Goal: Information Seeking & Learning: Learn about a topic

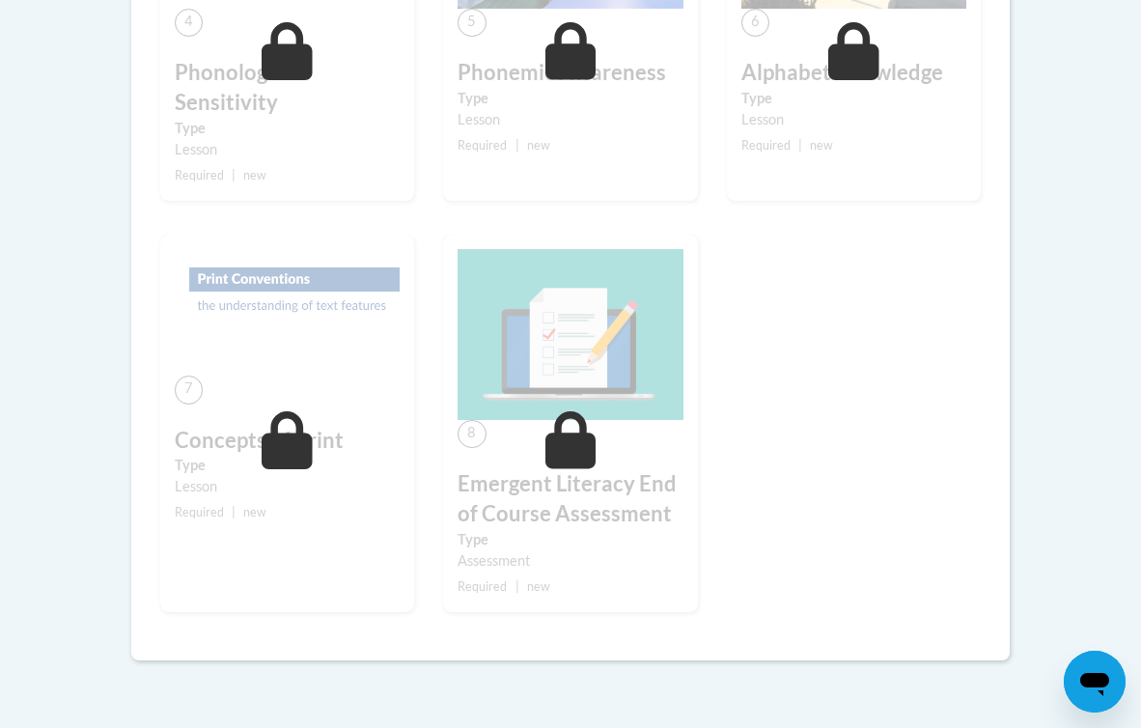
scroll to position [941, 0]
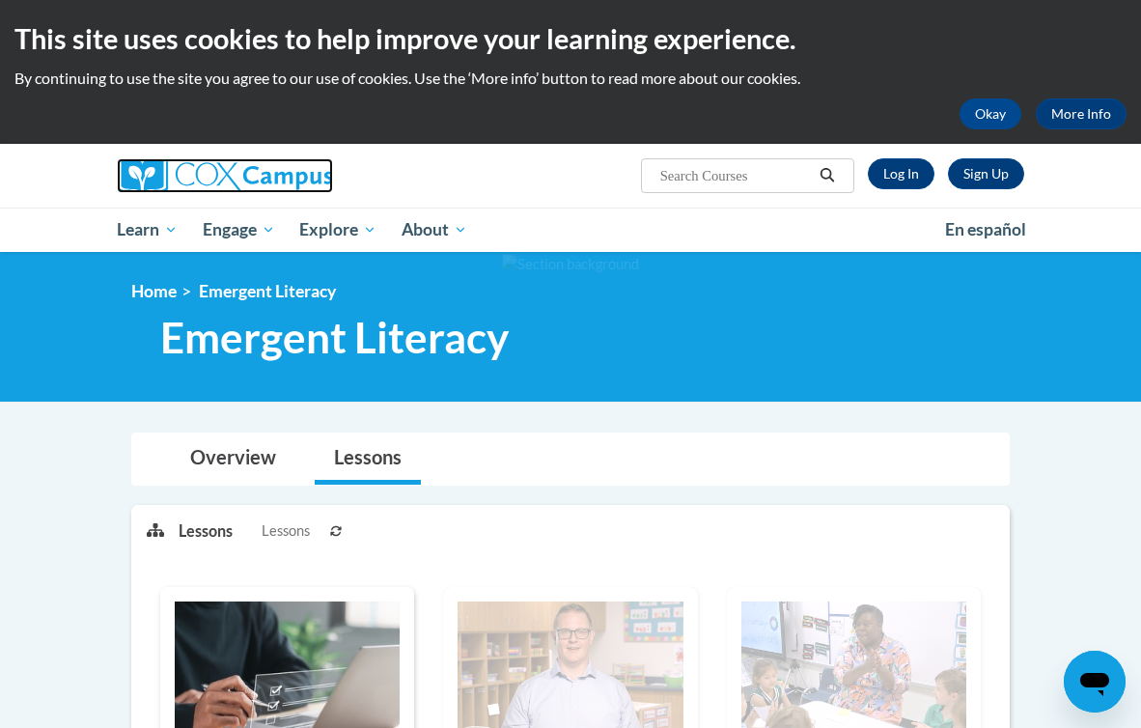
click at [222, 176] on img at bounding box center [225, 175] width 216 height 35
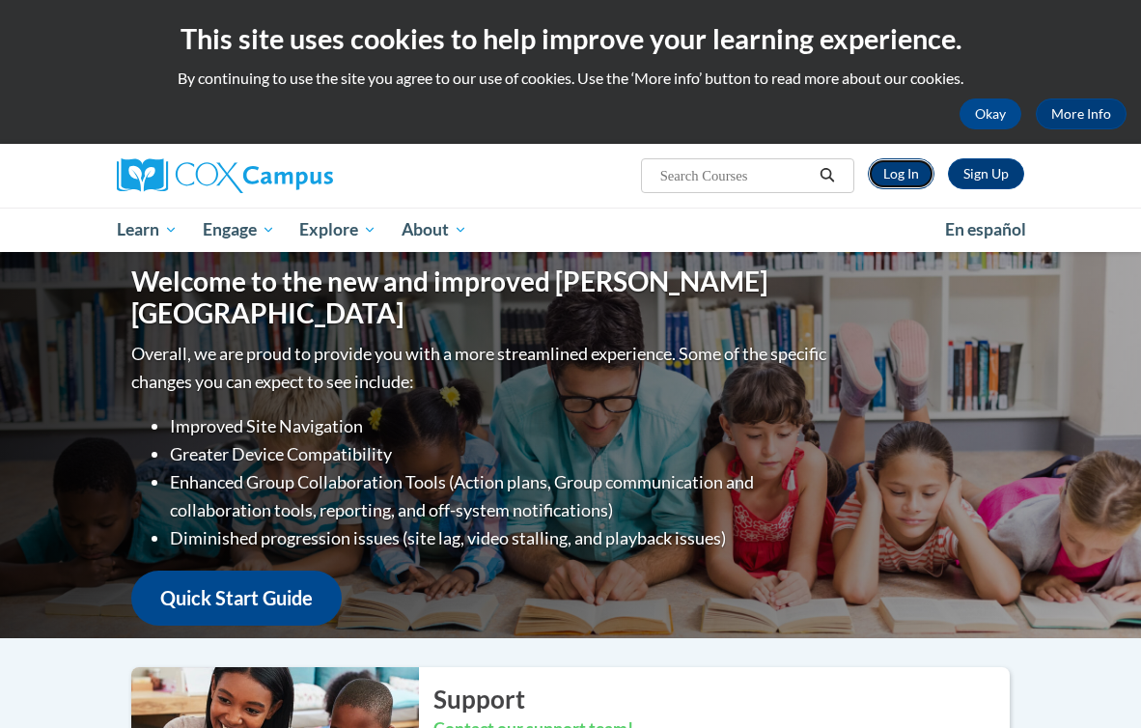
click at [895, 180] on link "Log In" at bounding box center [901, 173] width 67 height 31
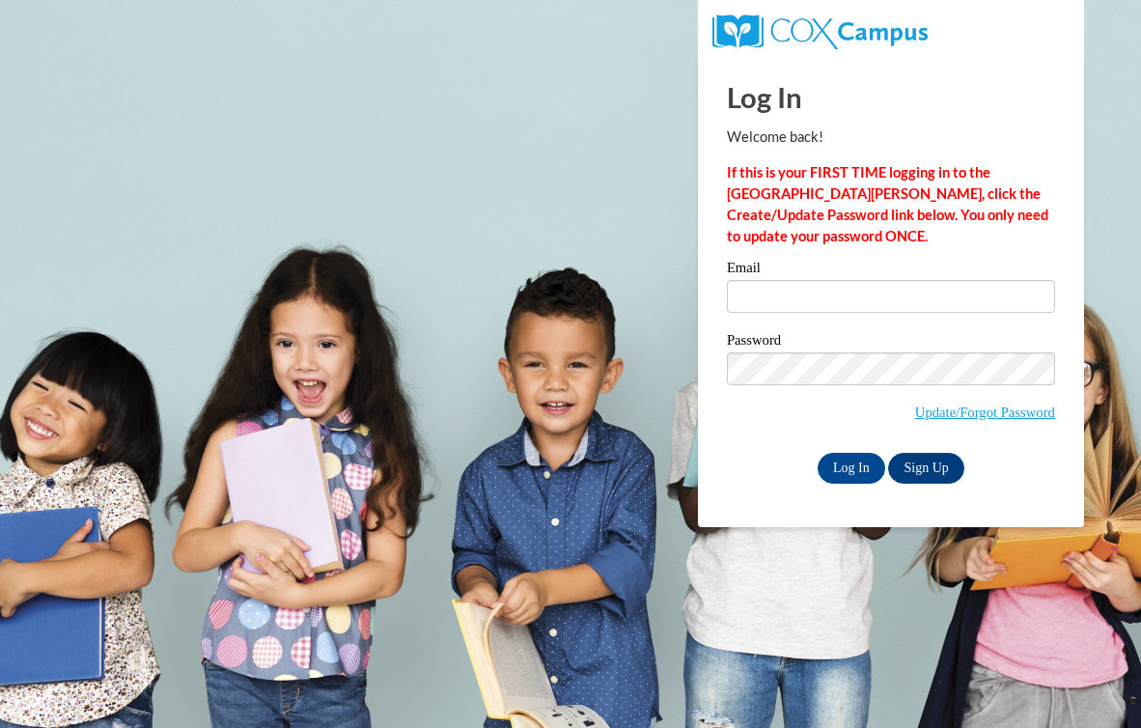
type input "[EMAIL_ADDRESS][DOMAIN_NAME]"
click at [837, 468] on input "Log In" at bounding box center [852, 468] width 68 height 31
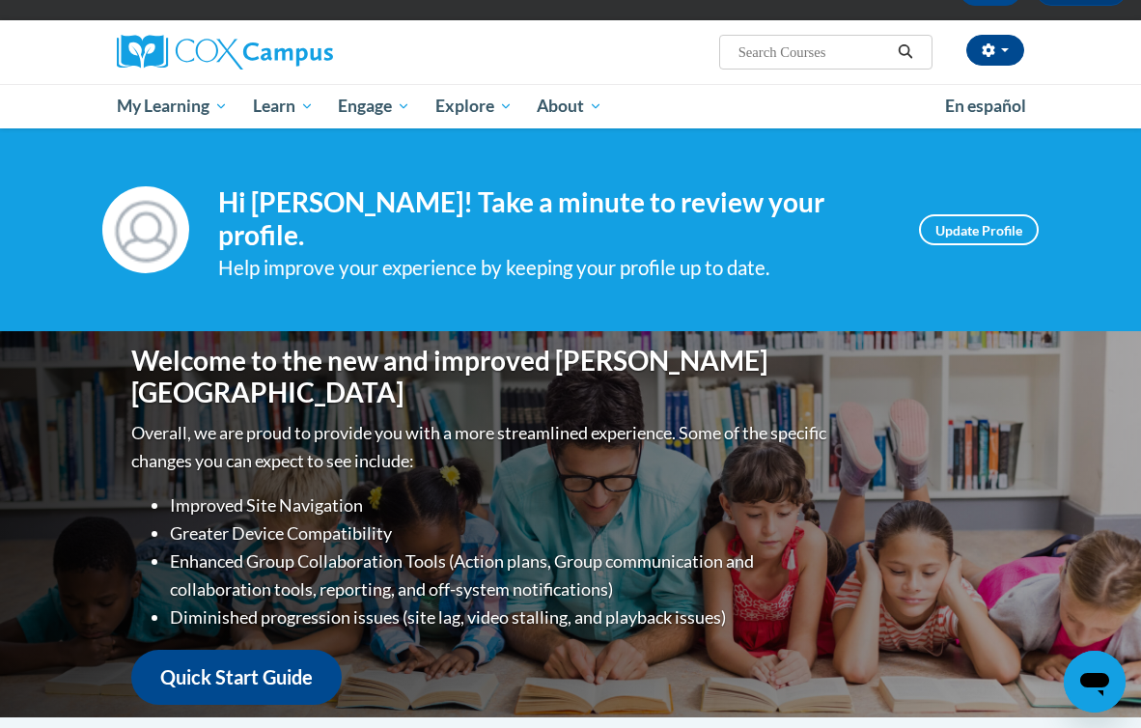
scroll to position [129, 0]
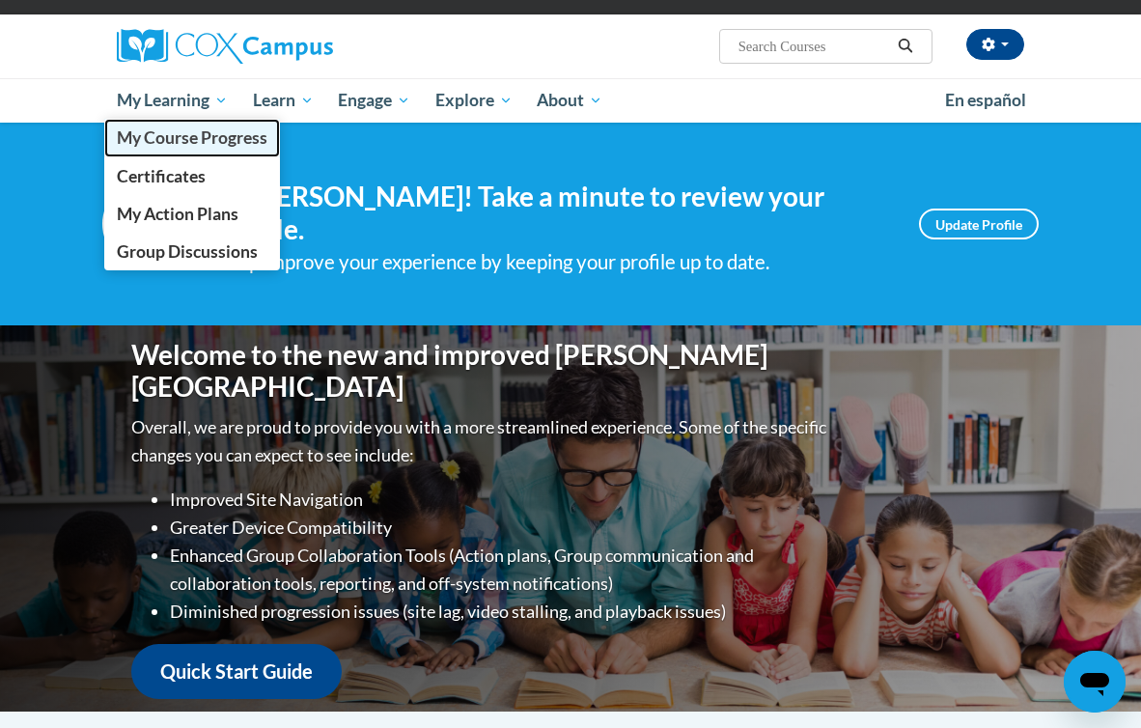
click at [155, 131] on span "My Course Progress" at bounding box center [192, 137] width 151 height 20
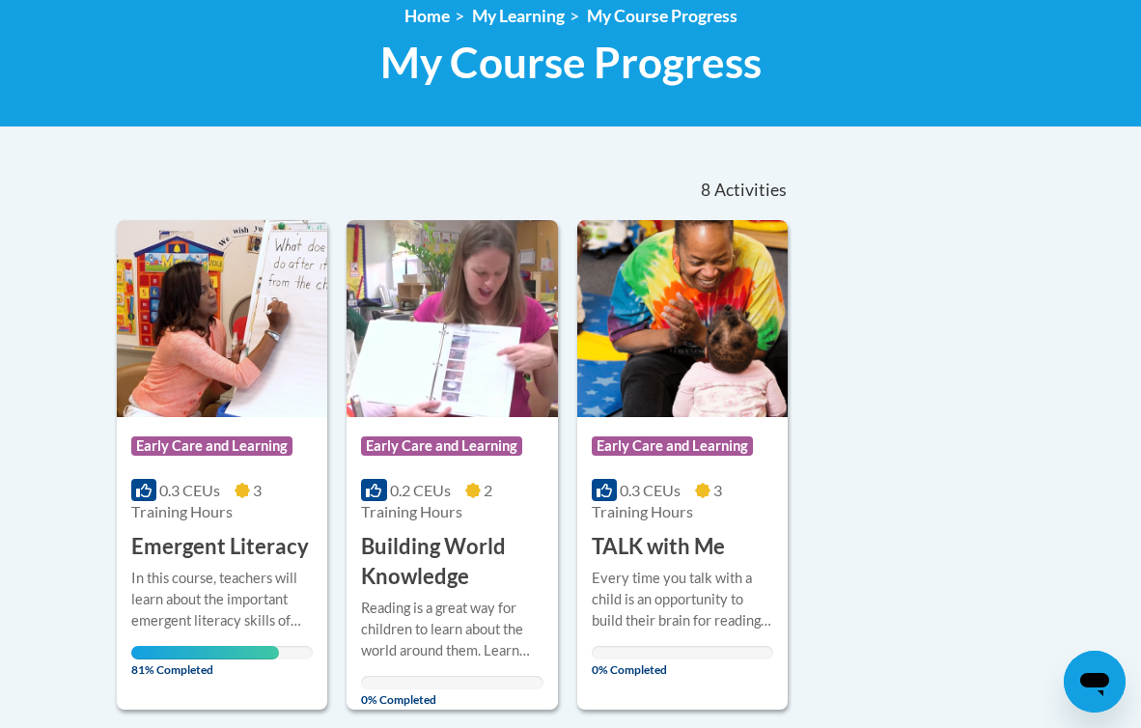
scroll to position [349, 0]
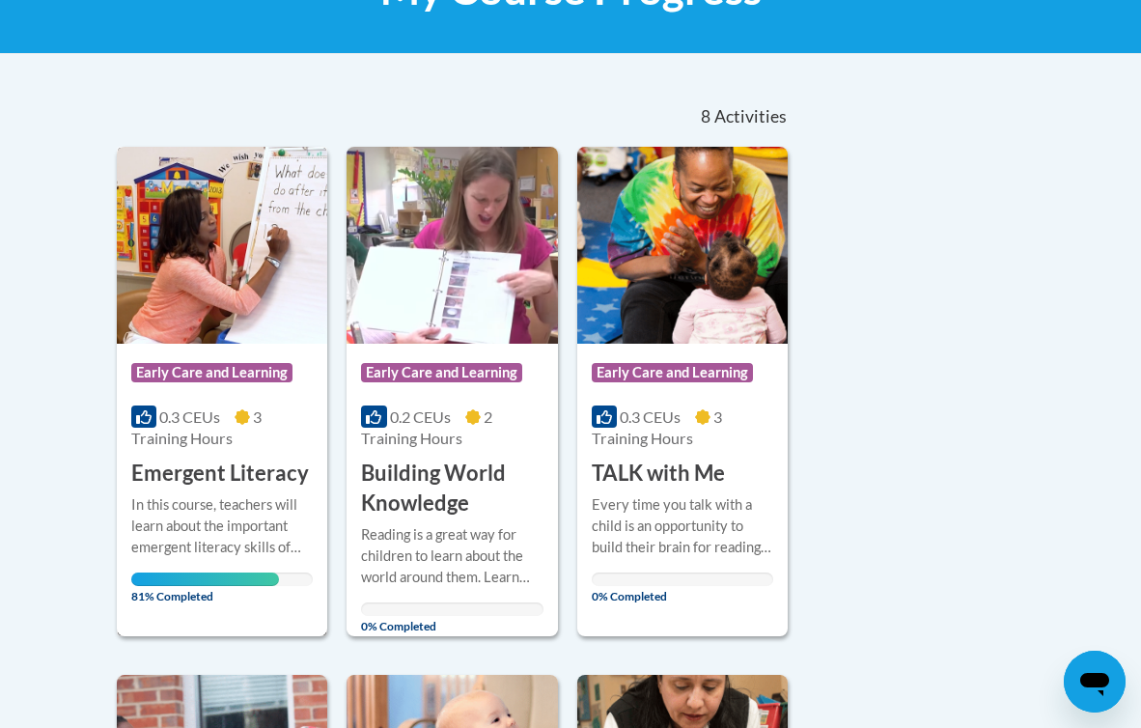
click at [209, 480] on h3 "Emergent Literacy" at bounding box center [220, 474] width 178 height 30
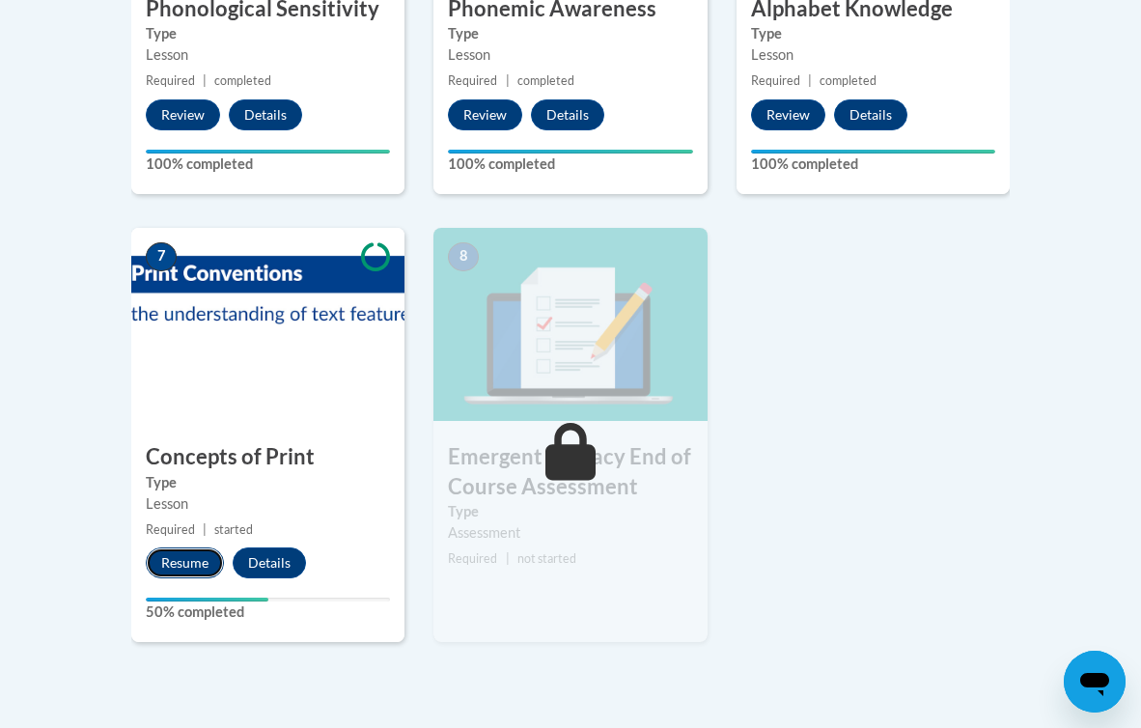
click at [191, 574] on button "Resume" at bounding box center [185, 563] width 78 height 31
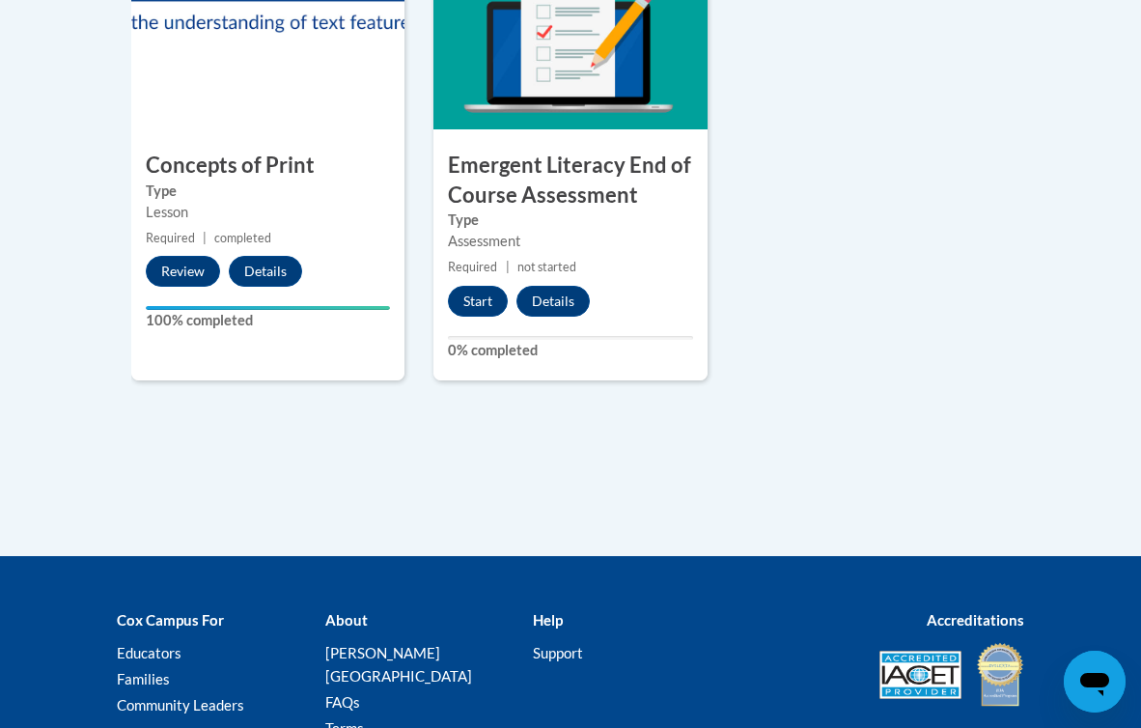
scroll to position [1615, 0]
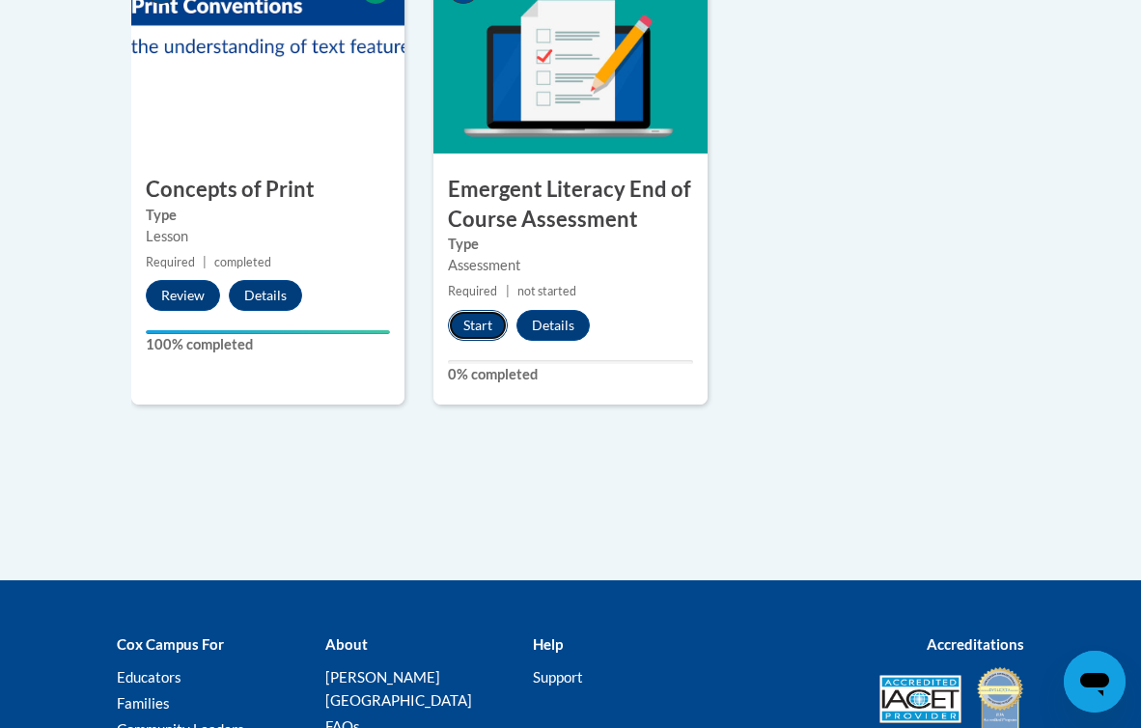
click at [467, 327] on button "Start" at bounding box center [478, 325] width 60 height 31
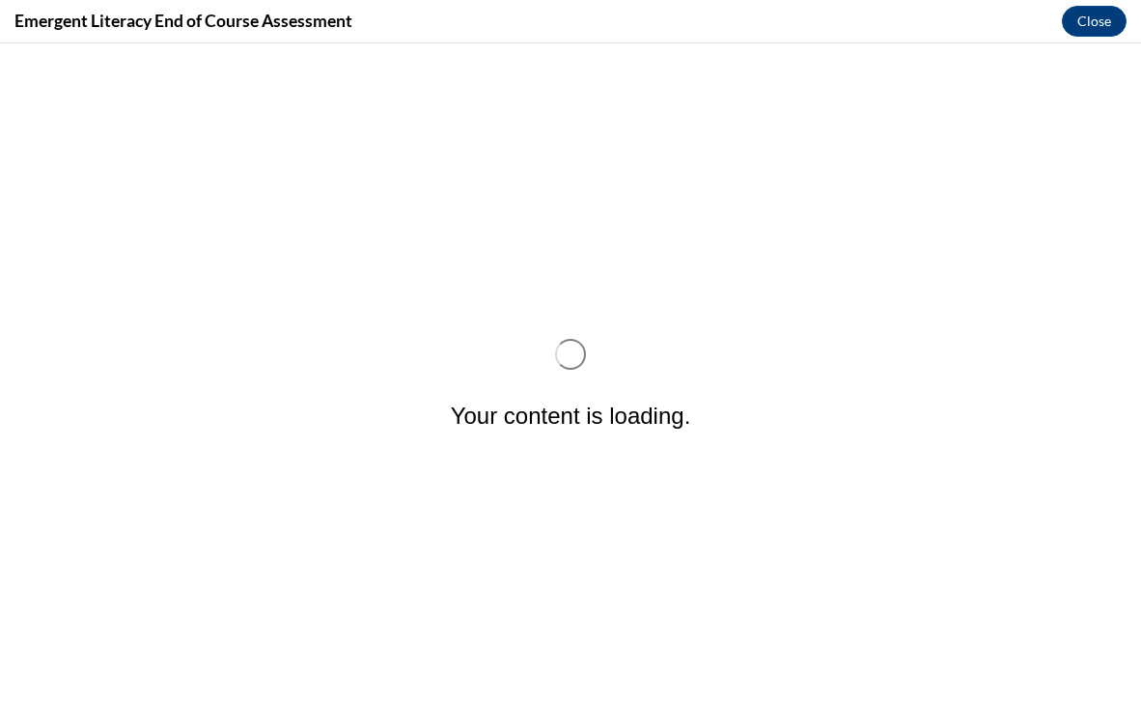
scroll to position [0, 0]
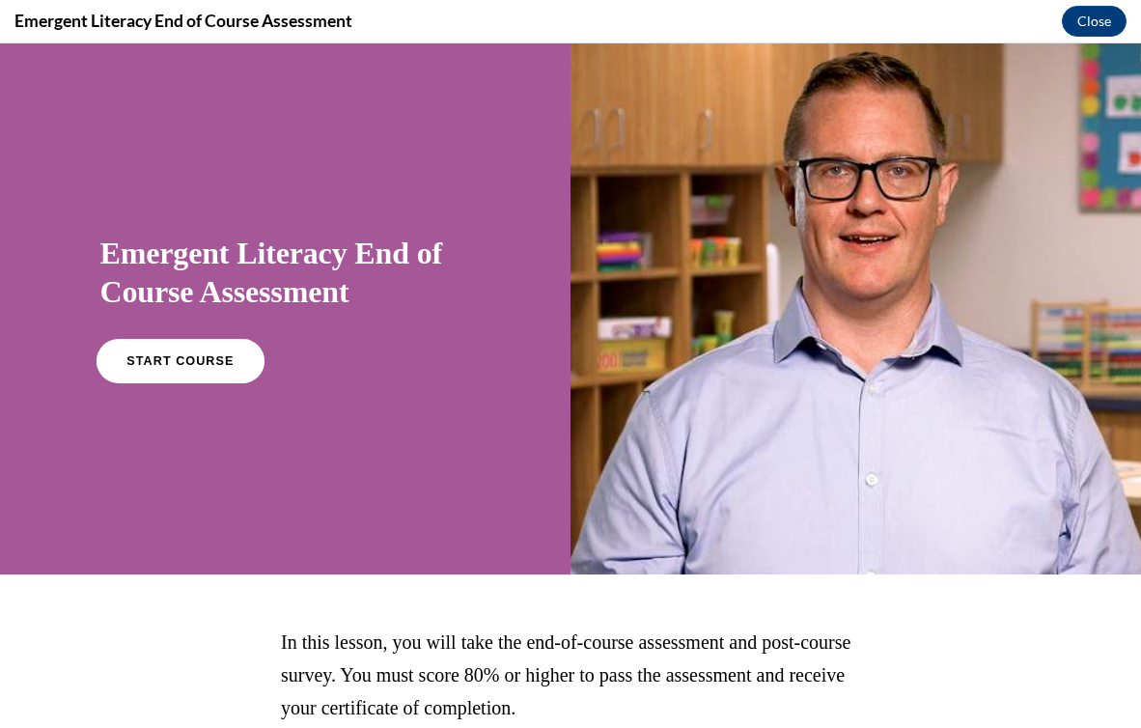
click at [150, 355] on span "START COURSE" at bounding box center [180, 361] width 107 height 14
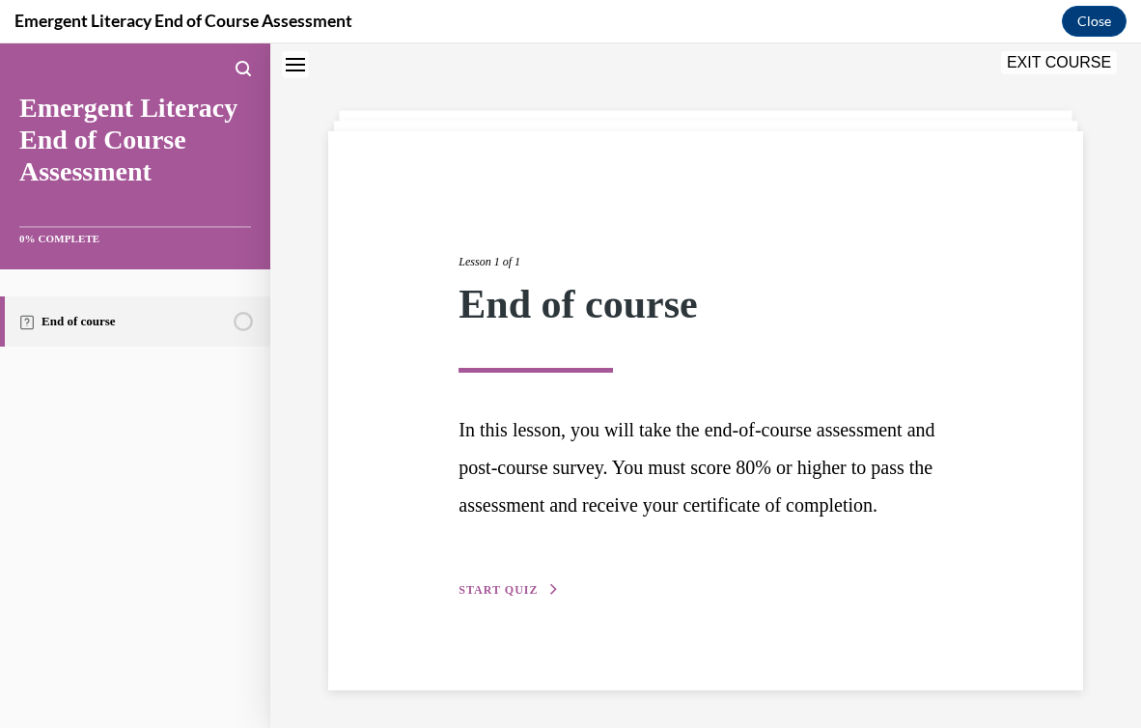
scroll to position [86, 0]
click at [498, 591] on div "Lesson 1 of 1 End of course In this lesson, you will take the end-of-course ass…" at bounding box center [705, 404] width 522 height 392
click at [494, 596] on span "START QUIZ" at bounding box center [498, 589] width 79 height 14
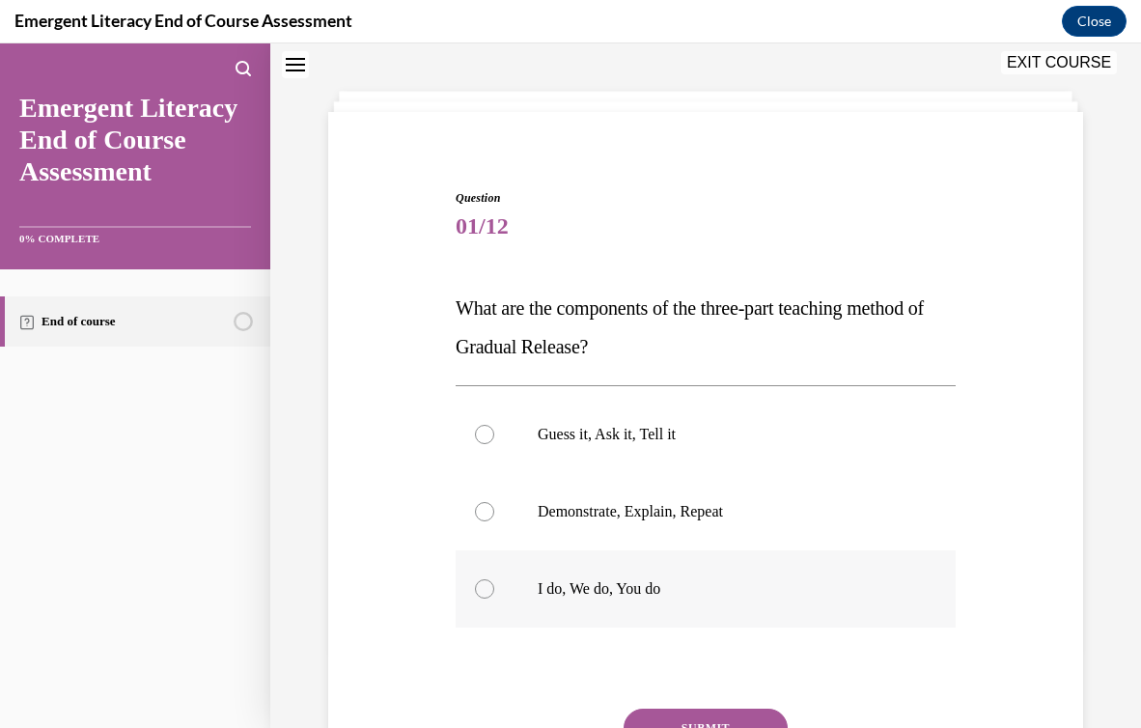
scroll to position [78, 0]
click at [508, 526] on label "Demonstrate, Explain, Repeat" at bounding box center [706, 512] width 500 height 77
click at [494, 522] on input "Demonstrate, Explain, Repeat" at bounding box center [484, 512] width 19 height 19
radio input "true"
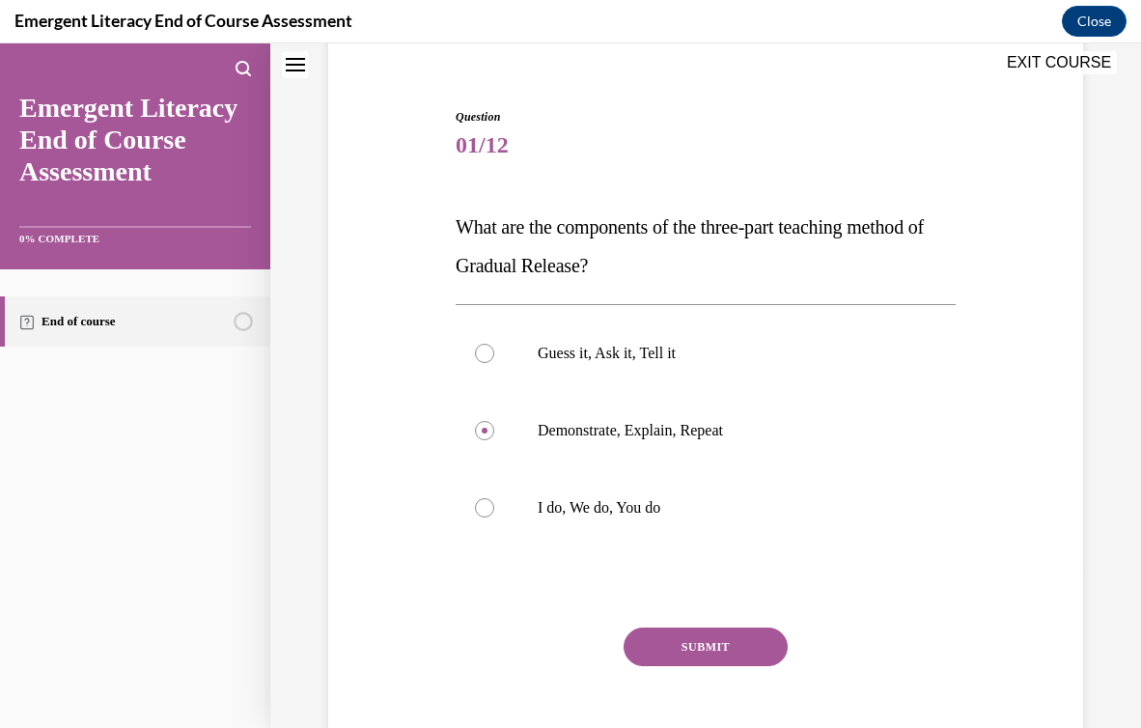
click at [673, 650] on button "SUBMIT" at bounding box center [706, 647] width 164 height 39
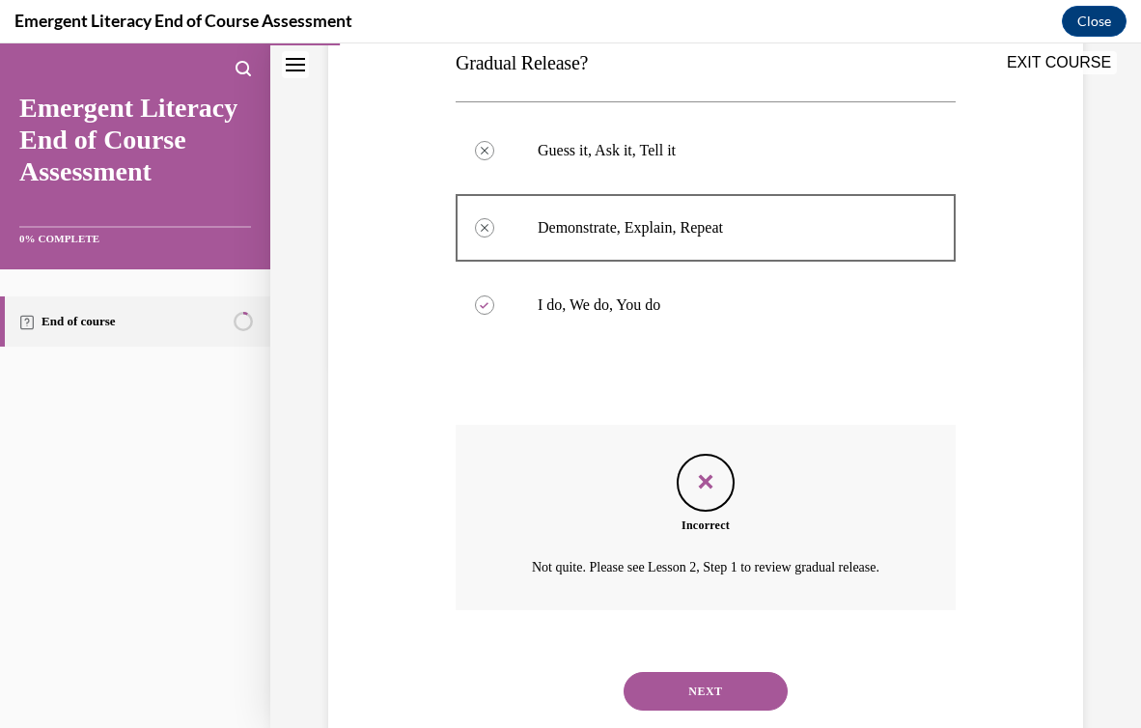
scroll to position [413, 0]
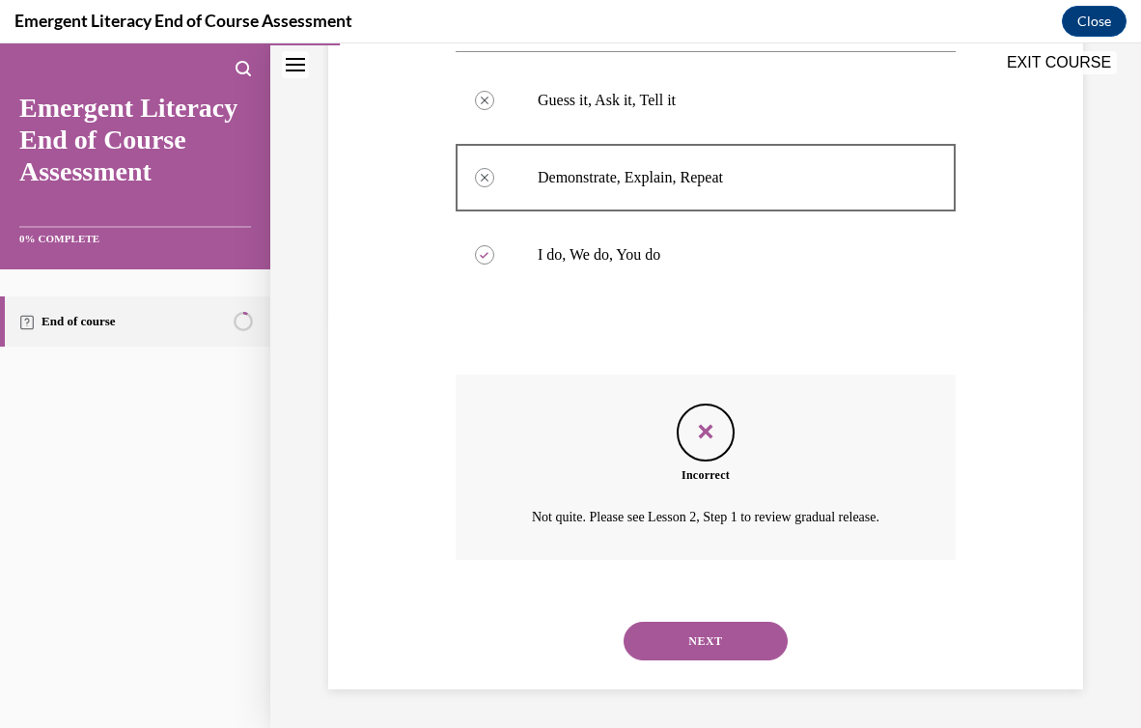
click at [704, 643] on button "NEXT" at bounding box center [706, 641] width 164 height 39
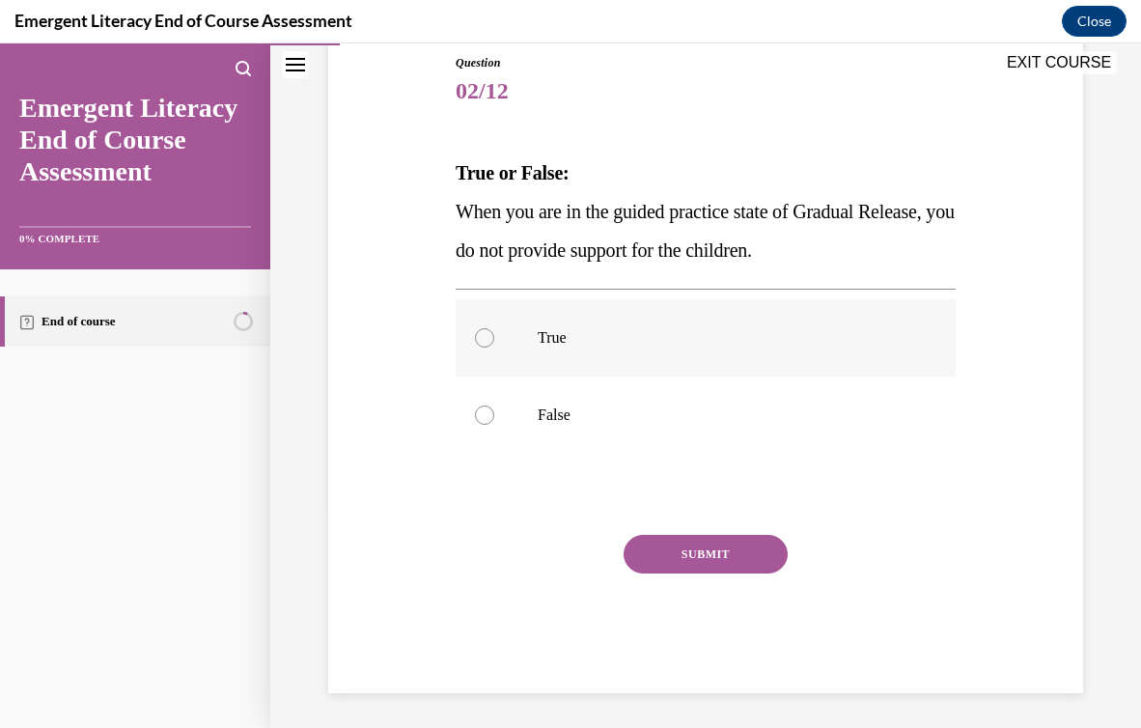
click at [688, 352] on label "True" at bounding box center [706, 337] width 500 height 77
click at [494, 348] on input "True" at bounding box center [484, 337] width 19 height 19
radio input "true"
click at [677, 555] on button "SUBMIT" at bounding box center [706, 554] width 164 height 39
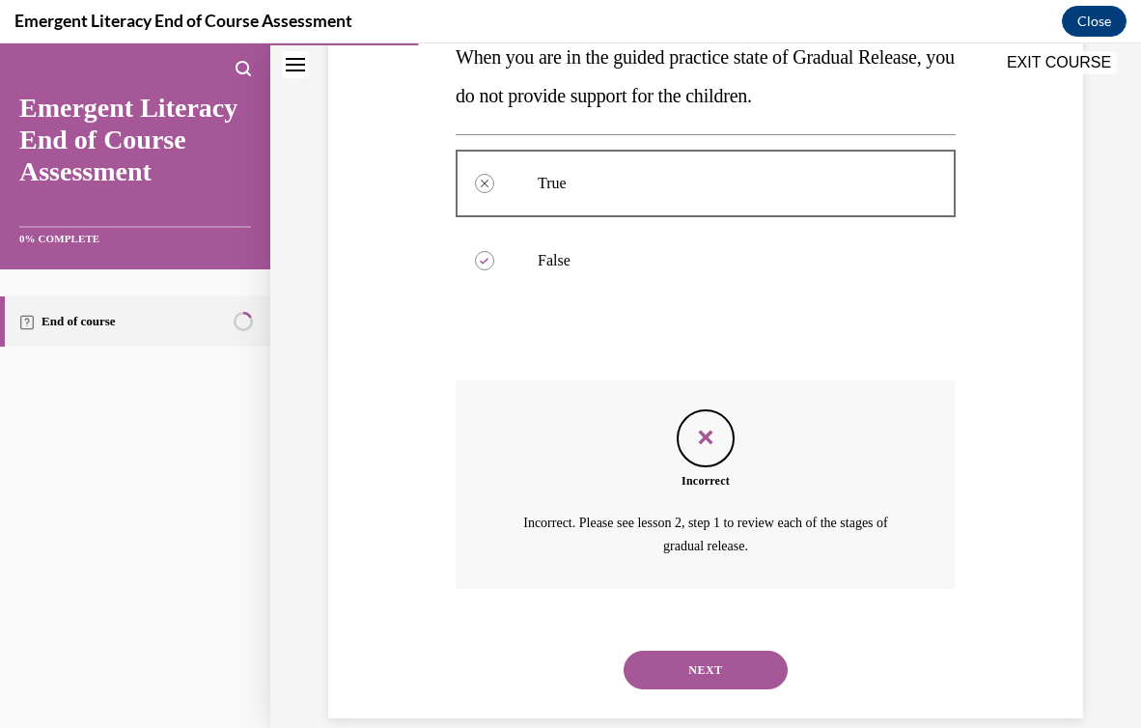
scroll to position [397, 0]
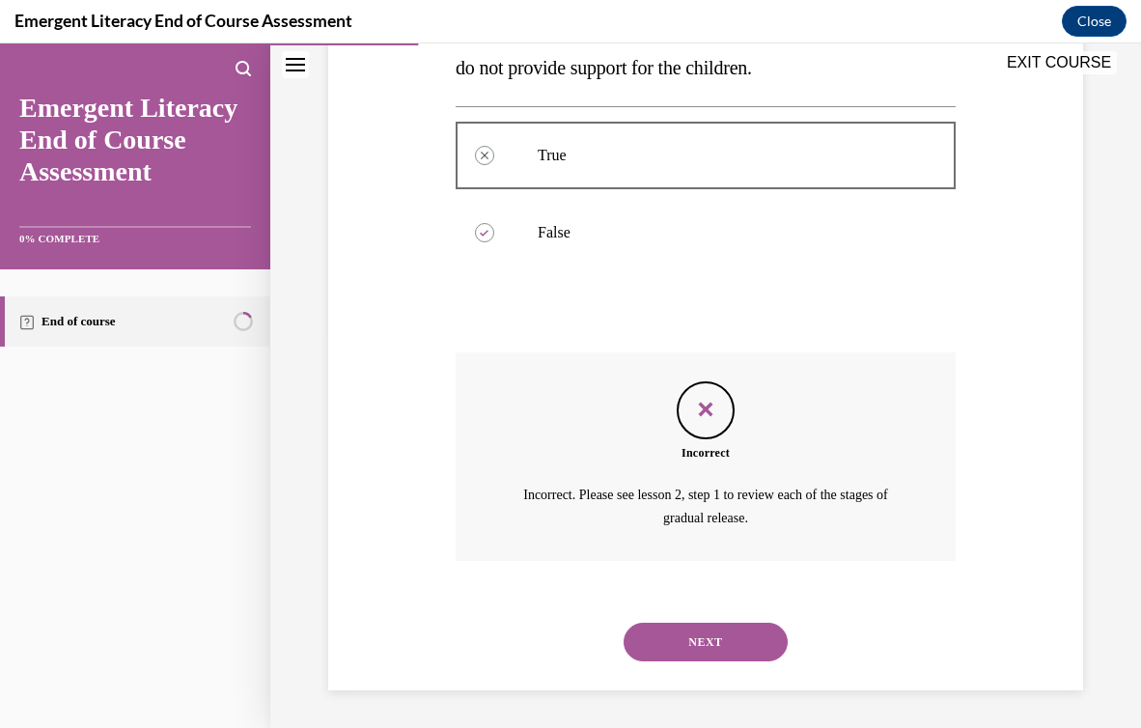
click at [677, 635] on button "NEXT" at bounding box center [706, 642] width 164 height 39
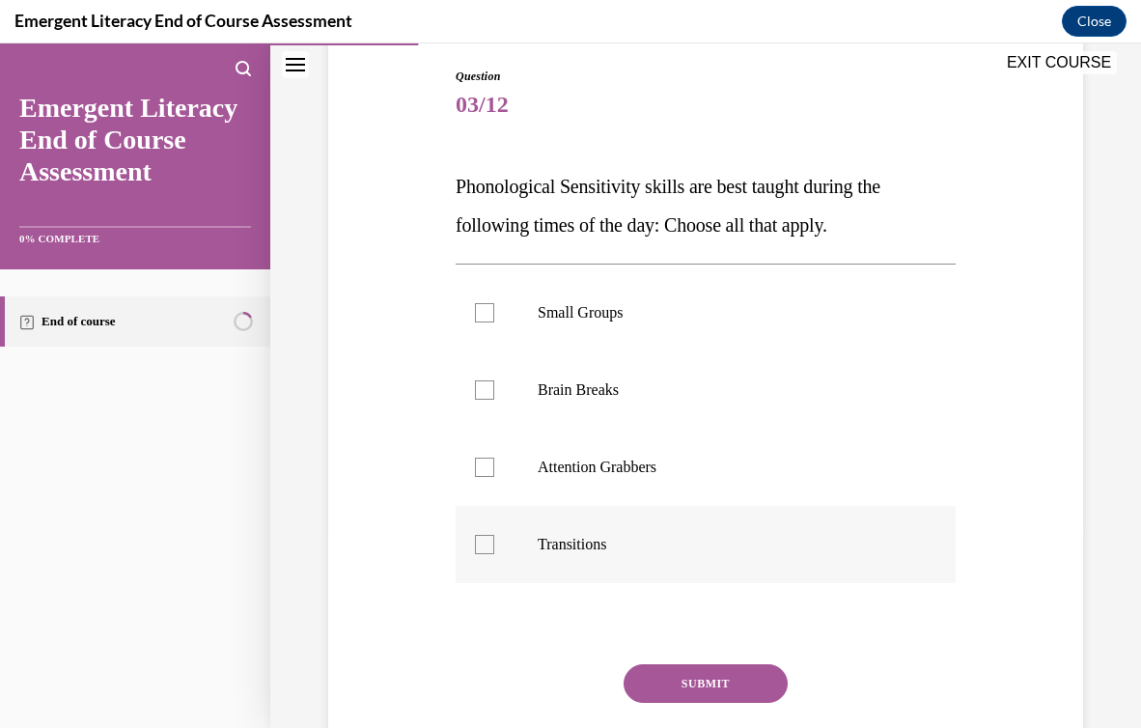
scroll to position [234, 0]
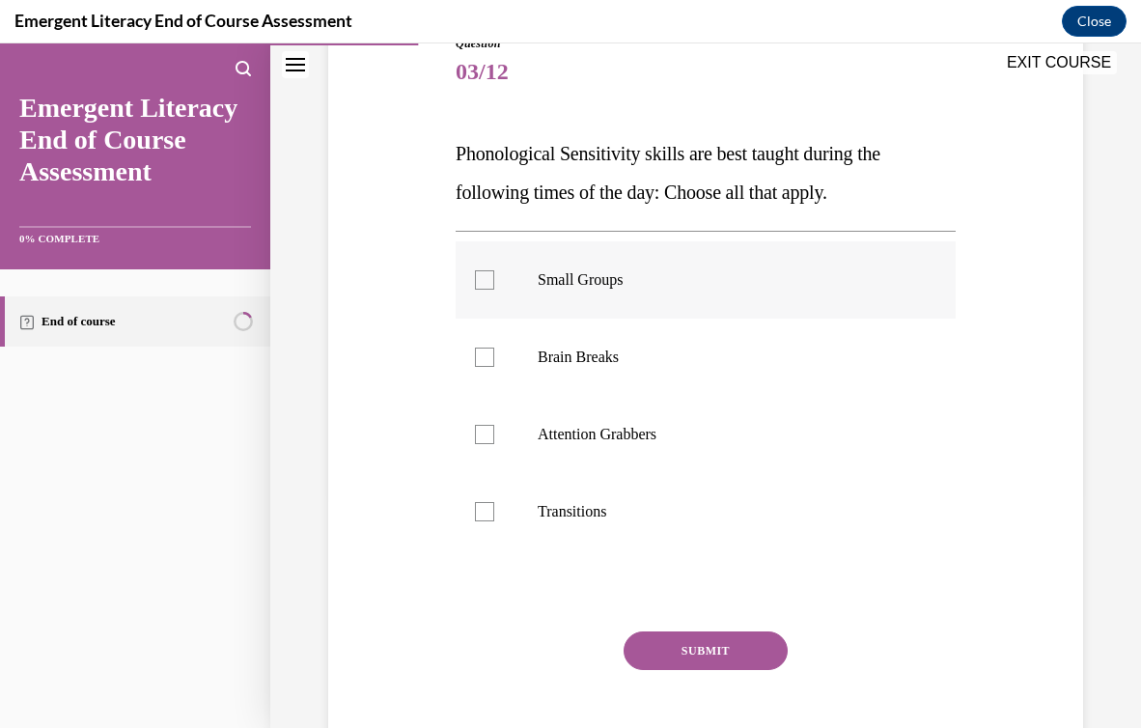
click at [674, 258] on label "Small Groups" at bounding box center [706, 279] width 500 height 77
click at [494, 270] on input "Small Groups" at bounding box center [484, 279] width 19 height 19
checkbox input "true"
click at [672, 338] on label "Brain Breaks" at bounding box center [706, 357] width 500 height 77
click at [494, 348] on input "Brain Breaks" at bounding box center [484, 357] width 19 height 19
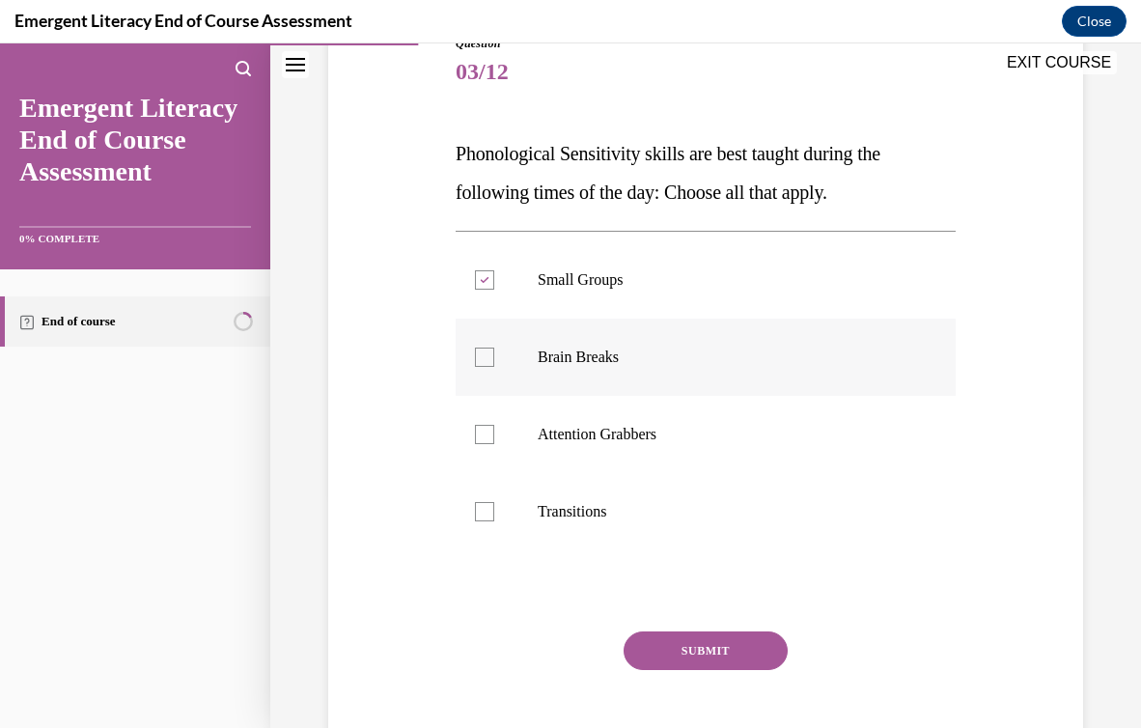
checkbox input "true"
click at [642, 504] on p "Transitions" at bounding box center [723, 511] width 370 height 19
click at [494, 504] on input "Transitions" at bounding box center [484, 511] width 19 height 19
checkbox input "true"
click at [682, 643] on button "SUBMIT" at bounding box center [706, 651] width 164 height 39
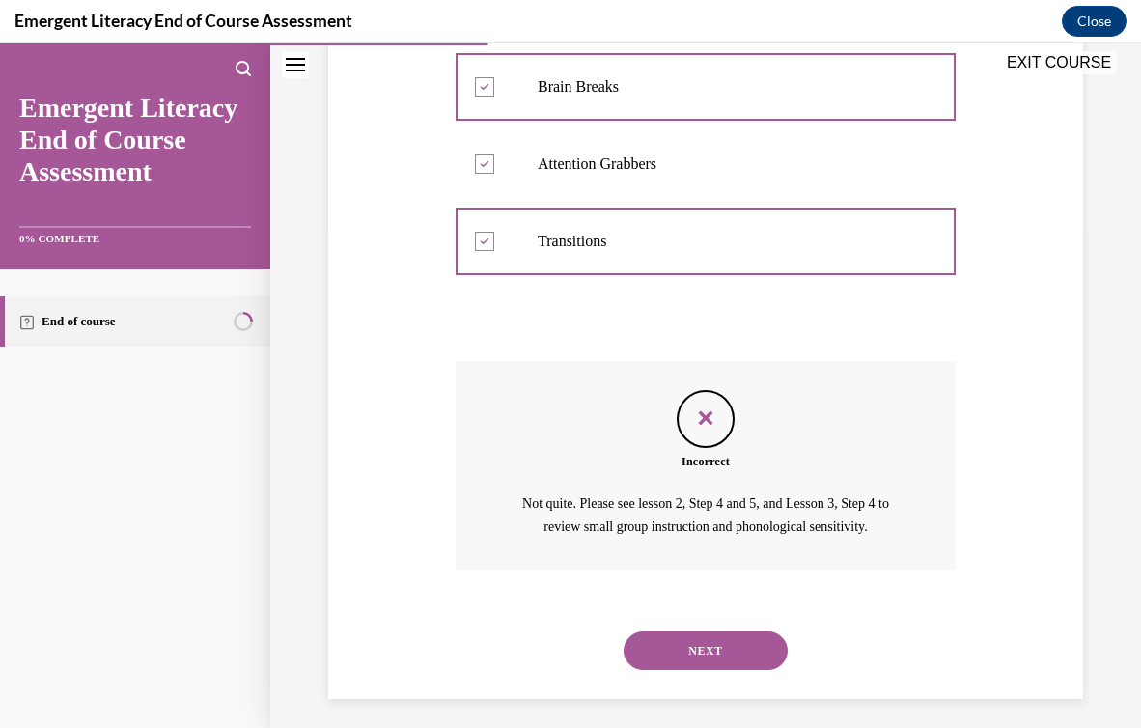
scroll to position [513, 0]
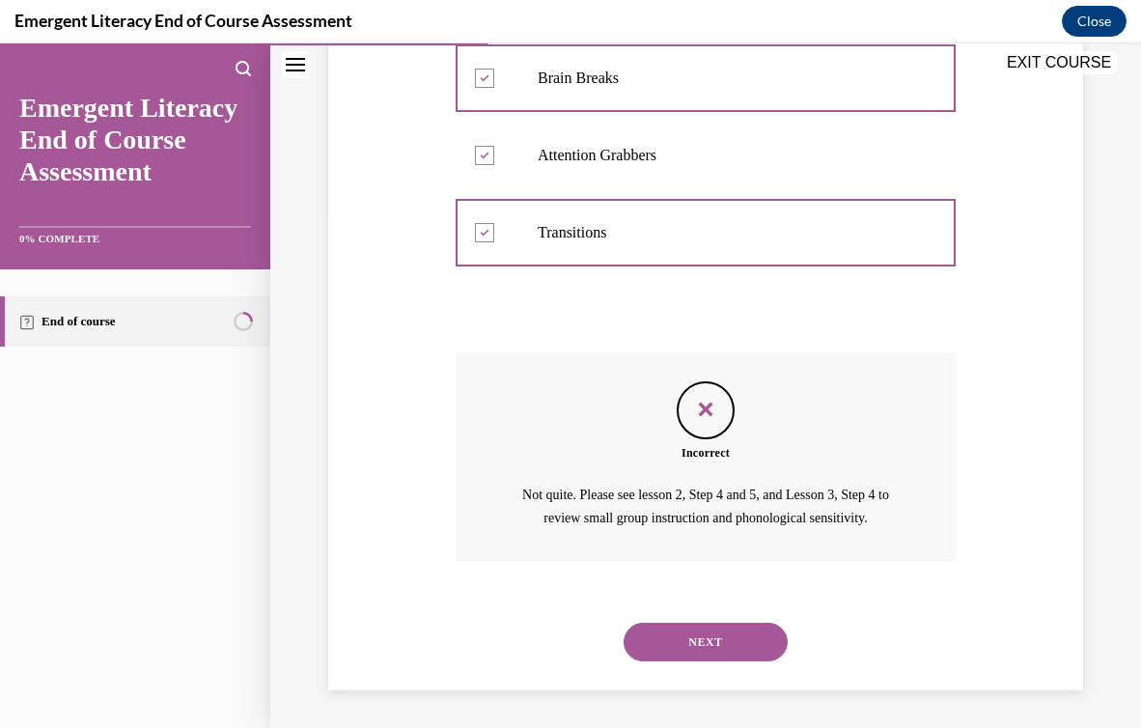
click at [689, 642] on button "NEXT" at bounding box center [706, 642] width 164 height 39
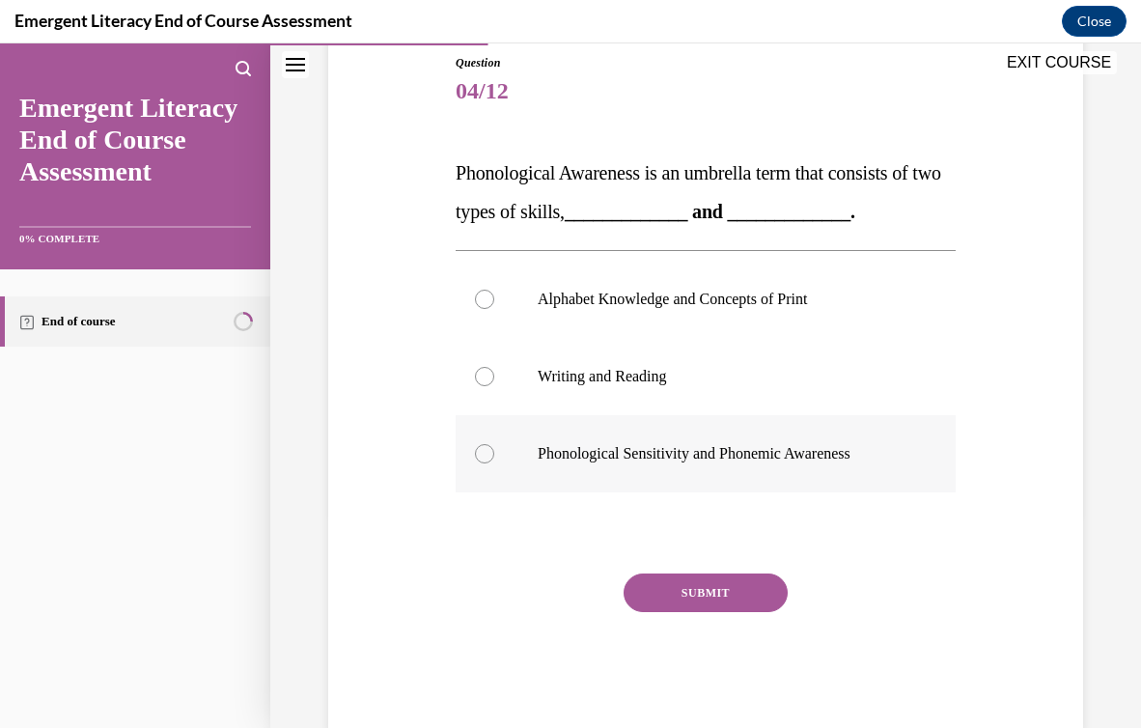
scroll to position [213, 0]
click at [687, 428] on label "Phonological Sensitivity and Phonemic Awareness" at bounding box center [706, 454] width 500 height 77
click at [494, 445] on input "Phonological Sensitivity and Phonemic Awareness" at bounding box center [484, 454] width 19 height 19
radio input "true"
click at [690, 614] on div "SUBMIT" at bounding box center [706, 623] width 500 height 97
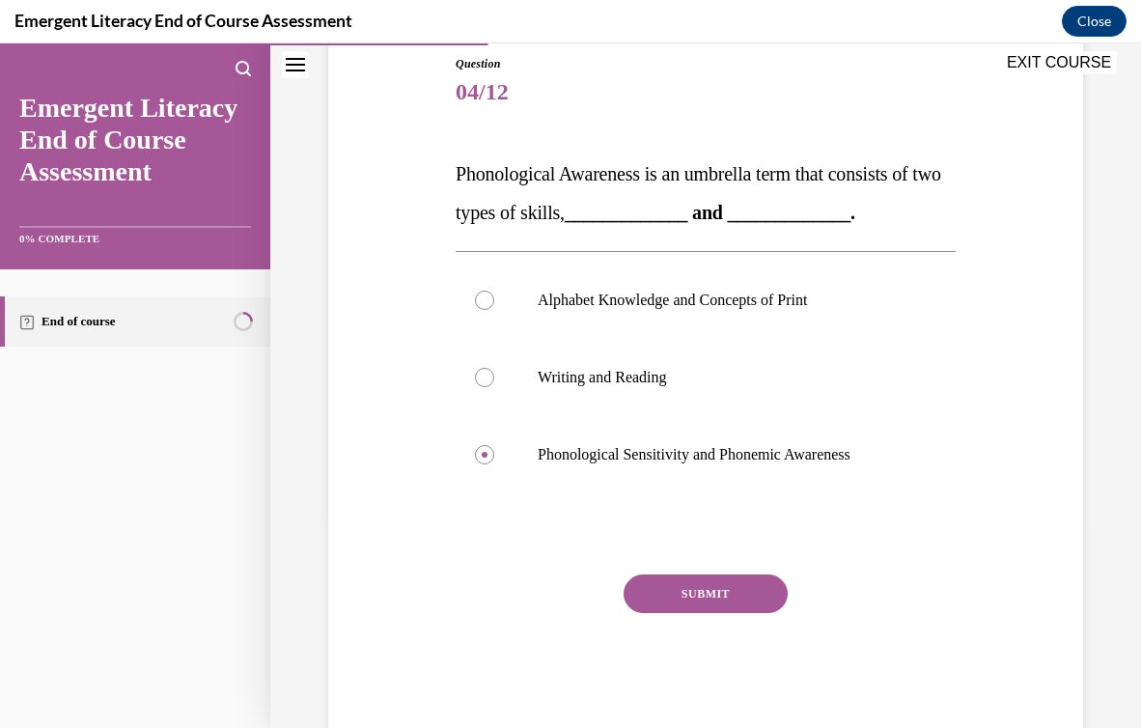
click at [684, 592] on button "SUBMIT" at bounding box center [706, 594] width 164 height 39
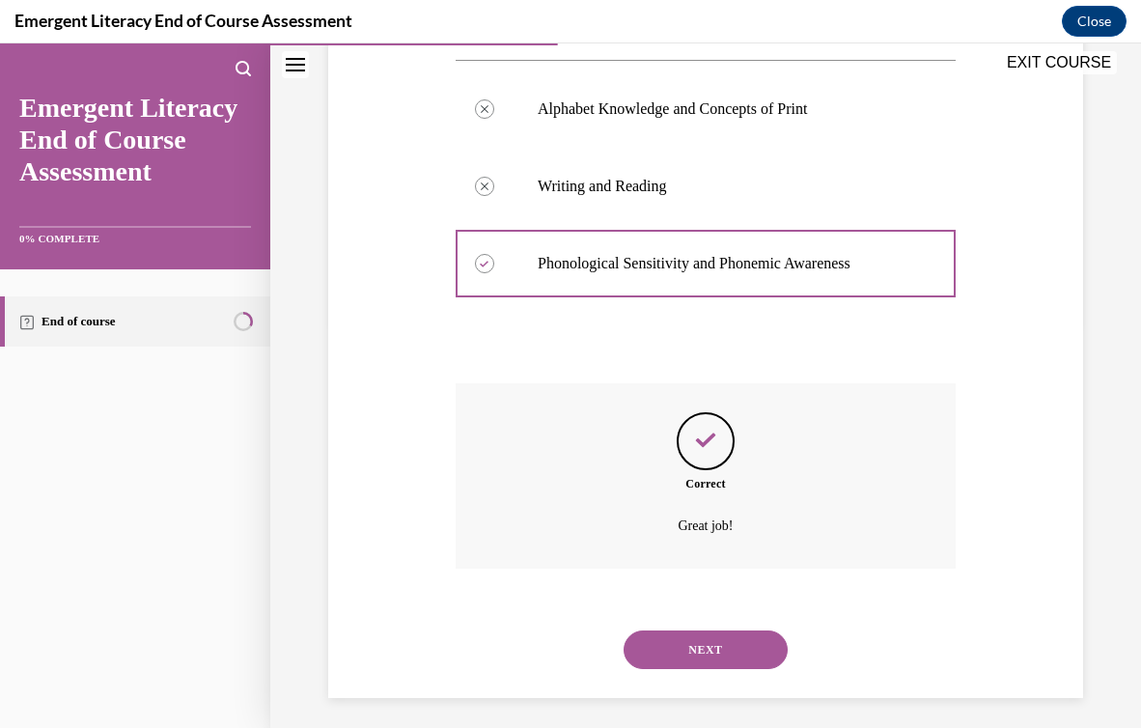
scroll to position [413, 0]
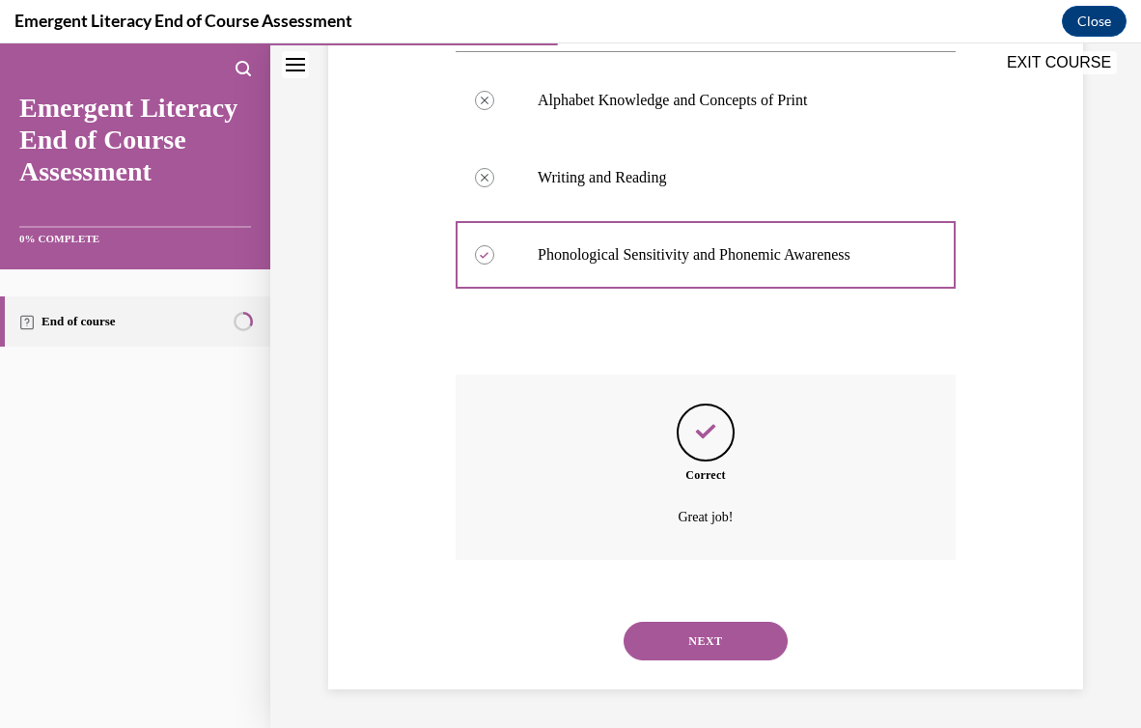
click at [687, 634] on button "NEXT" at bounding box center [706, 641] width 164 height 39
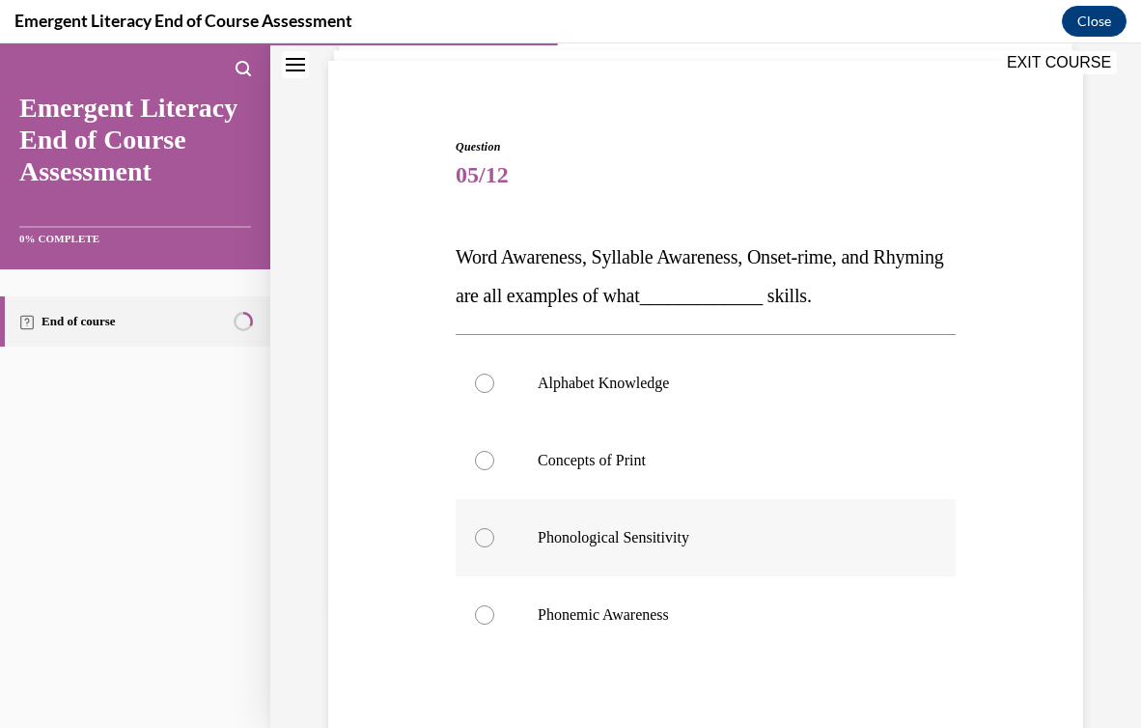
scroll to position [131, 0]
click at [680, 607] on p "Phonemic Awareness" at bounding box center [723, 614] width 370 height 19
click at [494, 607] on input "Phonemic Awareness" at bounding box center [484, 614] width 19 height 19
radio input "true"
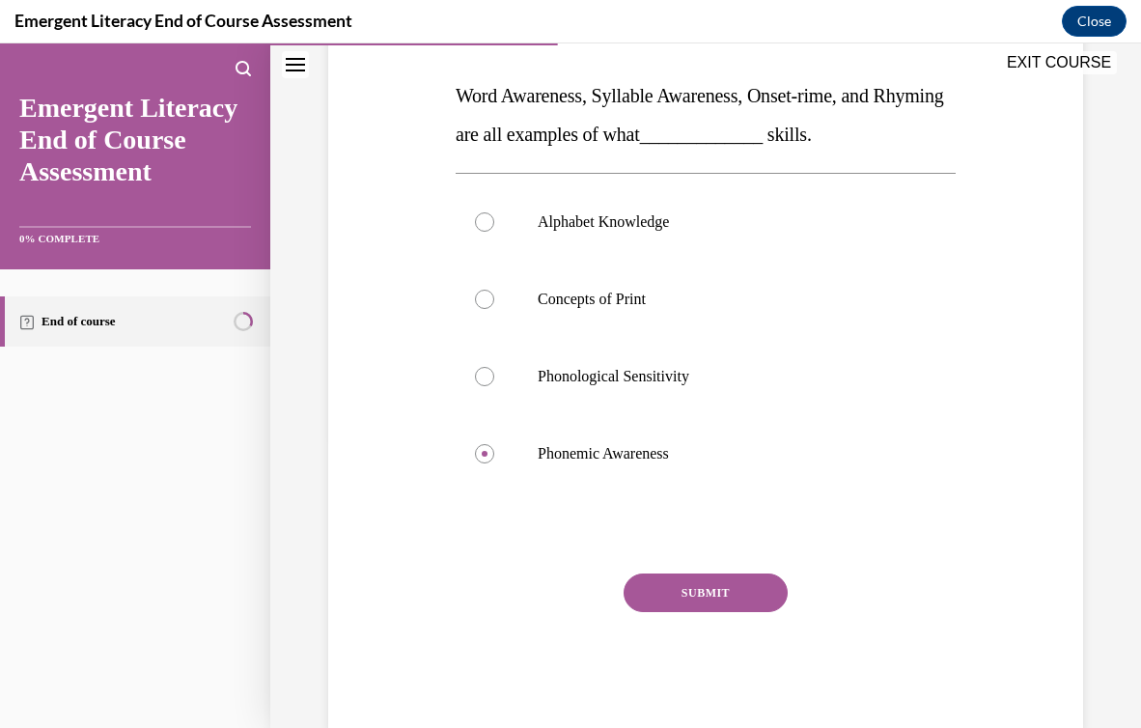
click at [681, 587] on button "SUBMIT" at bounding box center [706, 593] width 164 height 39
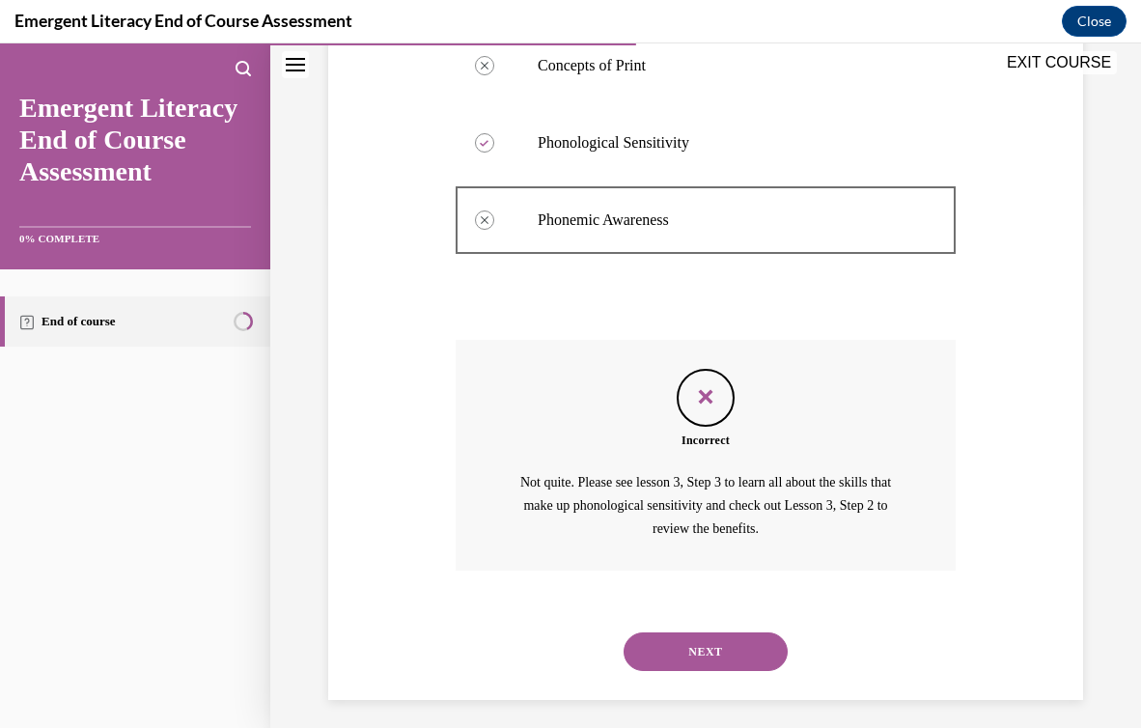
scroll to position [523, 0]
click at [678, 659] on button "NEXT" at bounding box center [706, 653] width 164 height 39
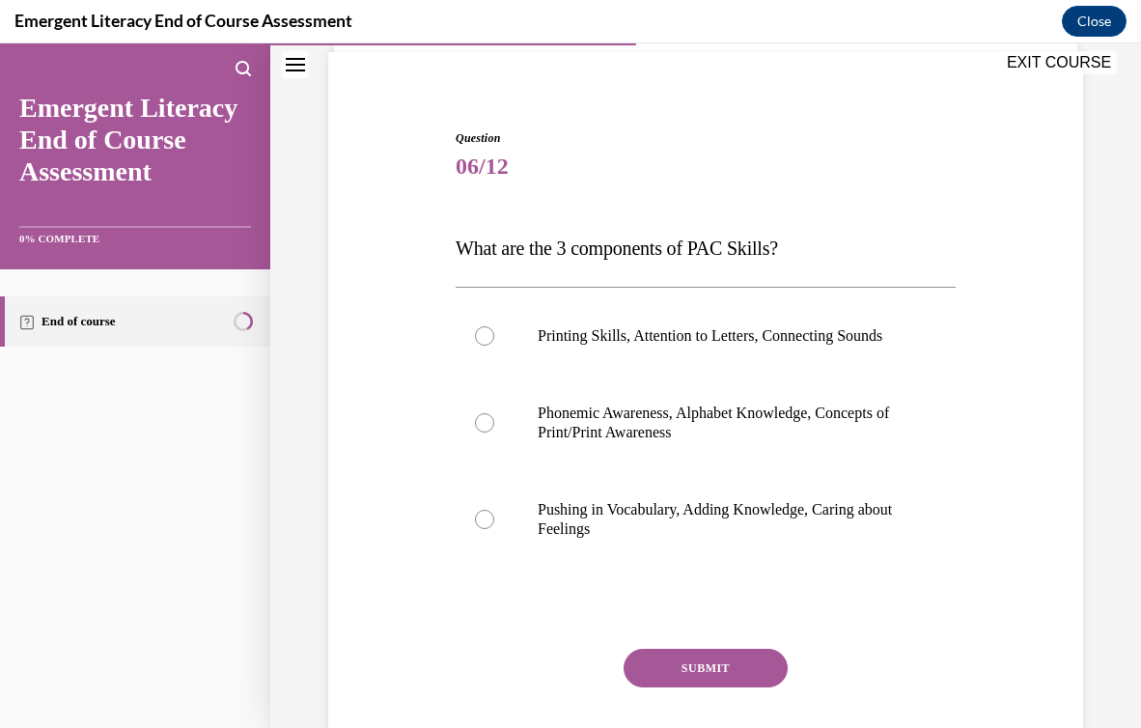
scroll to position [141, 0]
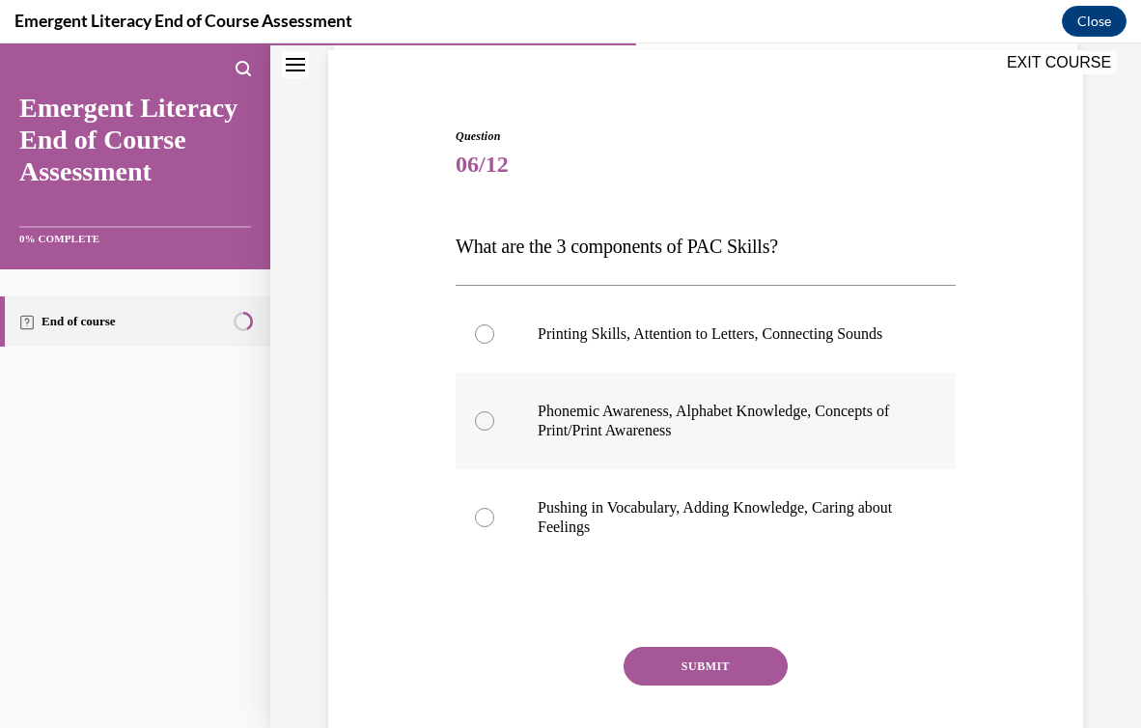
click at [734, 418] on label "Phonemic Awareness, Alphabet Knowledge, Concepts of Print/Print Awareness" at bounding box center [706, 421] width 500 height 97
click at [494, 418] on input "Phonemic Awareness, Alphabet Knowledge, Concepts of Print/Print Awareness" at bounding box center [484, 420] width 19 height 19
radio input "true"
click at [684, 685] on button "SUBMIT" at bounding box center [706, 666] width 164 height 39
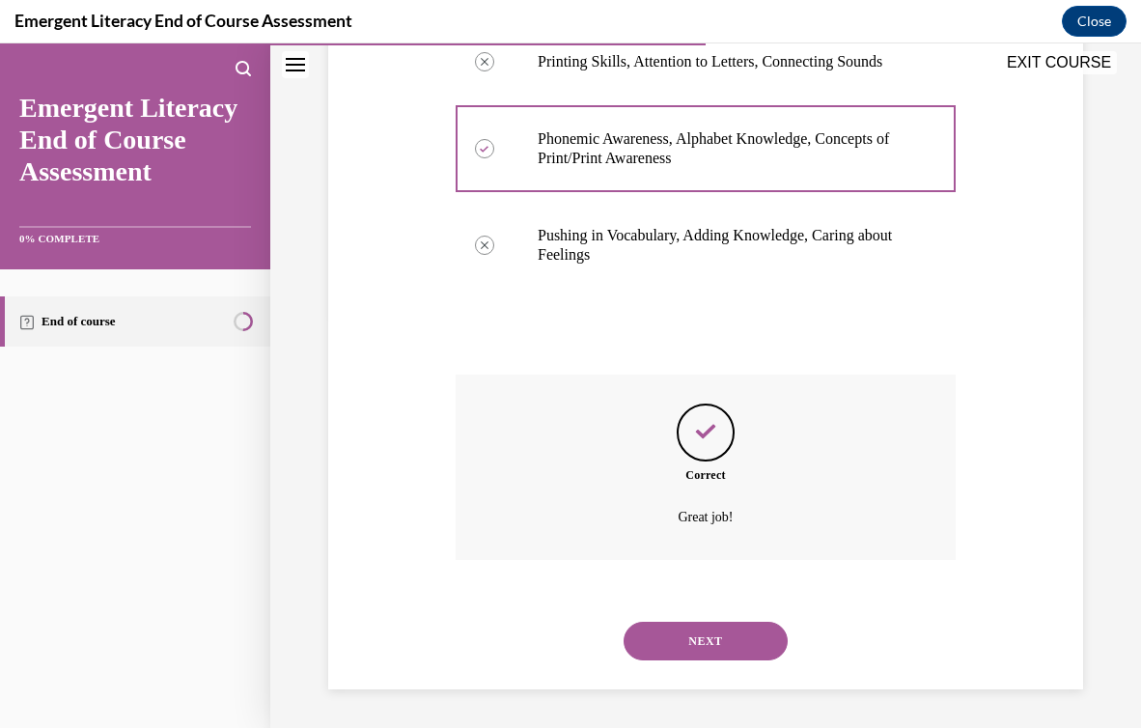
click at [676, 651] on button "NEXT" at bounding box center [706, 641] width 164 height 39
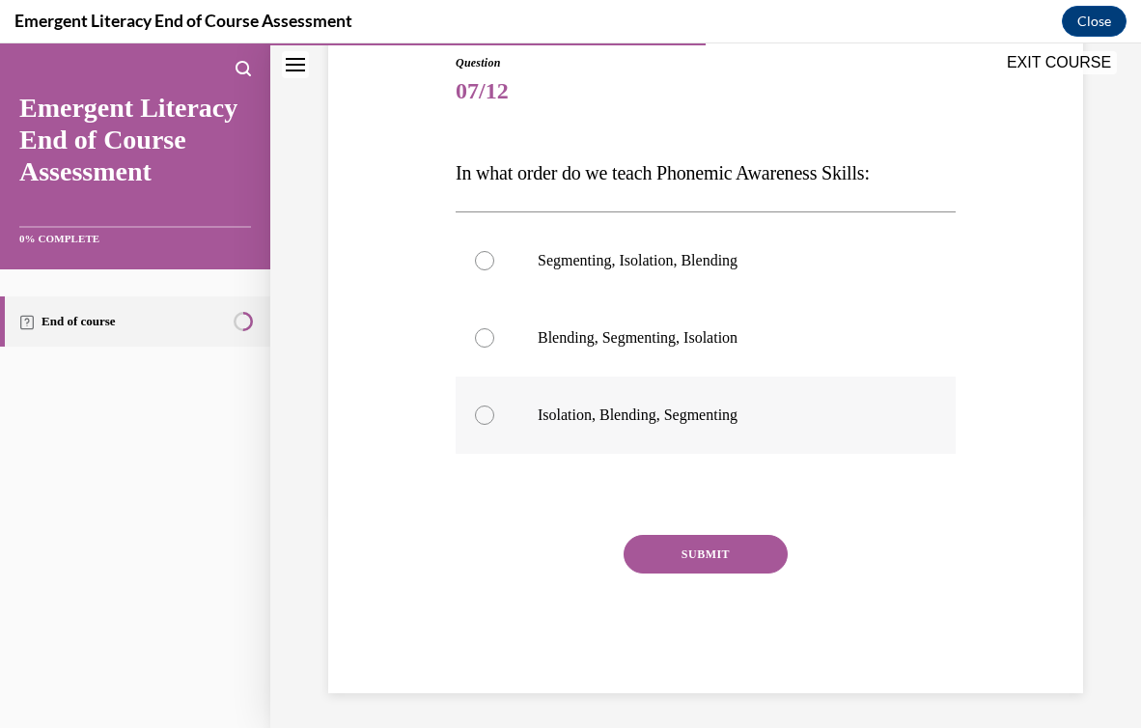
click at [658, 435] on label "Isolation, Blending, Segmenting" at bounding box center [706, 415] width 500 height 77
click at [494, 425] on input "Isolation, Blending, Segmenting" at bounding box center [484, 415] width 19 height 19
radio input "true"
click at [669, 547] on button "SUBMIT" at bounding box center [706, 554] width 164 height 39
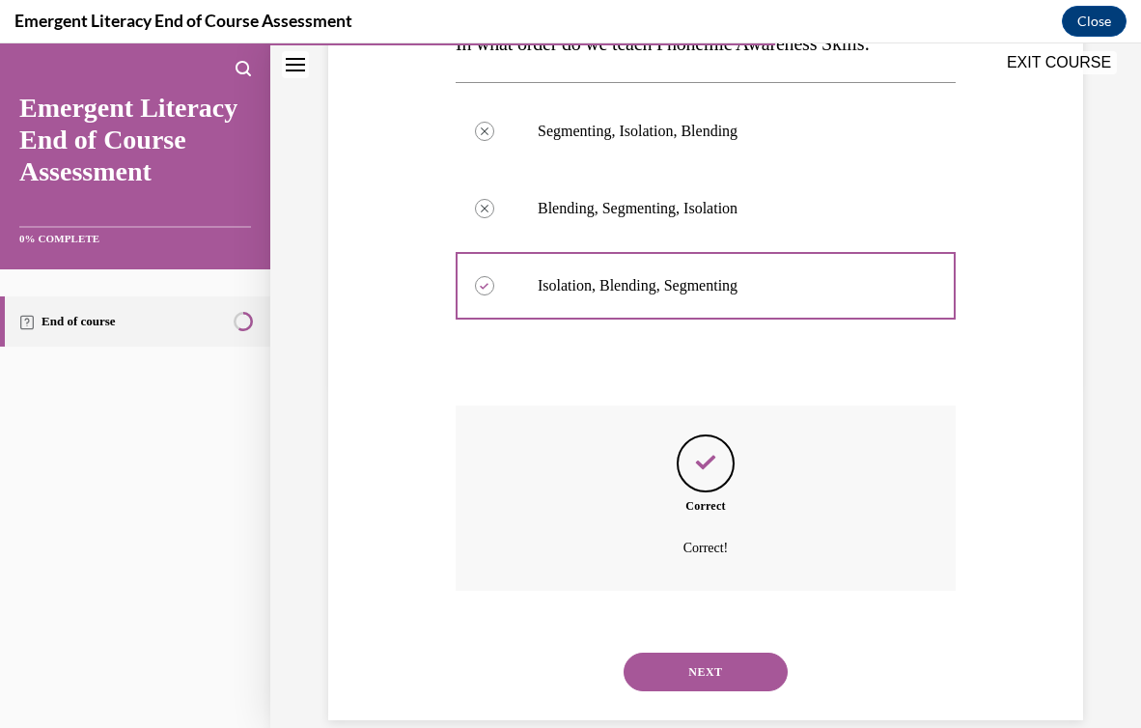
scroll to position [375, 0]
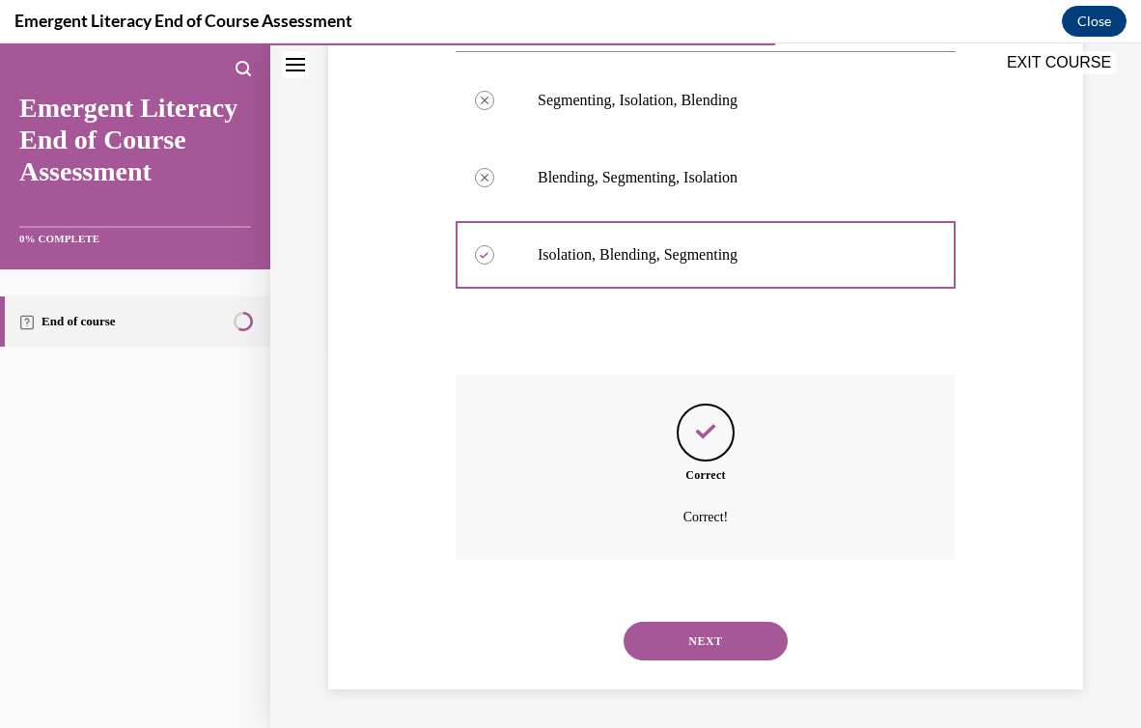
click at [674, 641] on button "NEXT" at bounding box center [706, 641] width 164 height 39
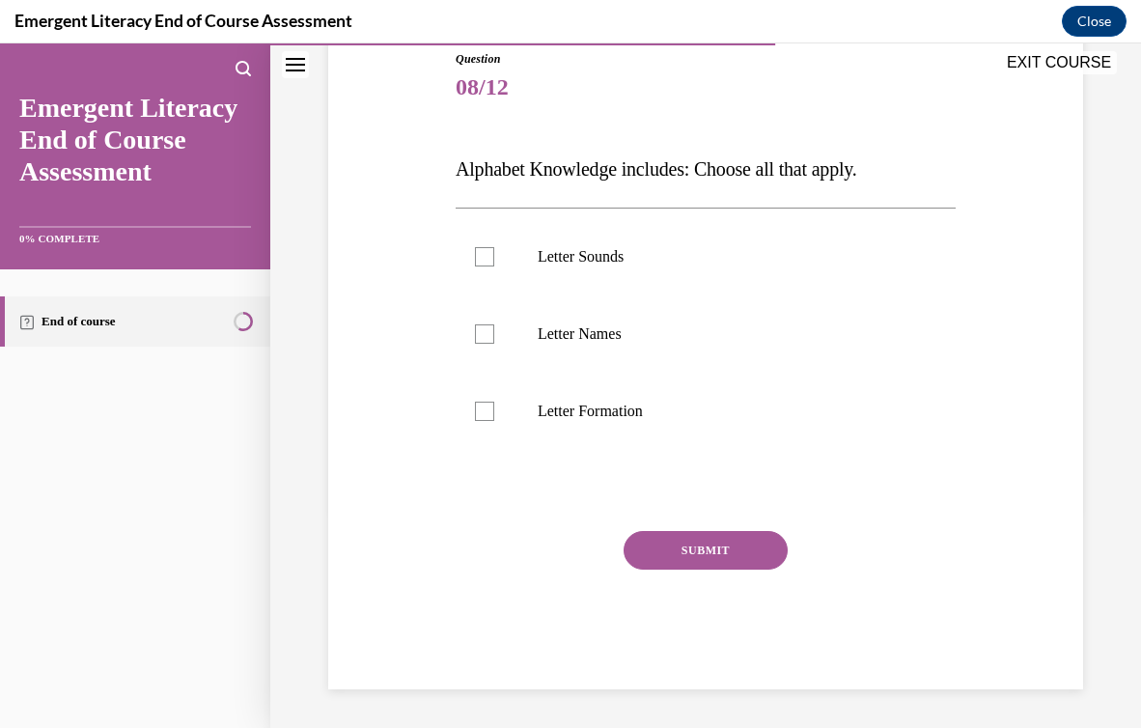
scroll to position [214, 0]
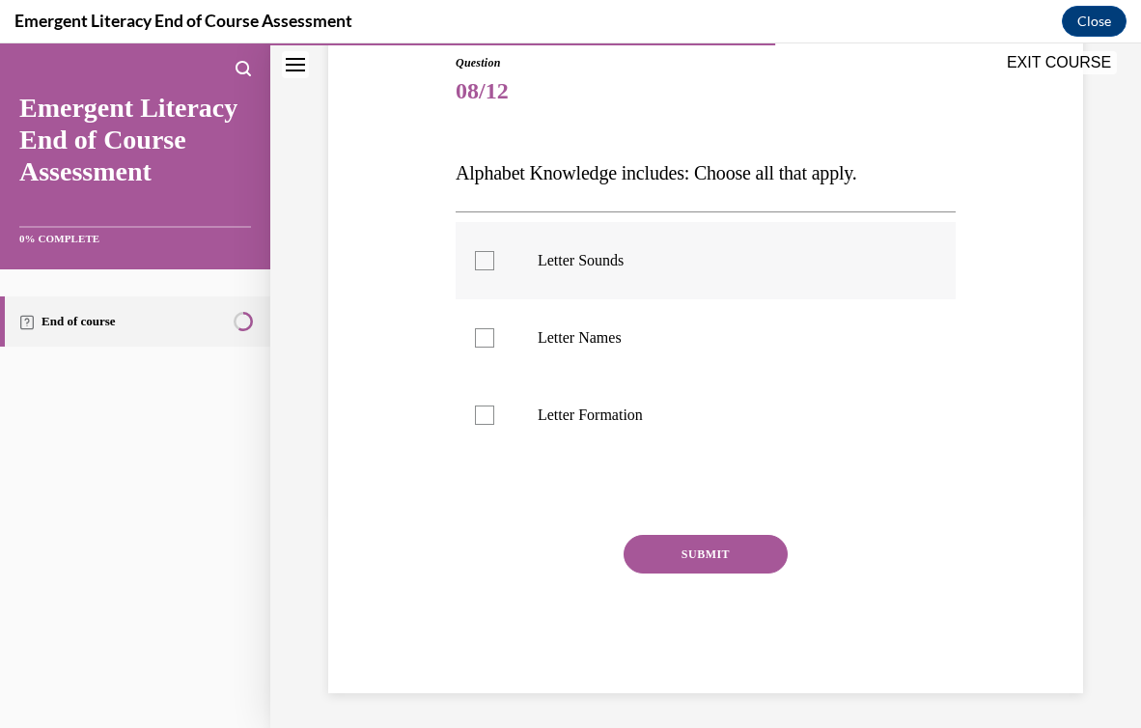
click at [607, 274] on label "Letter Sounds" at bounding box center [706, 260] width 500 height 77
click at [494, 270] on input "Letter Sounds" at bounding box center [484, 260] width 19 height 19
checkbox input "true"
click at [611, 334] on p "Letter Names" at bounding box center [723, 337] width 370 height 19
click at [494, 334] on input "Letter Names" at bounding box center [484, 337] width 19 height 19
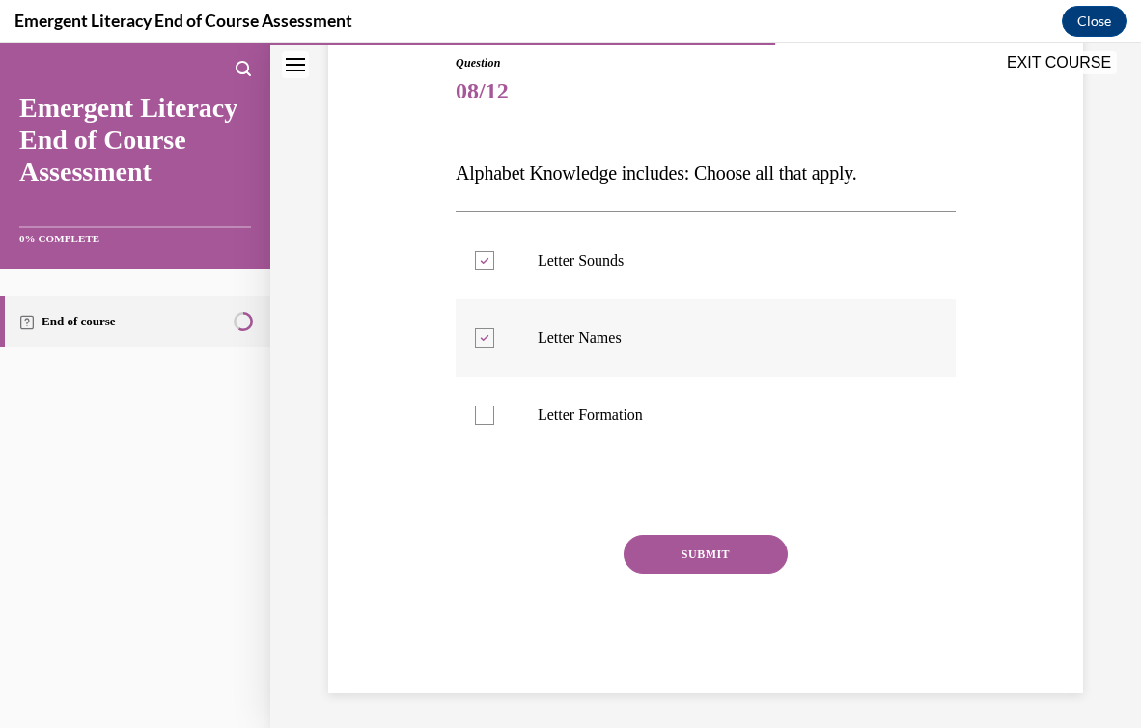
click at [611, 335] on p "Letter Names" at bounding box center [723, 337] width 370 height 19
click at [494, 335] on input "Letter Names" at bounding box center [484, 337] width 19 height 19
checkbox input "false"
click at [606, 432] on label "Letter Formation" at bounding box center [706, 415] width 500 height 77
click at [494, 425] on input "Letter Formation" at bounding box center [484, 415] width 19 height 19
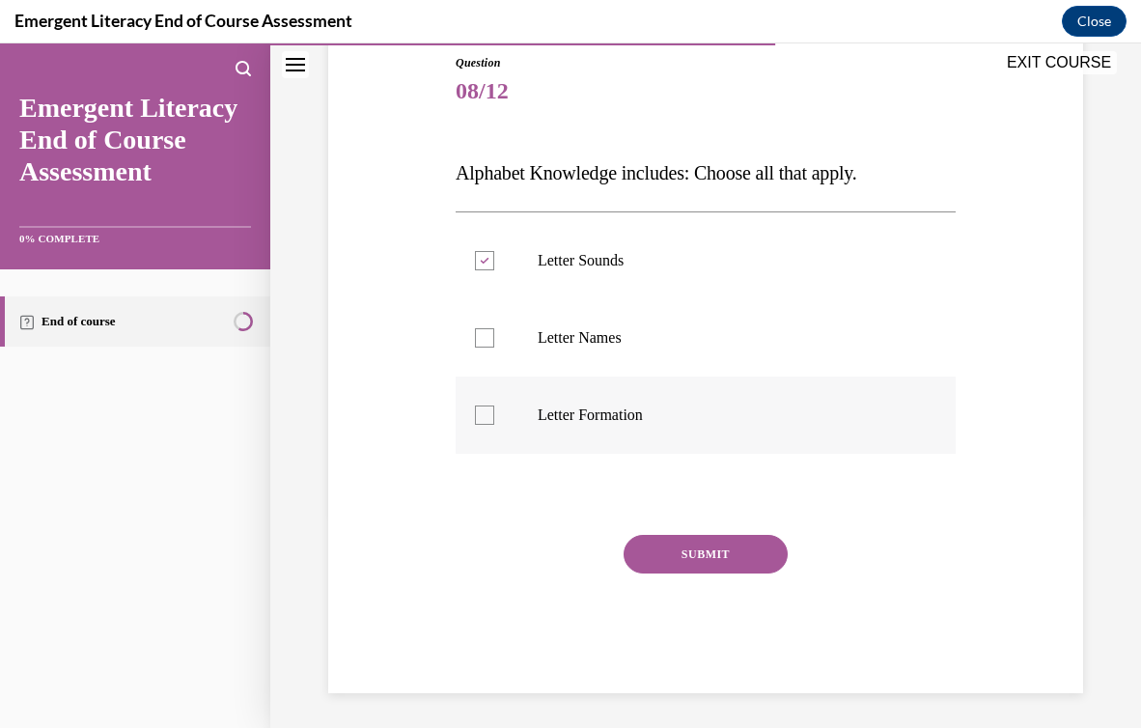
checkbox input "true"
click at [611, 342] on p "Letter Names" at bounding box center [723, 337] width 370 height 19
click at [494, 342] on input "Letter Names" at bounding box center [484, 337] width 19 height 19
checkbox input "true"
click at [662, 549] on button "SUBMIT" at bounding box center [706, 554] width 164 height 39
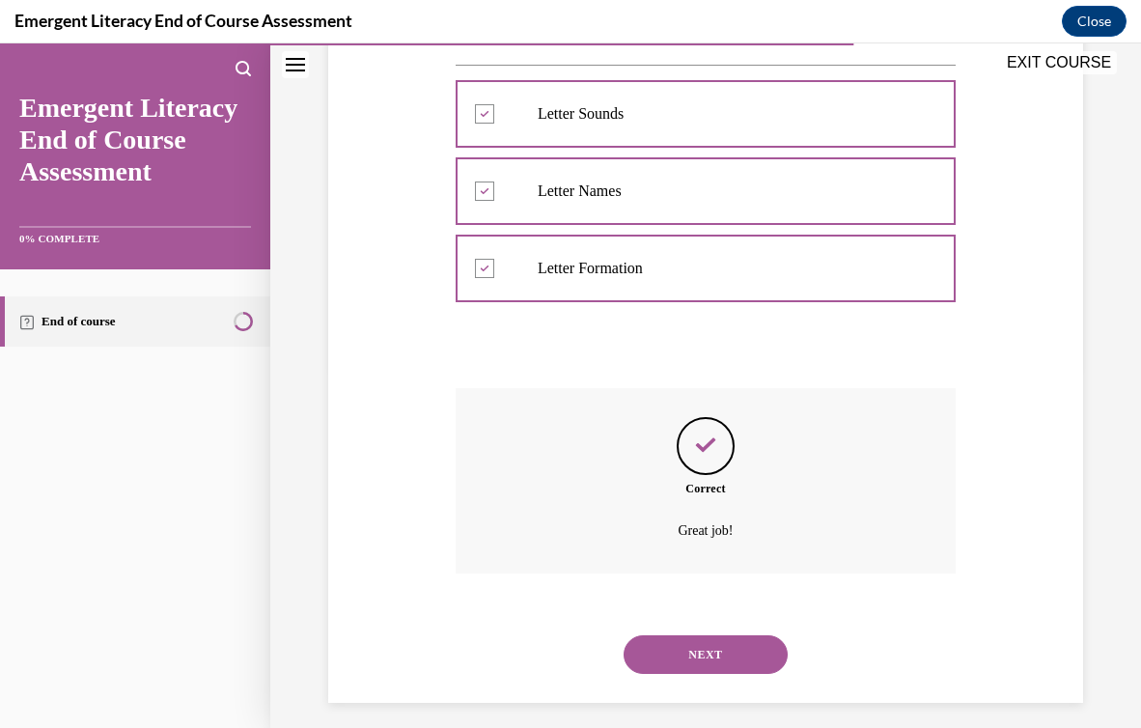
scroll to position [375, 0]
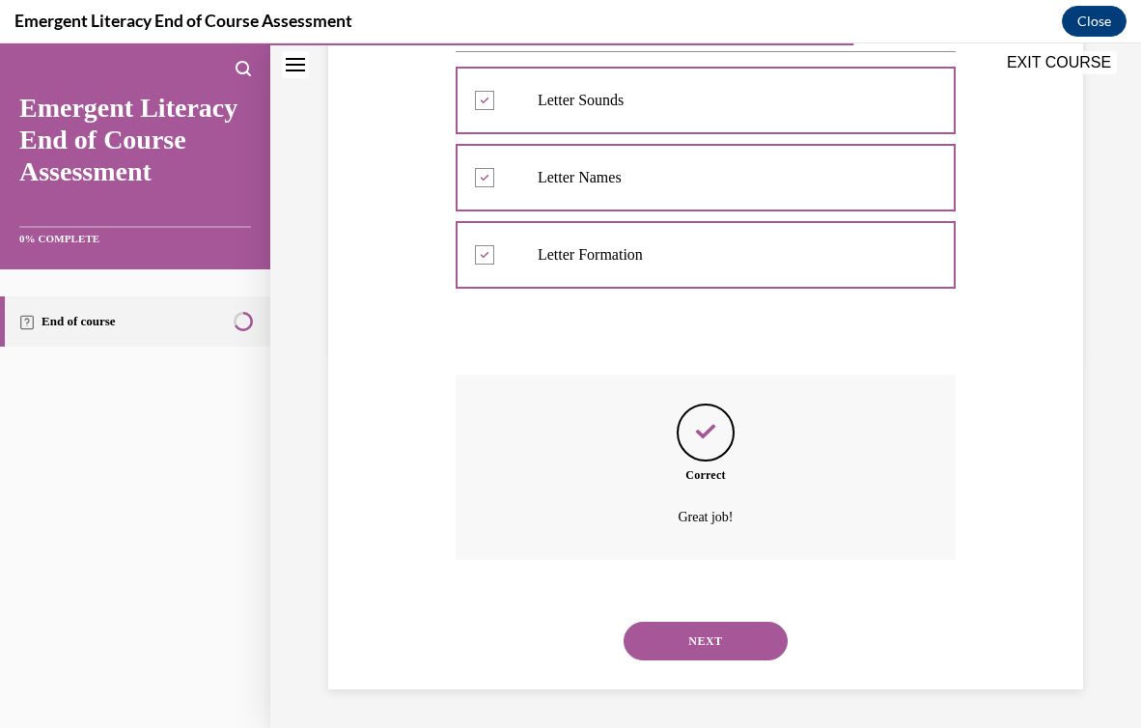
click at [681, 610] on div "NEXT" at bounding box center [706, 641] width 500 height 77
click at [680, 642] on button "NEXT" at bounding box center [706, 641] width 164 height 39
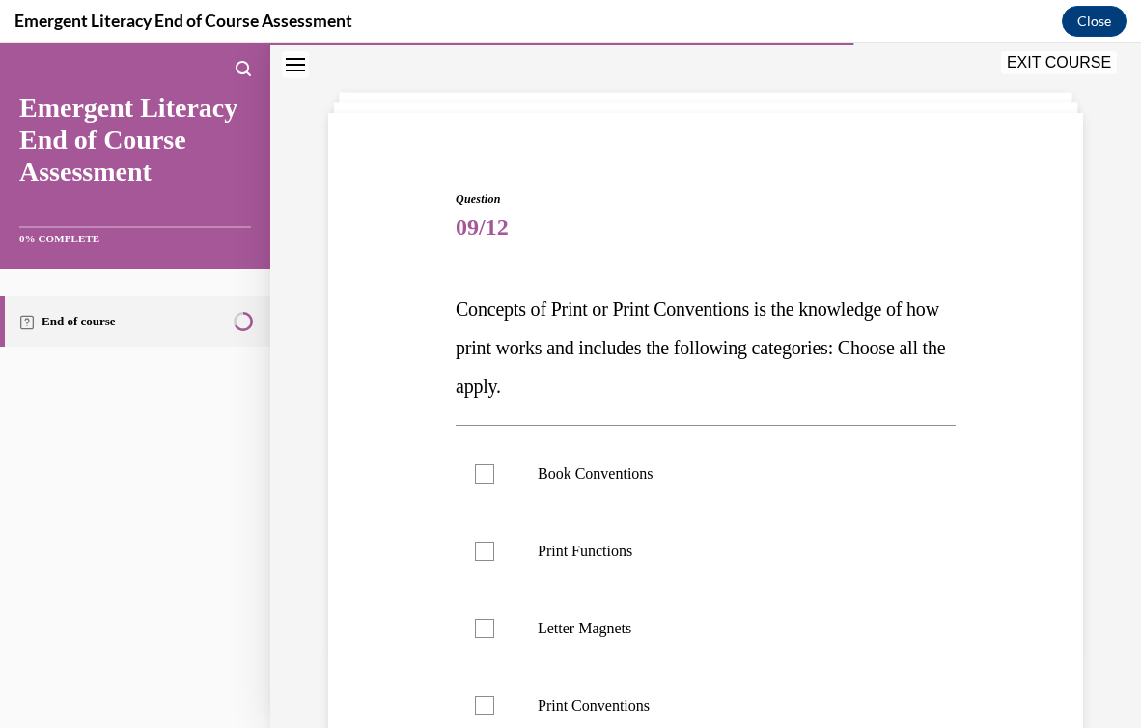
scroll to position [80, 0]
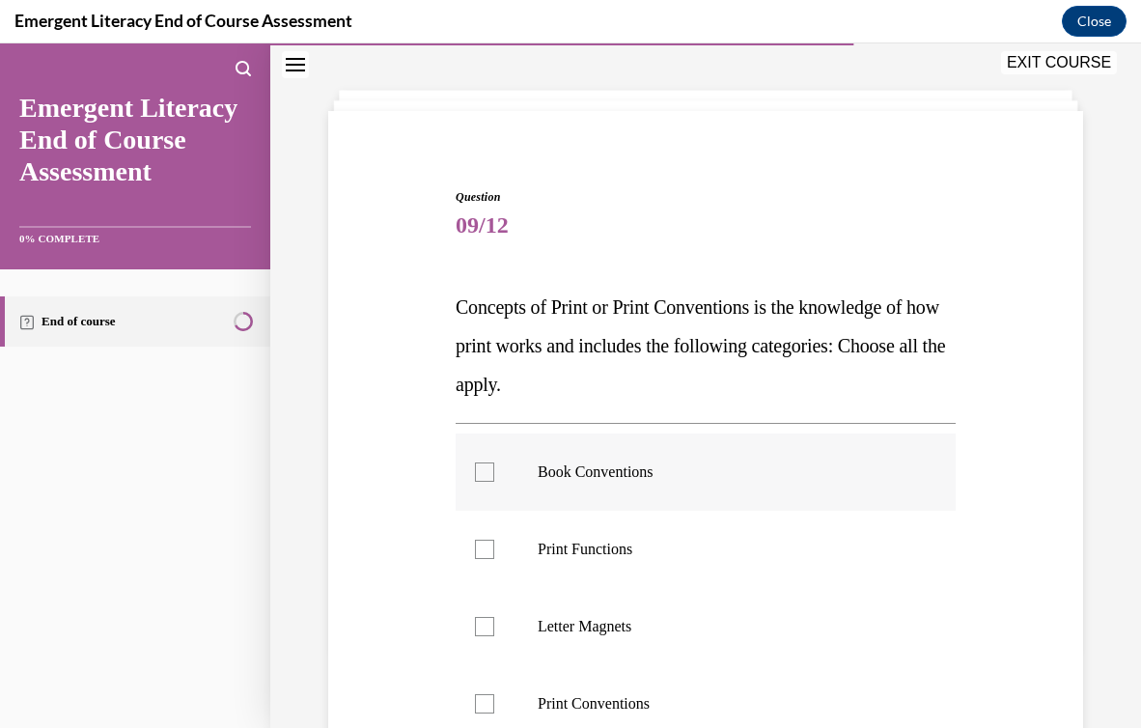
click at [609, 474] on p "Book Conventions" at bounding box center [723, 472] width 370 height 19
click at [494, 474] on input "Book Conventions" at bounding box center [484, 472] width 19 height 19
checkbox input "true"
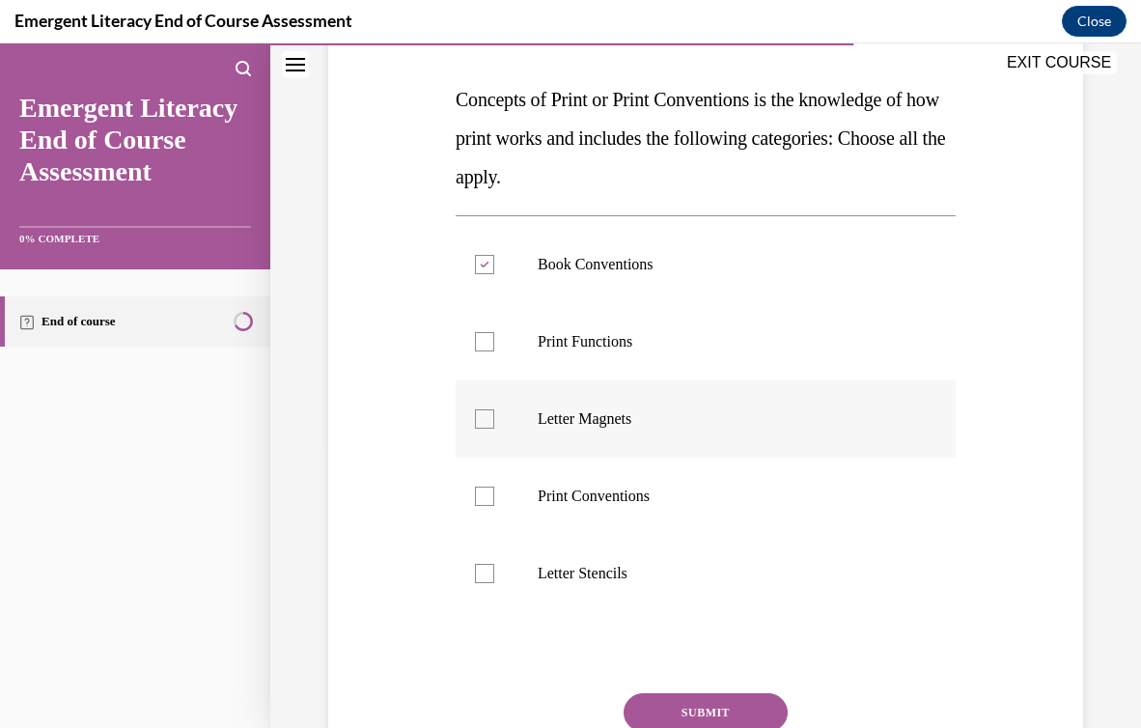
scroll to position [290, 0]
click at [666, 702] on button "SUBMIT" at bounding box center [706, 710] width 164 height 39
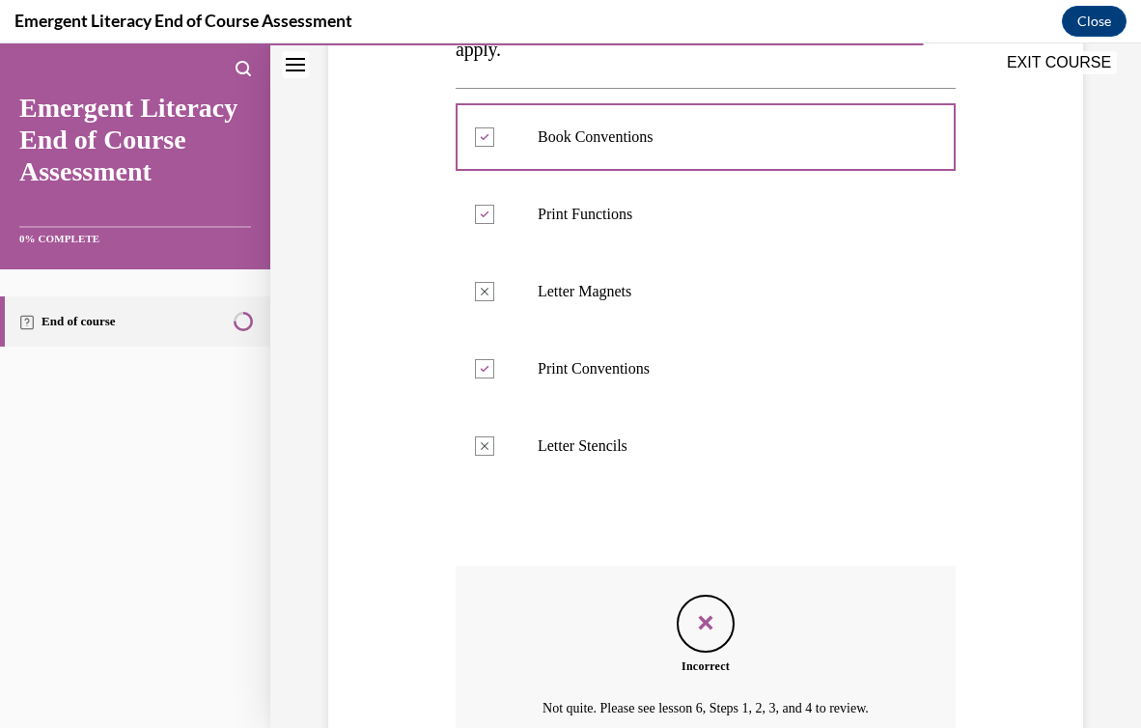
scroll to position [606, 0]
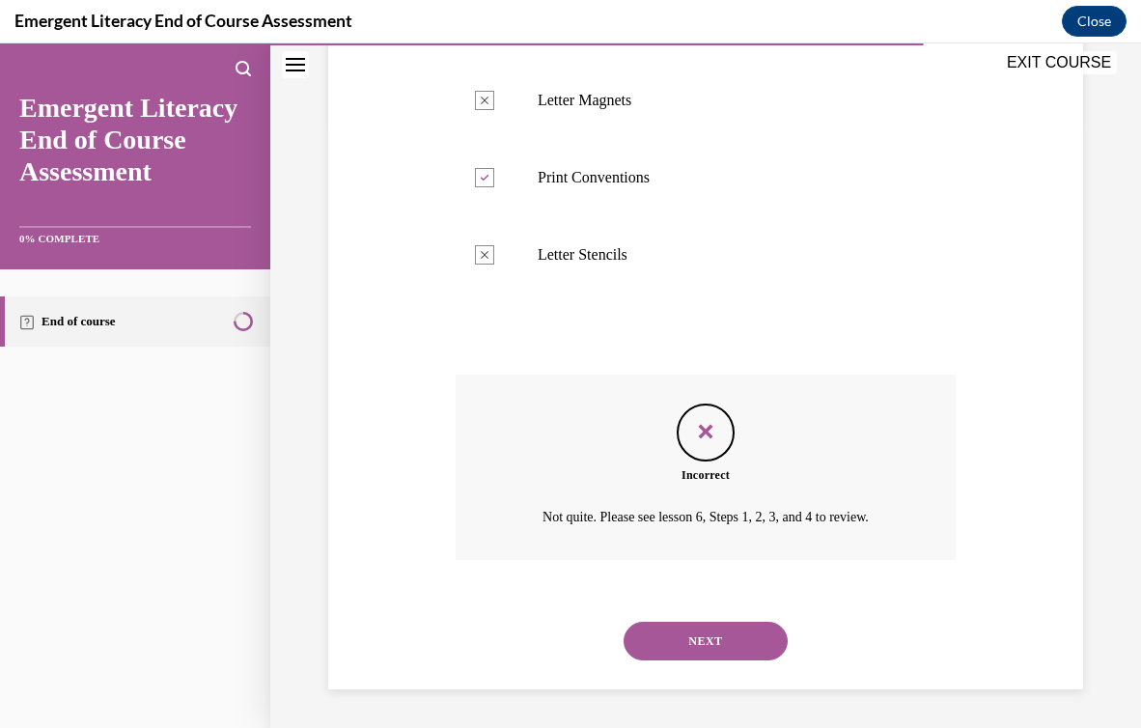
click at [705, 657] on button "NEXT" at bounding box center [706, 641] width 164 height 39
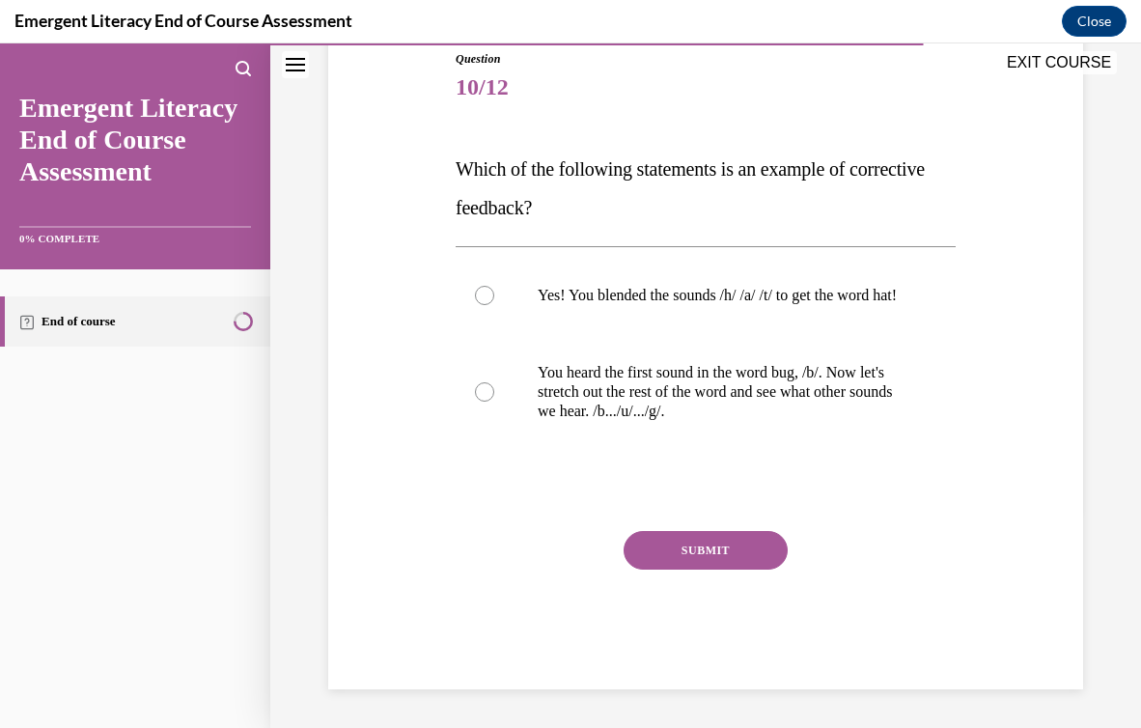
scroll to position [214, 0]
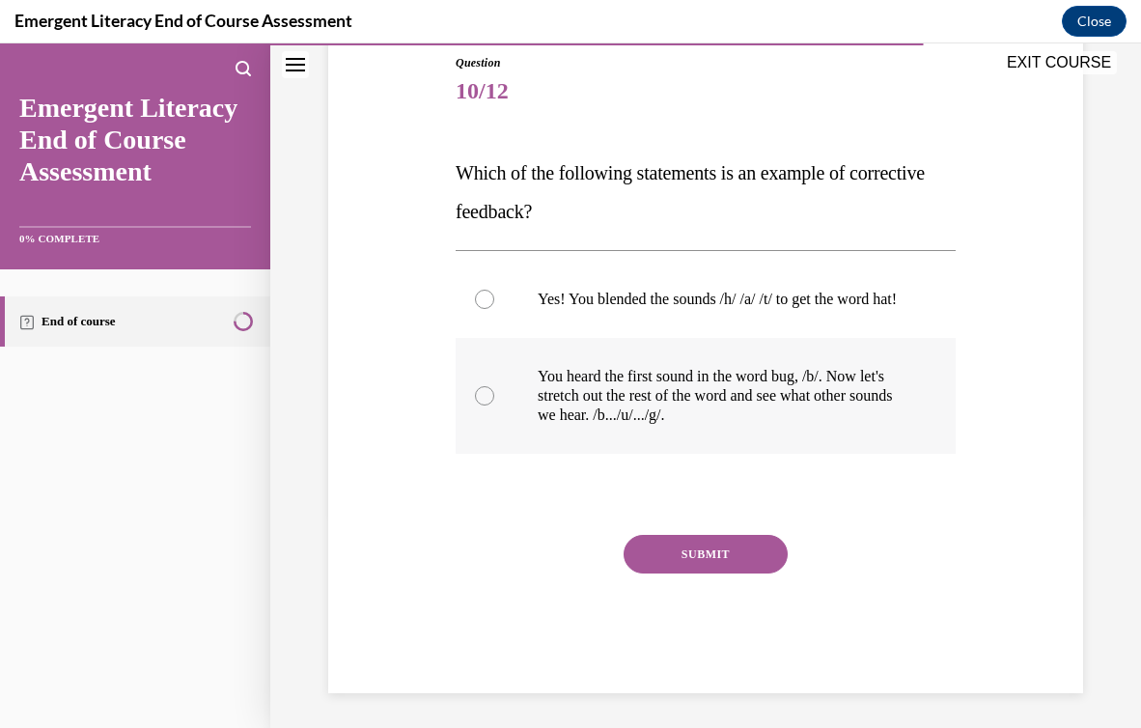
drag, startPoint x: 662, startPoint y: 392, endPoint x: 632, endPoint y: 390, distance: 30.0
click at [649, 390] on p "You heard the first sound in the word bug, /b/. Now let's stretch out the rest …" at bounding box center [723, 396] width 370 height 58
click at [592, 425] on p "You heard the first sound in the word bug, /b/. Now let's stretch out the rest …" at bounding box center [723, 396] width 370 height 58
click at [494, 406] on input "You heard the first sound in the word bug, /b/. Now let's stretch out the rest …" at bounding box center [484, 395] width 19 height 19
radio input "true"
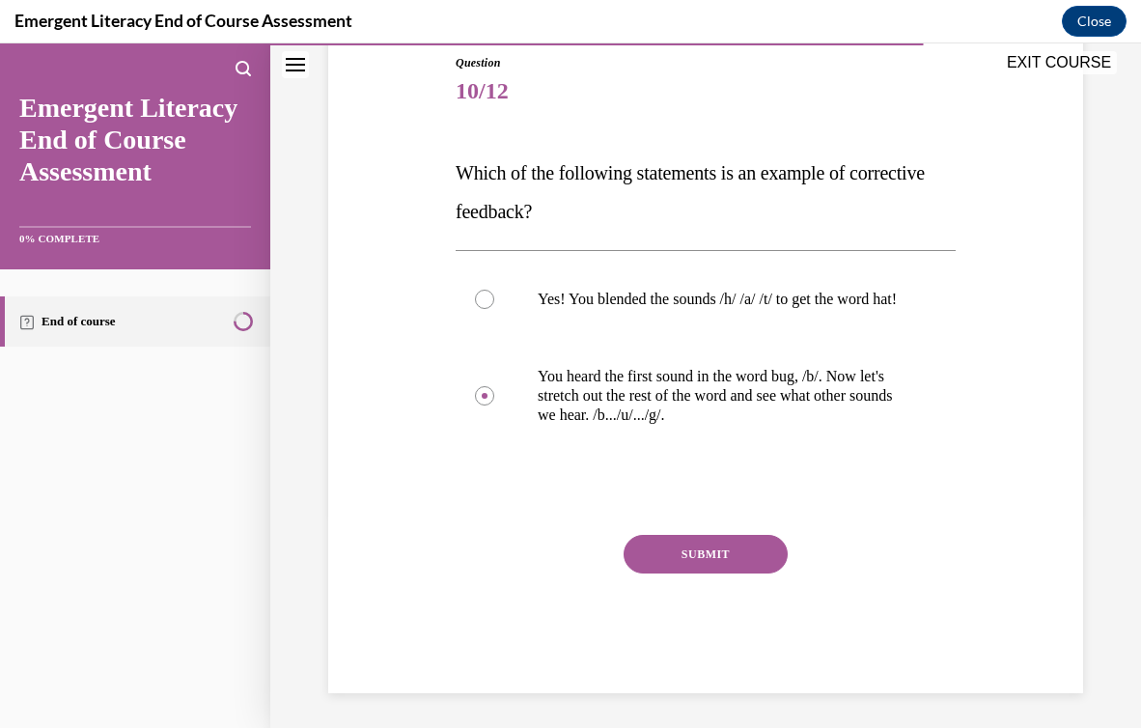
click at [661, 571] on button "SUBMIT" at bounding box center [706, 554] width 164 height 39
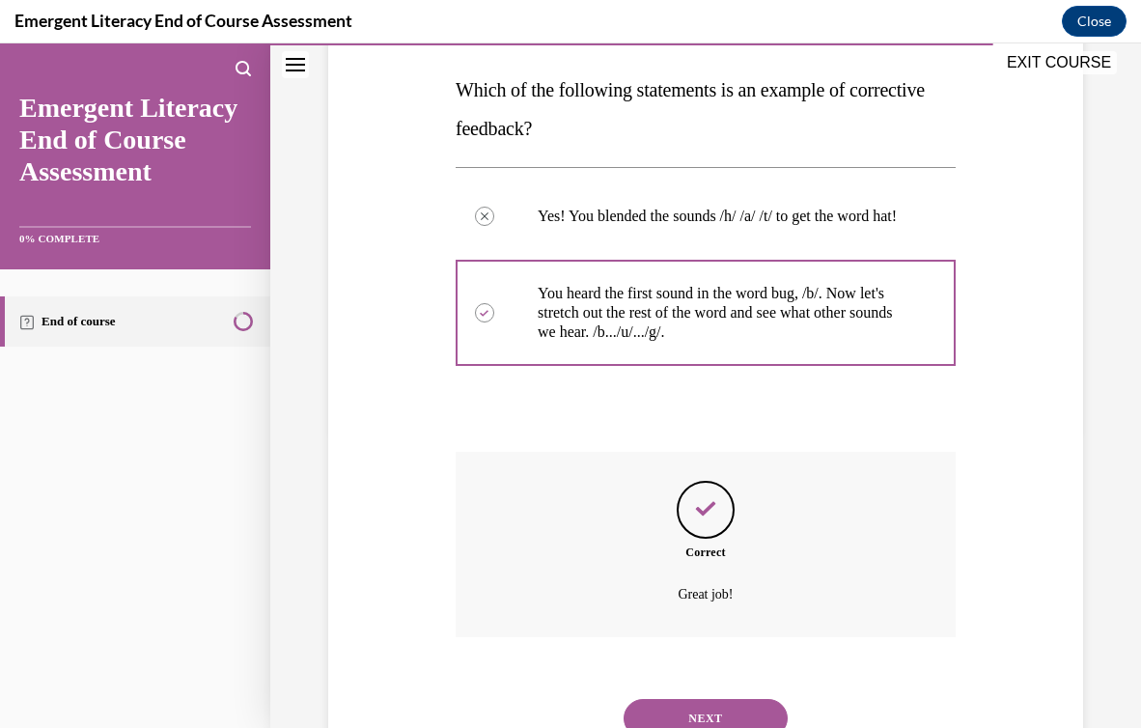
scroll to position [394, 0]
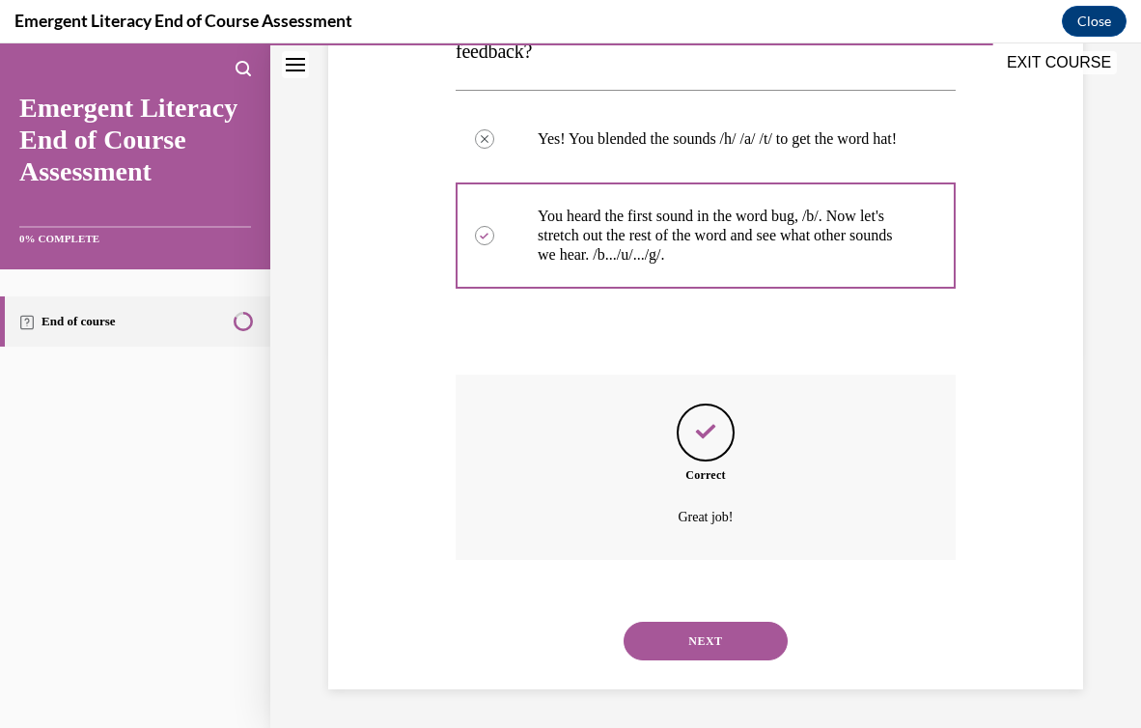
click at [690, 664] on div "NEXT" at bounding box center [706, 641] width 500 height 77
click at [682, 632] on button "NEXT" at bounding box center [706, 641] width 164 height 39
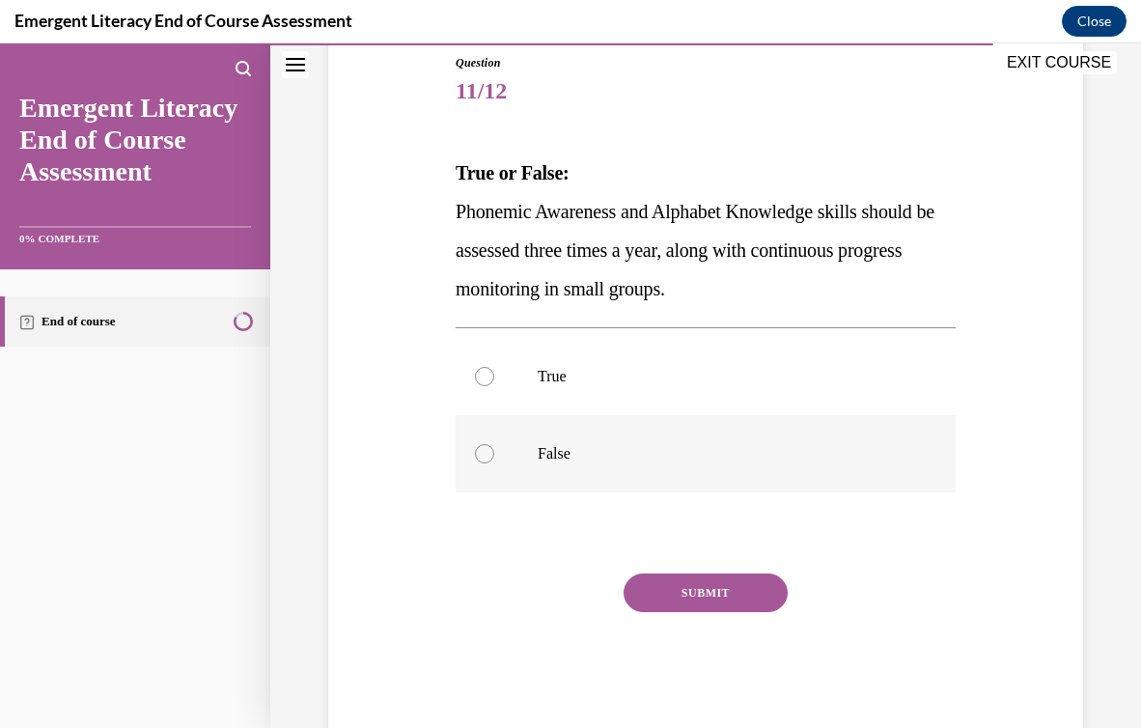
click at [634, 450] on p "False" at bounding box center [723, 453] width 370 height 19
click at [494, 450] on input "False" at bounding box center [484, 453] width 19 height 19
radio input "true"
click at [677, 599] on button "SUBMIT" at bounding box center [706, 593] width 164 height 39
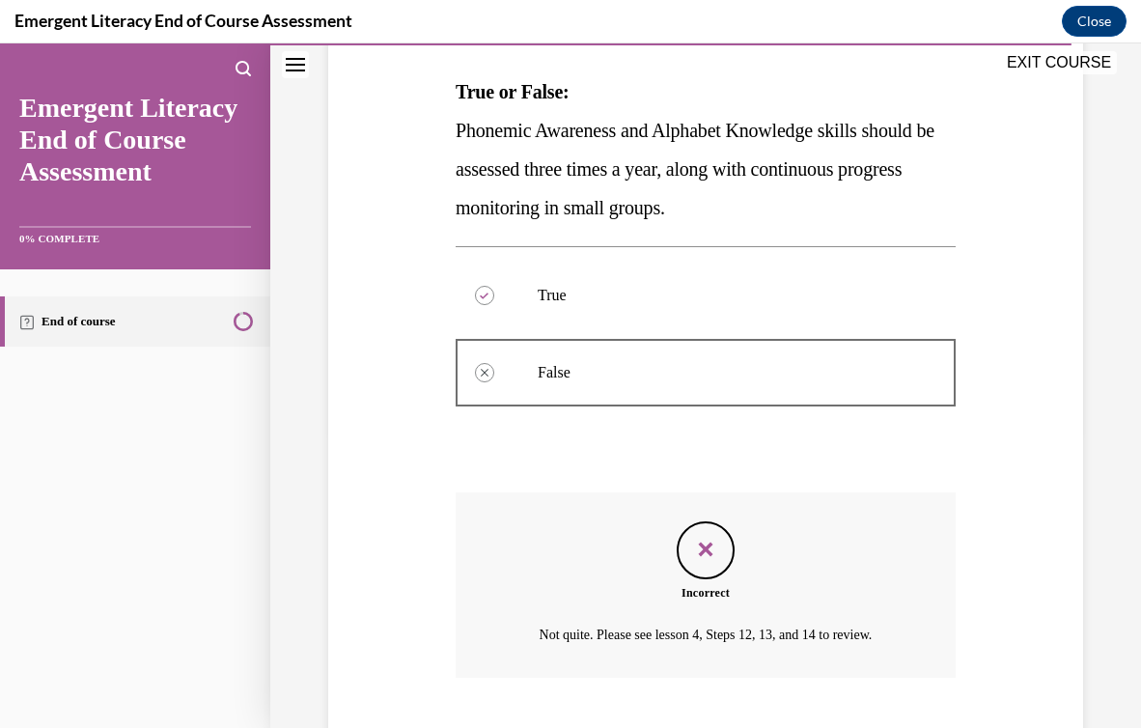
scroll to position [413, 0]
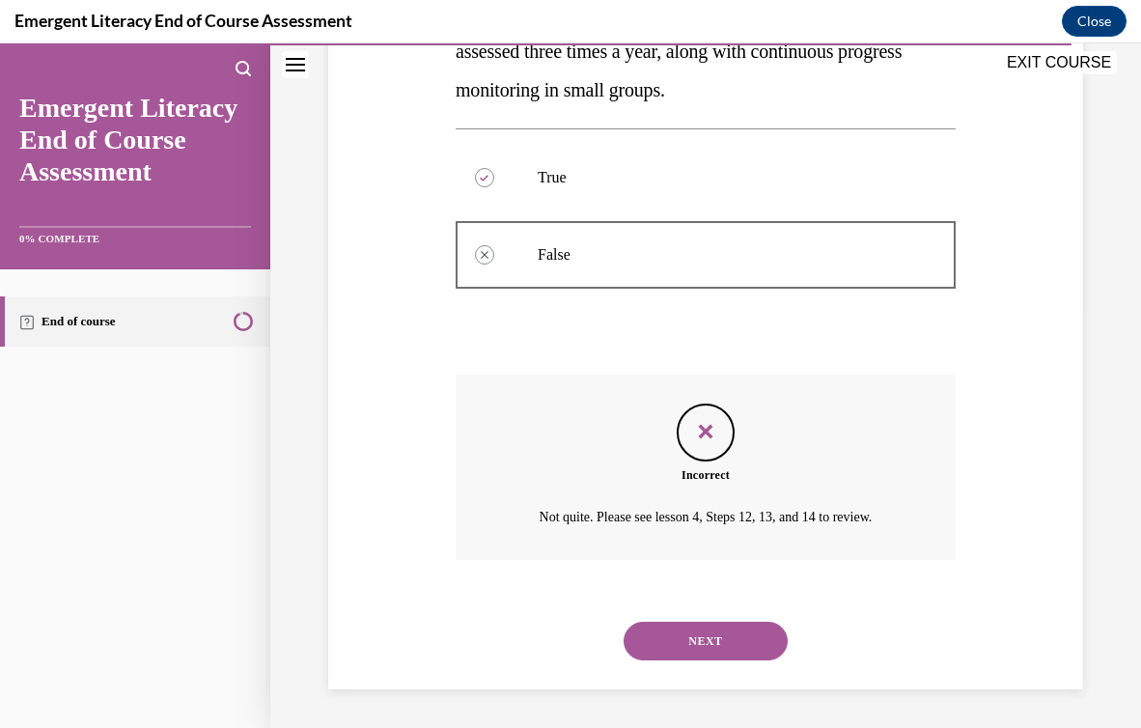
click at [693, 634] on button "NEXT" at bounding box center [706, 641] width 164 height 39
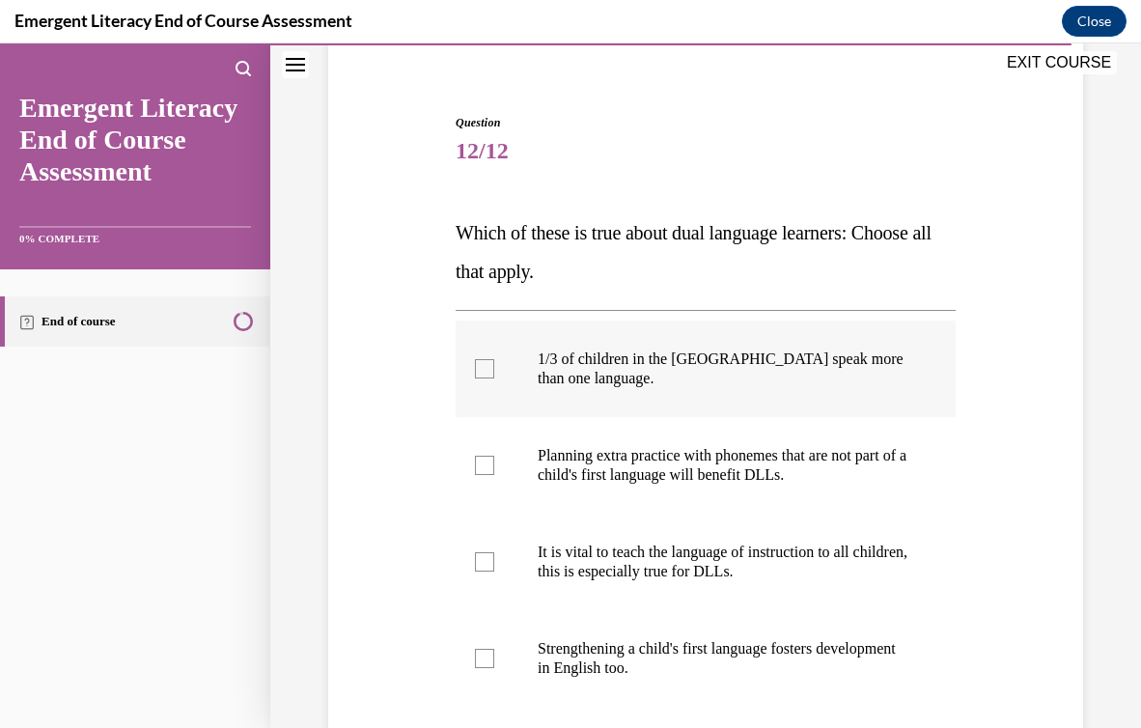
scroll to position [164, 0]
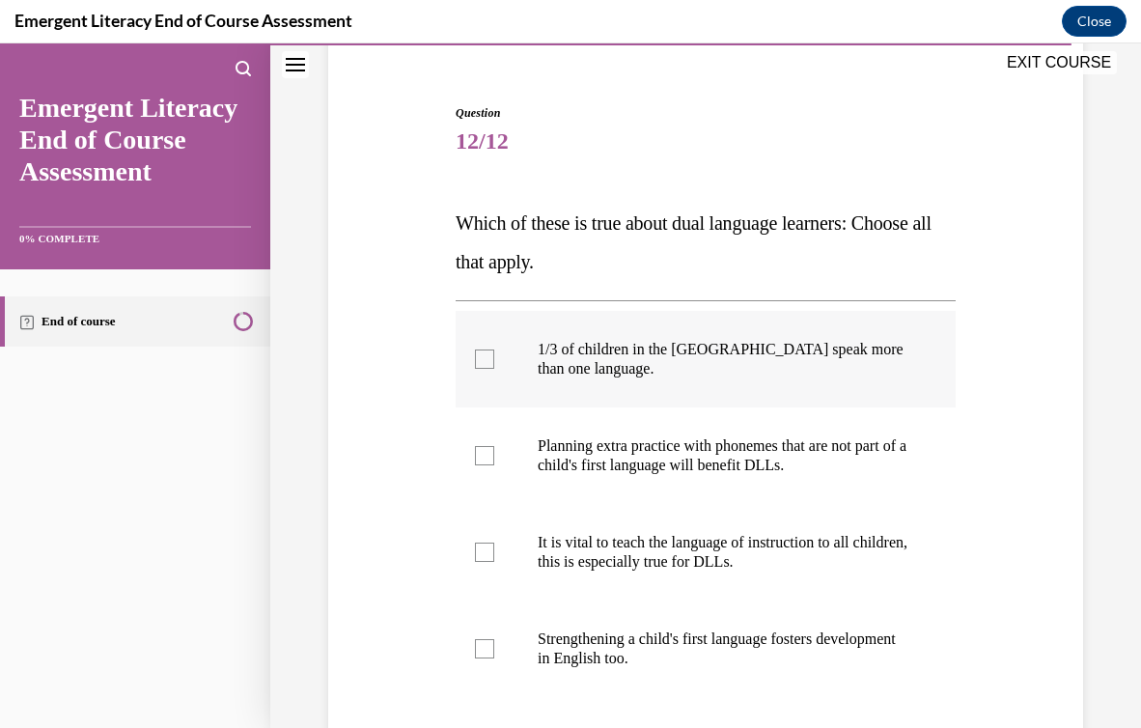
click at [662, 348] on p "1/3 of children in the US speak more than one language." at bounding box center [723, 359] width 370 height 39
click at [494, 350] on input "1/3 of children in the US speak more than one language." at bounding box center [484, 359] width 19 height 19
checkbox input "true"
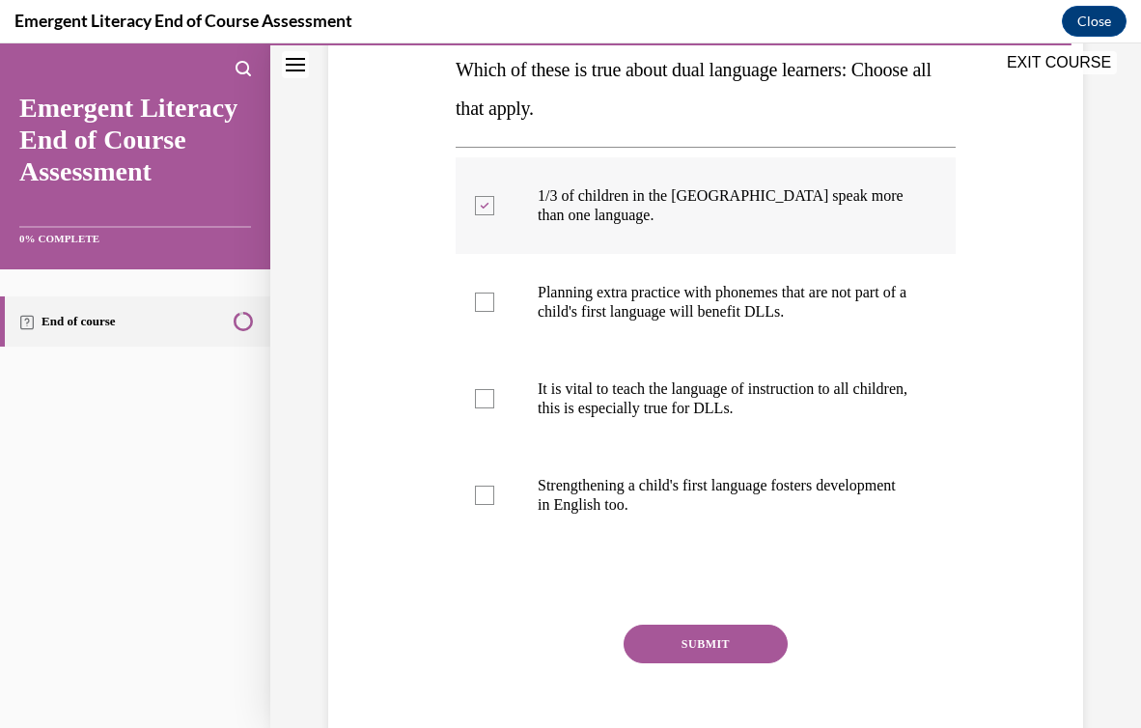
scroll to position [342, 0]
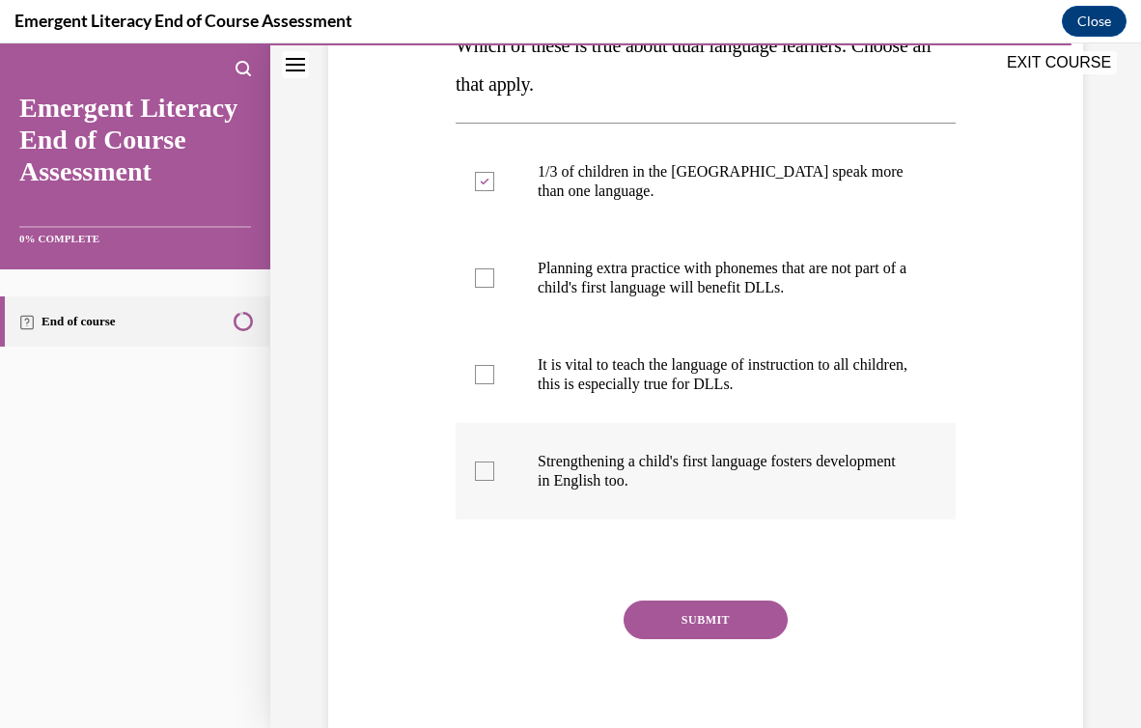
click at [684, 486] on p "Strengthening a child's first language fosters development in English too." at bounding box center [723, 471] width 370 height 39
click at [494, 481] on input "Strengthening a child's first language fosters development in English too." at bounding box center [484, 471] width 19 height 19
checkbox input "true"
click at [677, 631] on button "SUBMIT" at bounding box center [706, 620] width 164 height 39
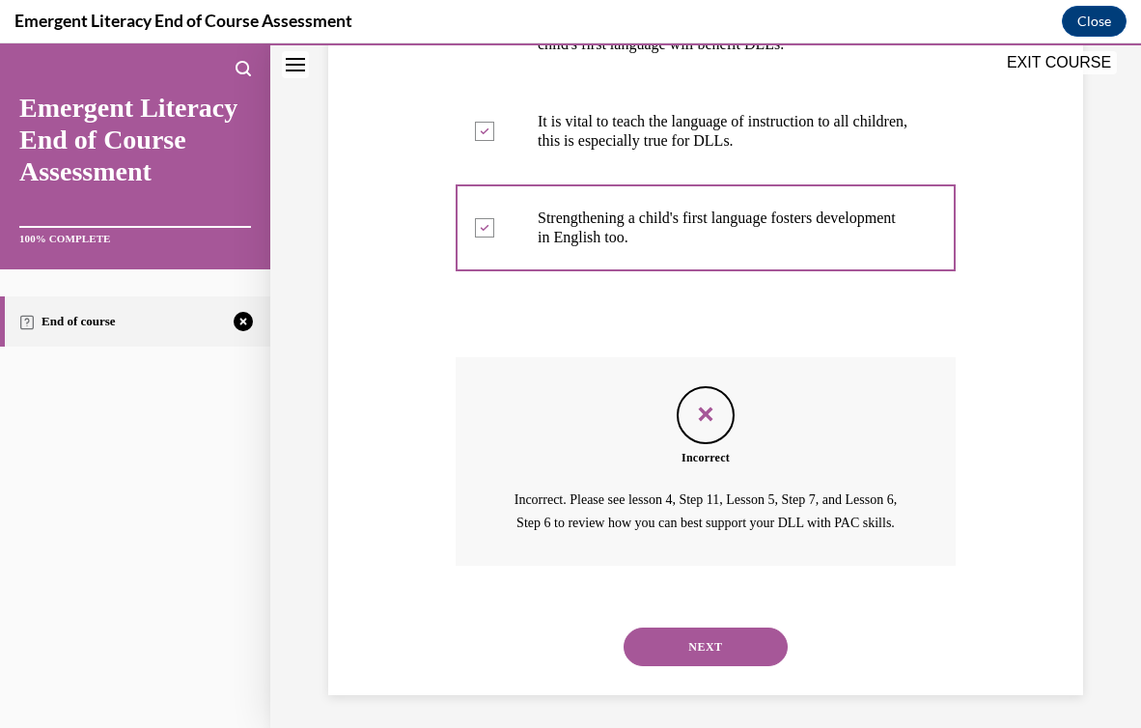
scroll to position [613, 0]
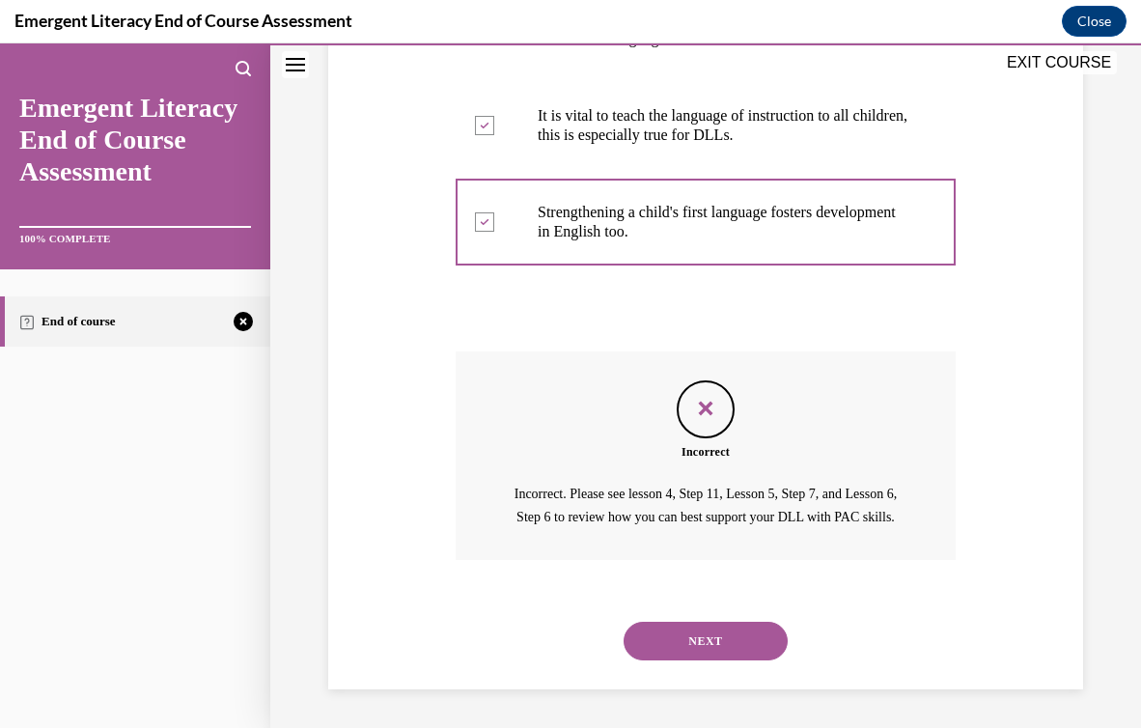
click at [681, 636] on button "NEXT" at bounding box center [706, 641] width 164 height 39
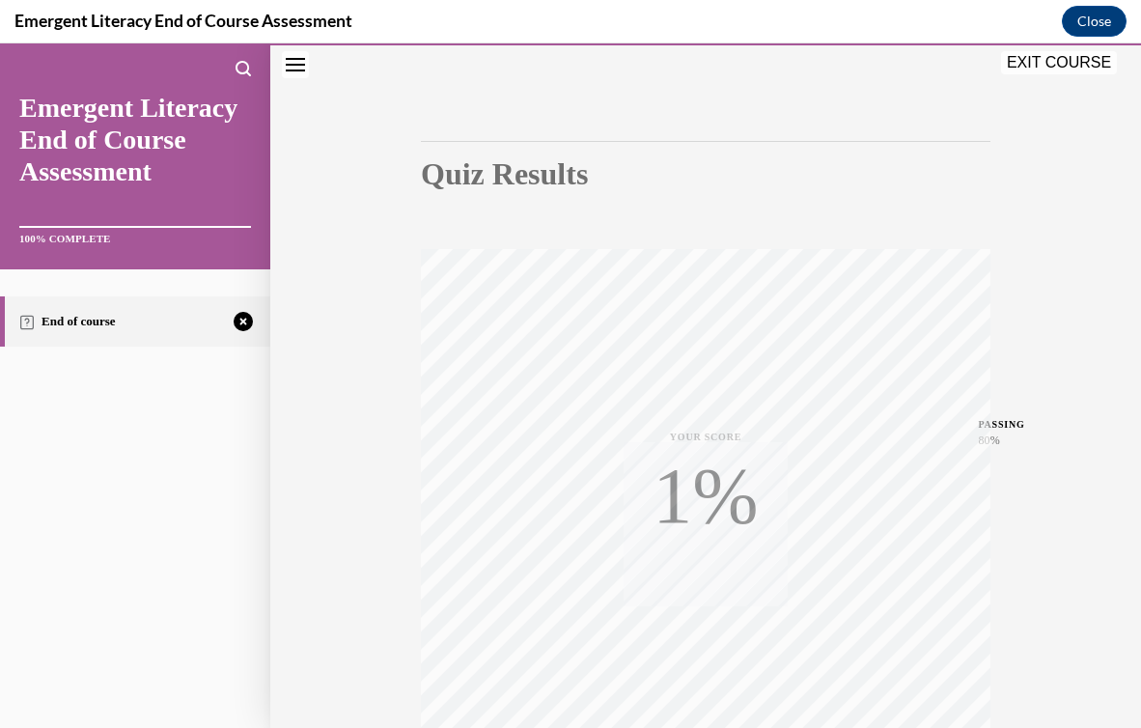
scroll to position [305, 0]
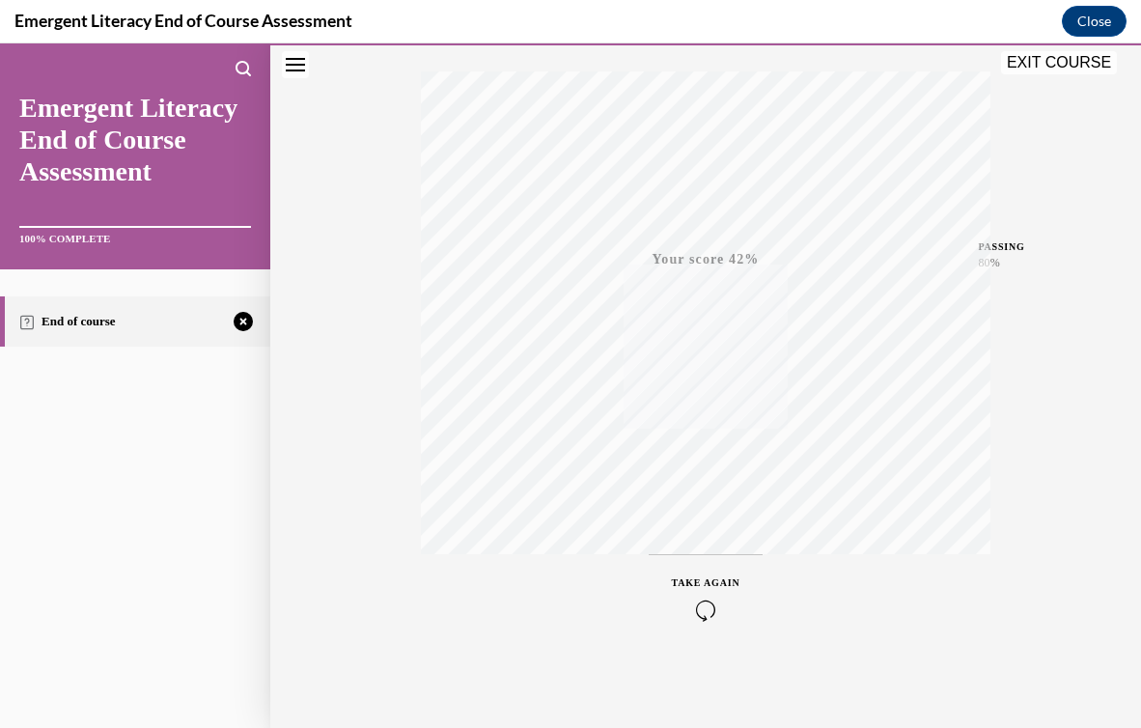
click at [712, 604] on icon "button" at bounding box center [706, 610] width 69 height 21
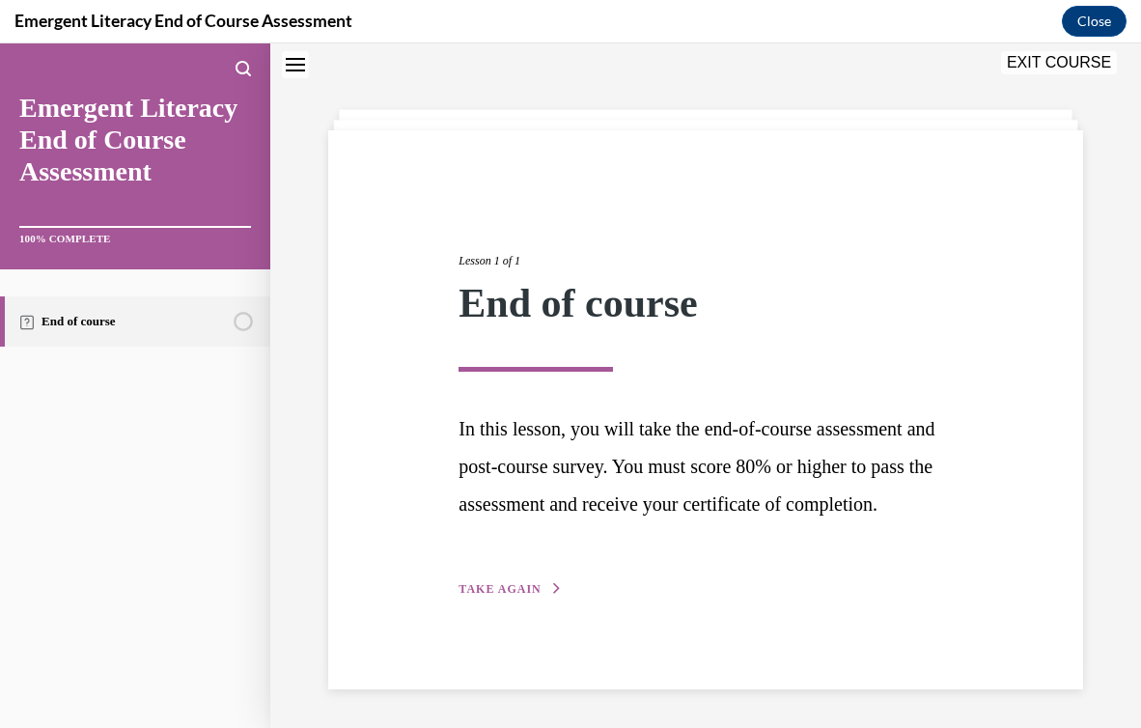
scroll to position [86, 0]
click at [506, 616] on div "Lesson 1 of 1 End of course In this lesson, you will take the end-of-course ass…" at bounding box center [705, 409] width 755 height 559
click at [499, 596] on span "TAKE AGAIN" at bounding box center [500, 589] width 82 height 14
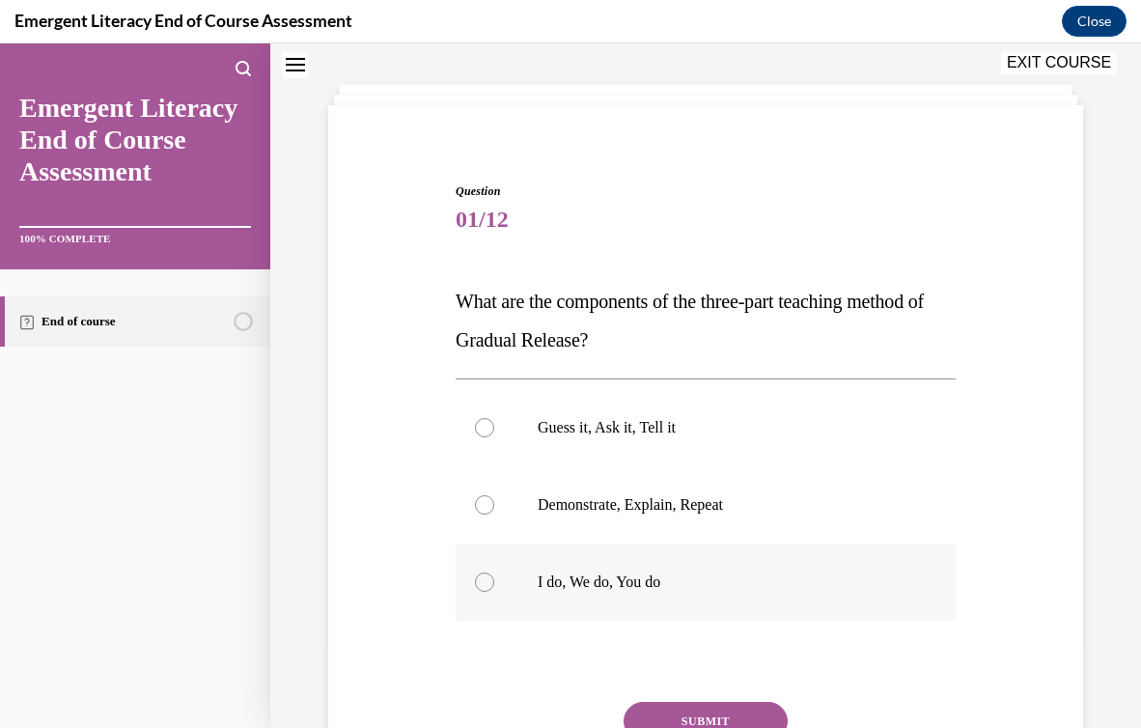
click at [519, 599] on label "I do, We do, You do" at bounding box center [706, 582] width 500 height 77
click at [494, 592] on input "I do, We do, You do" at bounding box center [484, 582] width 19 height 19
radio input "true"
click at [646, 704] on button "SUBMIT" at bounding box center [706, 721] width 164 height 39
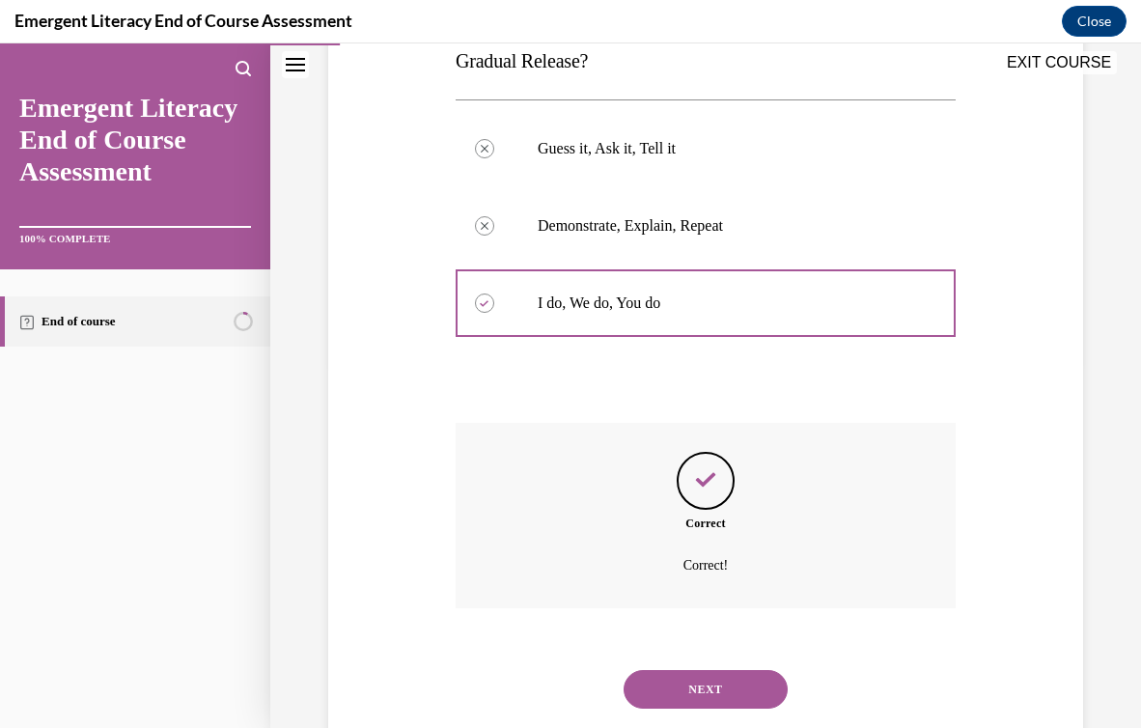
scroll to position [413, 0]
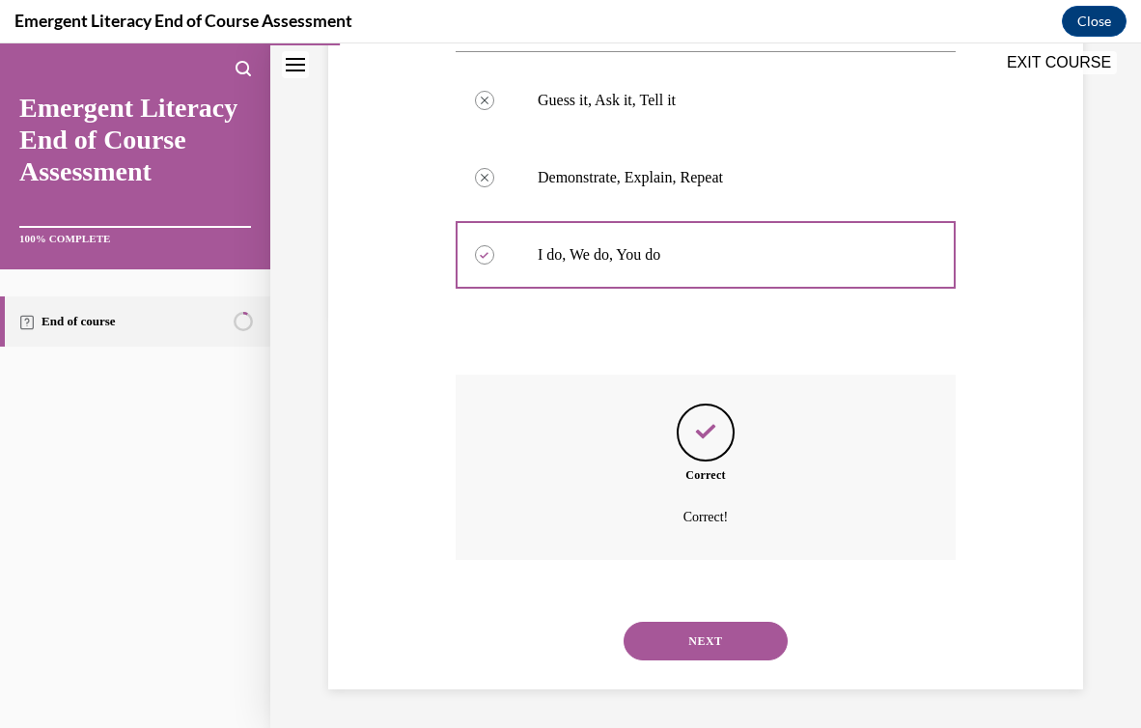
click at [653, 665] on div "NEXT" at bounding box center [706, 641] width 500 height 77
click at [643, 631] on button "NEXT" at bounding box center [706, 641] width 164 height 39
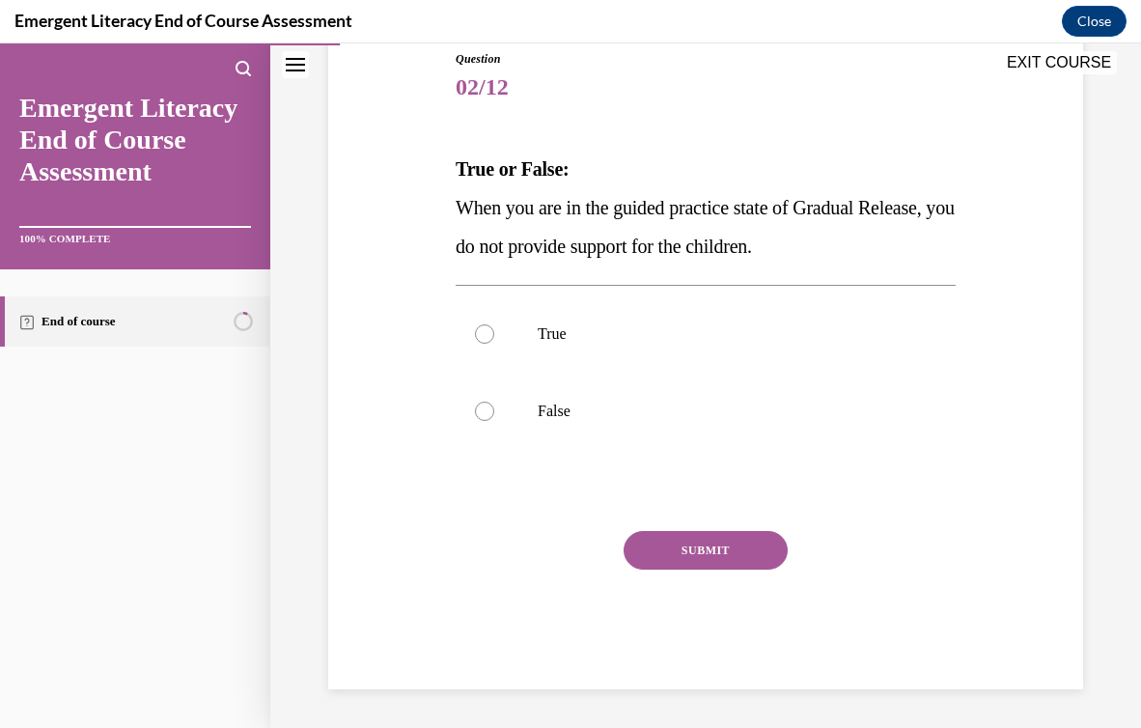
scroll to position [214, 0]
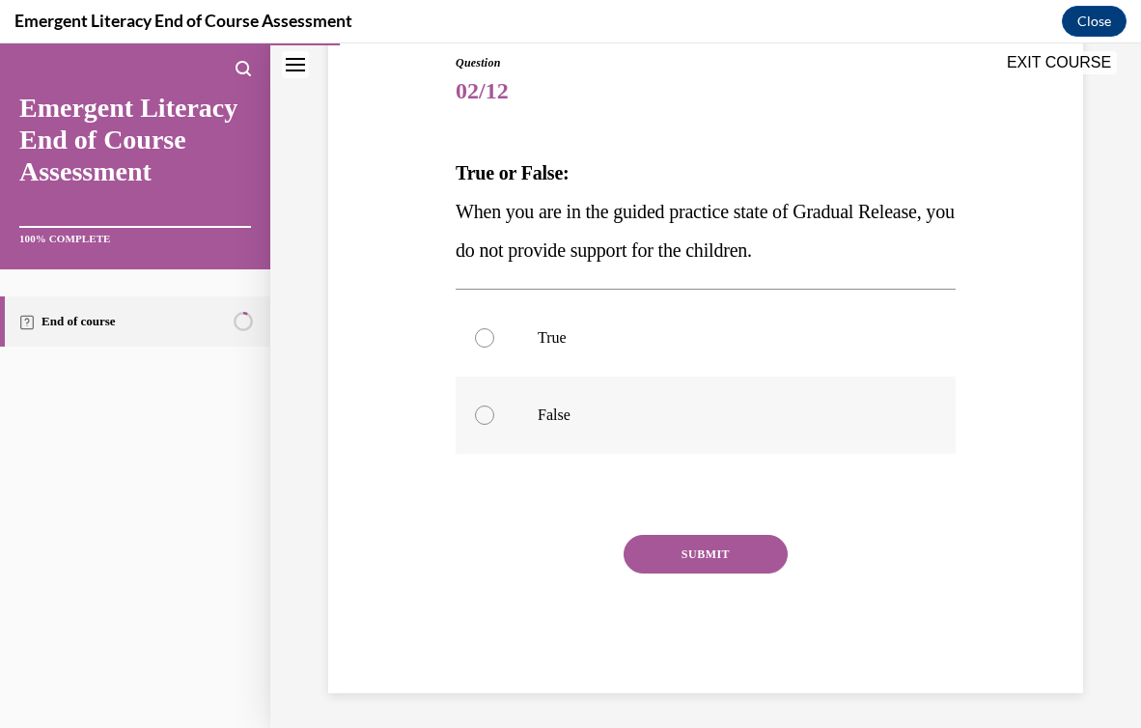
click at [587, 427] on label "False" at bounding box center [706, 415] width 500 height 77
click at [494, 425] on input "False" at bounding box center [484, 415] width 19 height 19
radio input "true"
click at [658, 556] on button "SUBMIT" at bounding box center [706, 554] width 164 height 39
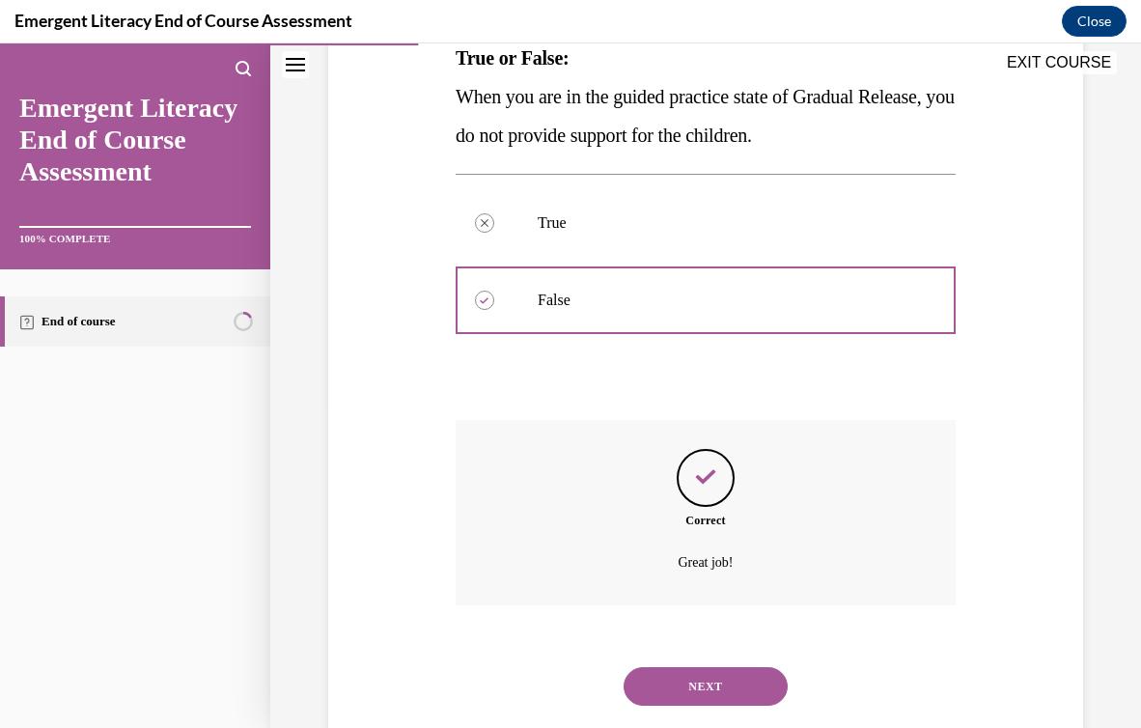
scroll to position [375, 0]
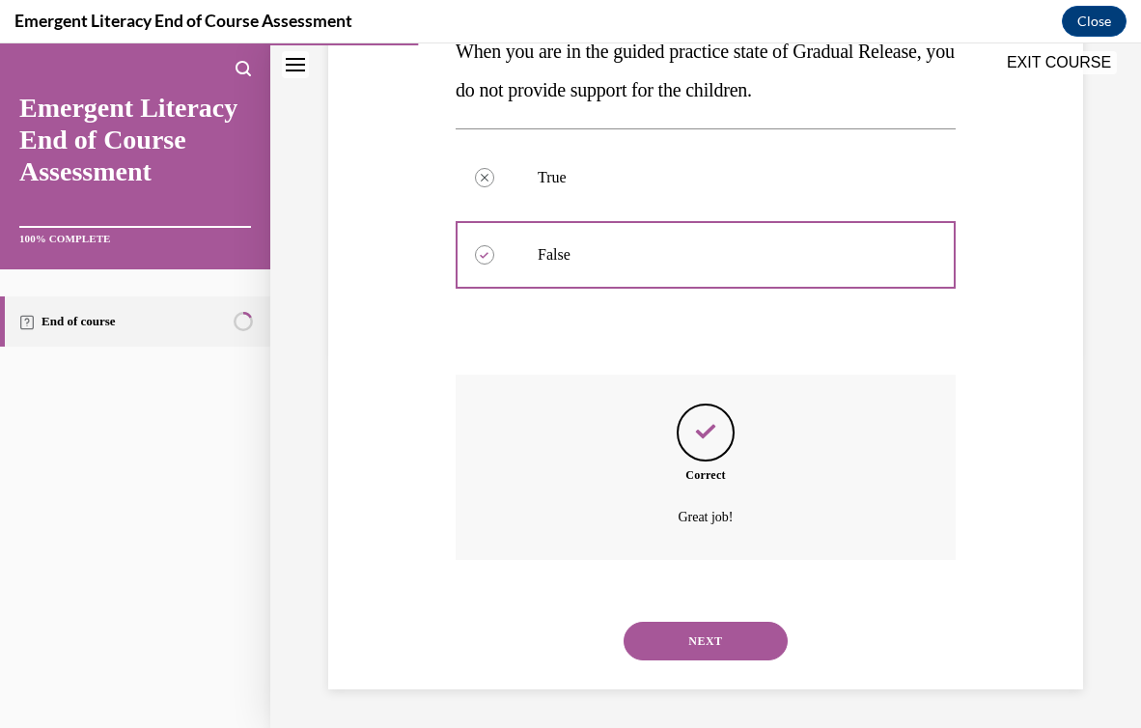
click at [698, 640] on button "NEXT" at bounding box center [706, 641] width 164 height 39
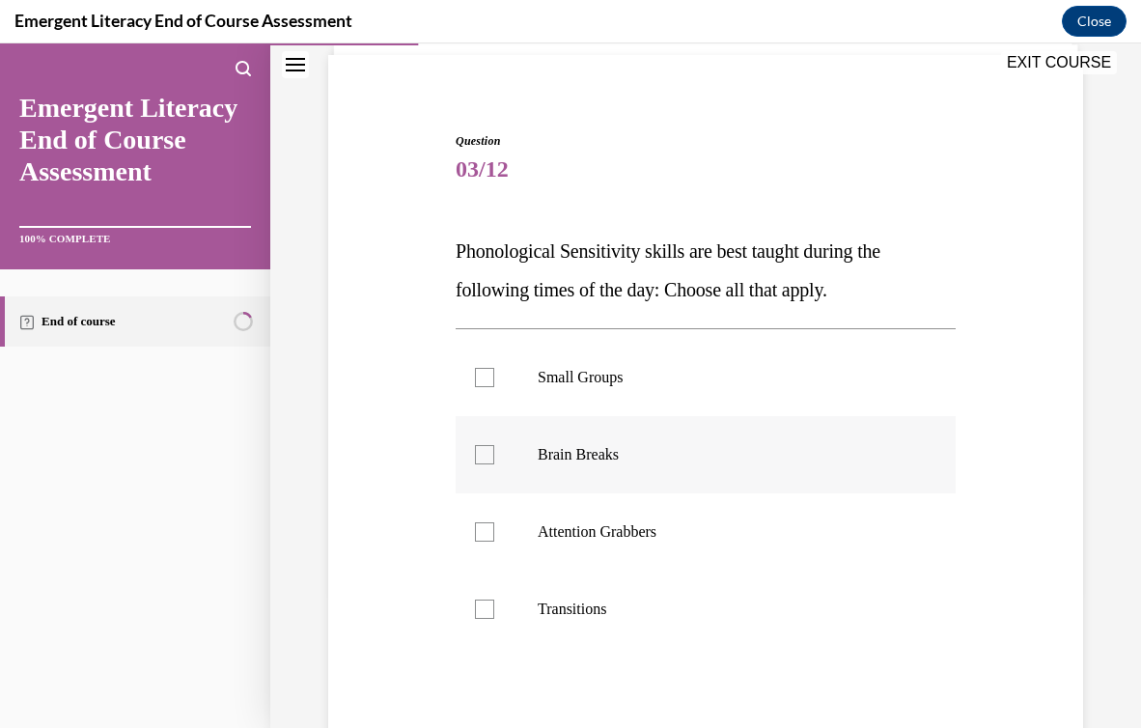
scroll to position [138, 0]
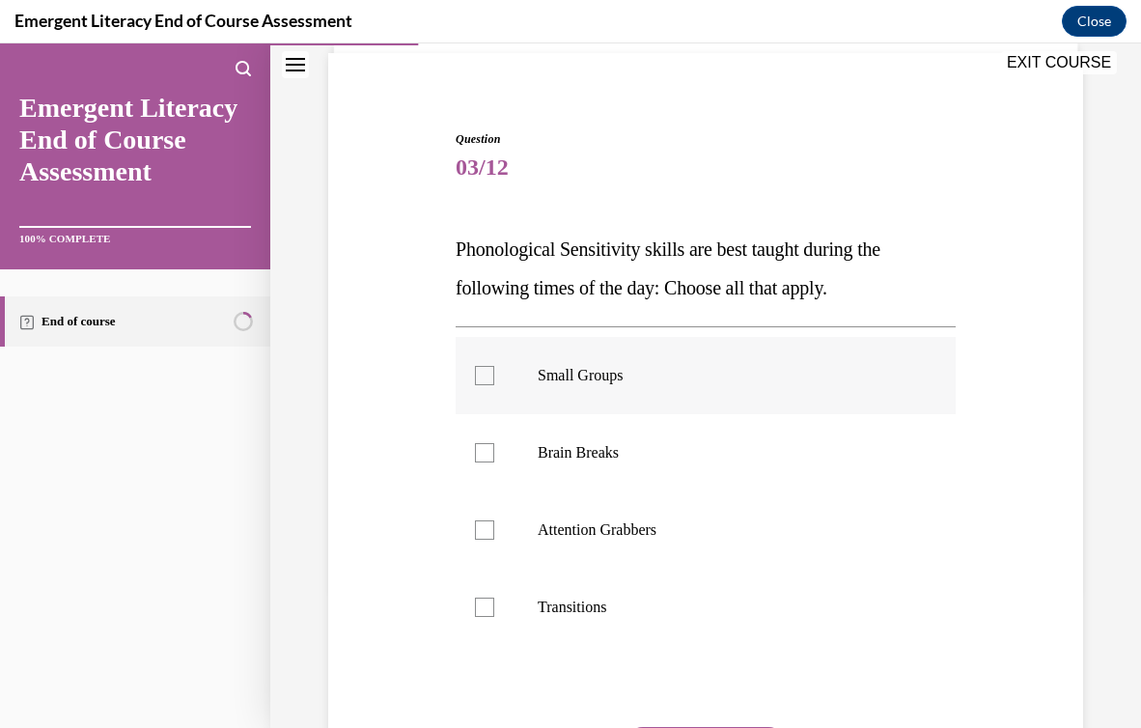
click at [640, 375] on p "Small Groups" at bounding box center [723, 375] width 370 height 19
click at [494, 375] on input "Small Groups" at bounding box center [484, 375] width 19 height 19
checkbox input "true"
click at [646, 453] on p "Brain Breaks" at bounding box center [723, 452] width 370 height 19
click at [494, 453] on input "Brain Breaks" at bounding box center [484, 452] width 19 height 19
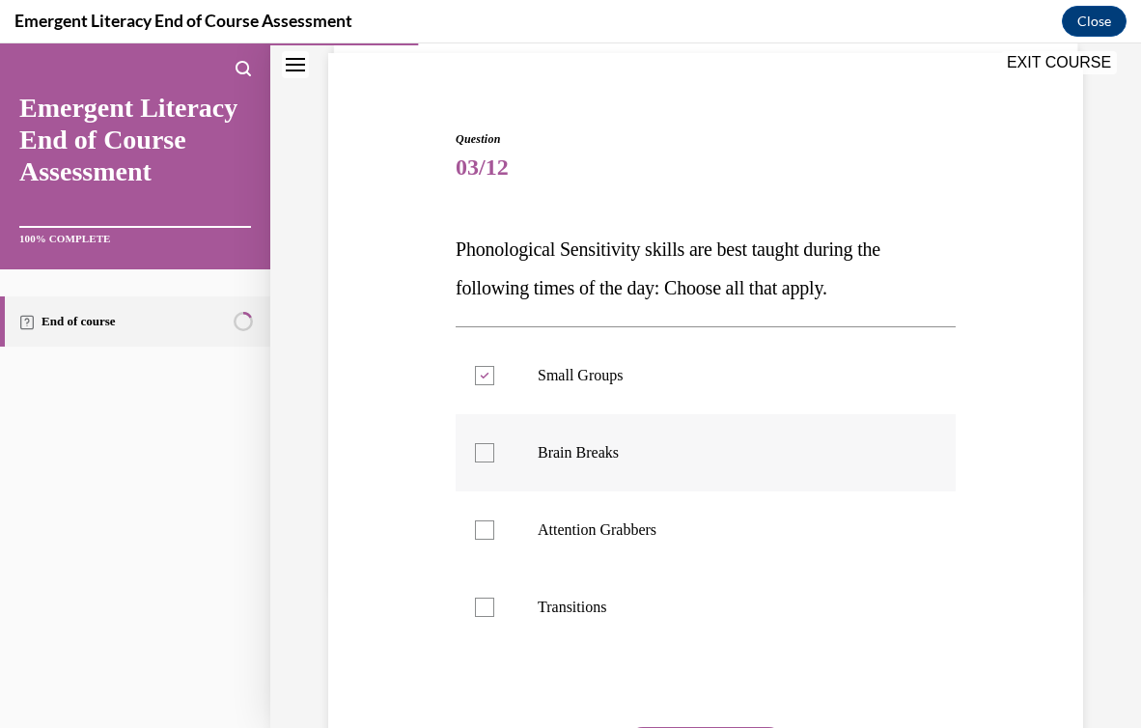
checkbox input "true"
click at [639, 595] on label "Transitions" at bounding box center [706, 607] width 500 height 77
click at [494, 598] on input "Transitions" at bounding box center [484, 607] width 19 height 19
checkbox input "true"
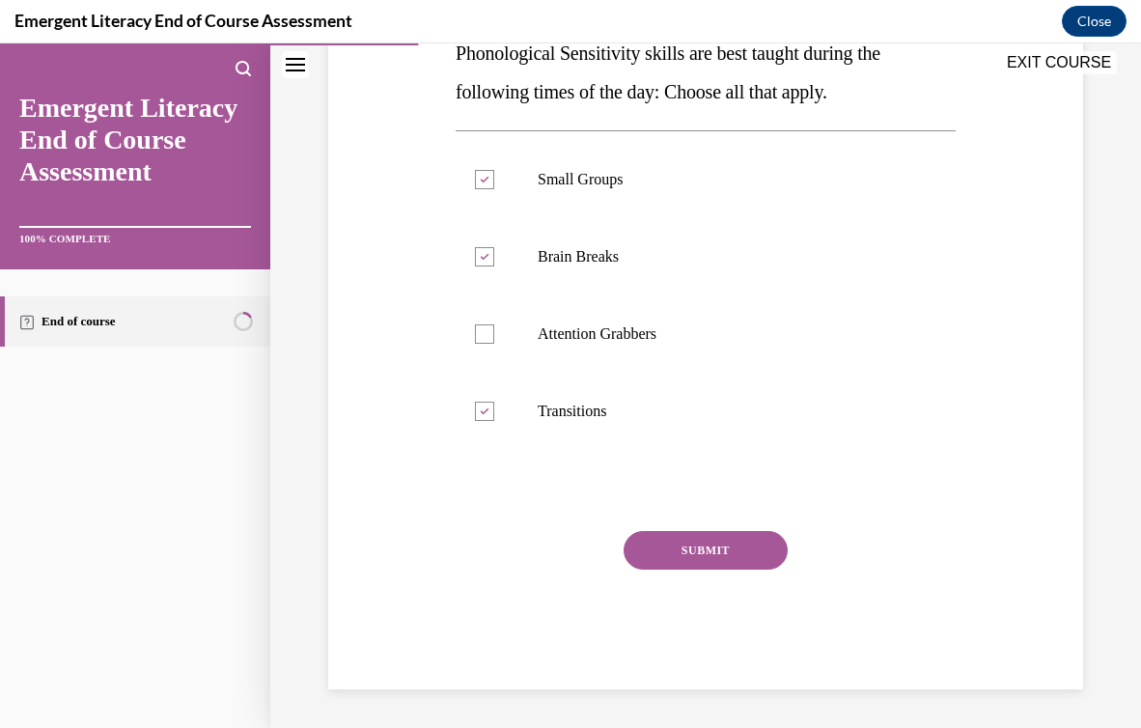
click at [690, 550] on button "SUBMIT" at bounding box center [706, 550] width 164 height 39
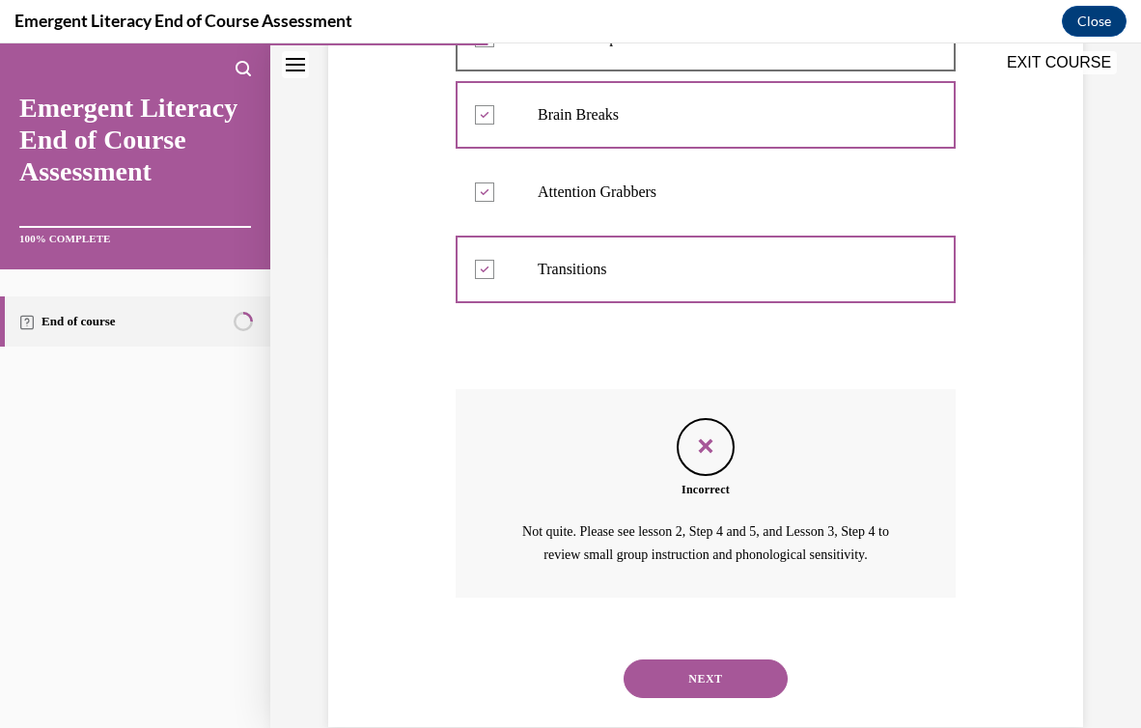
scroll to position [513, 0]
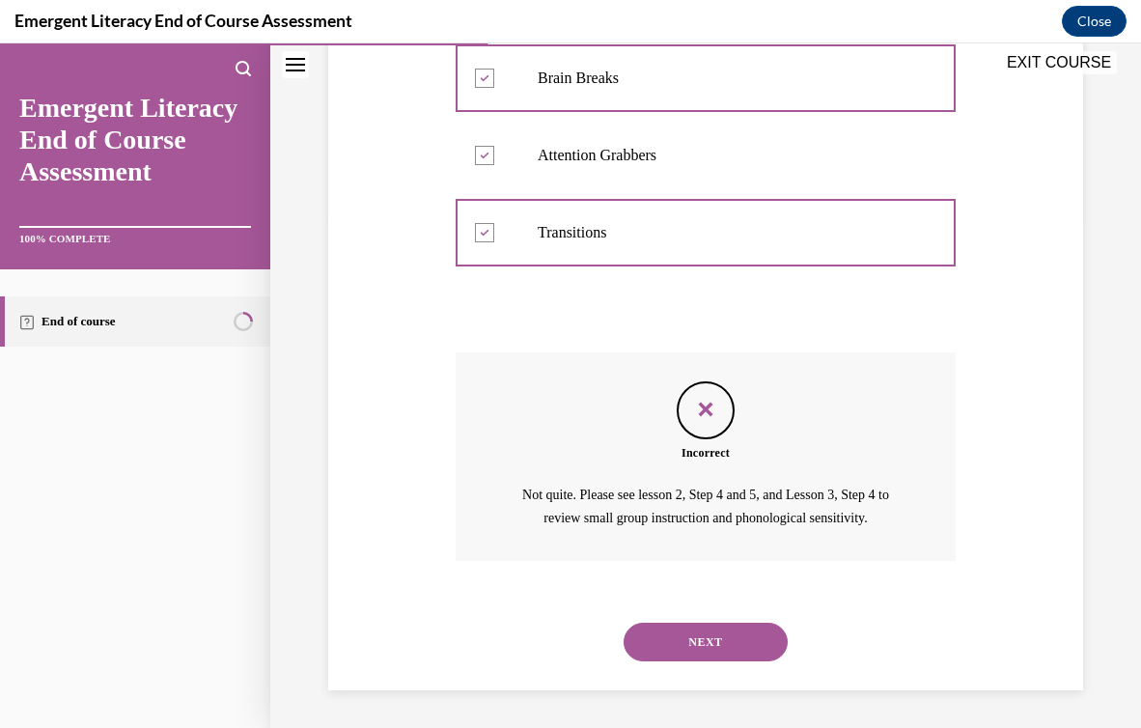
click at [707, 645] on button "NEXT" at bounding box center [706, 642] width 164 height 39
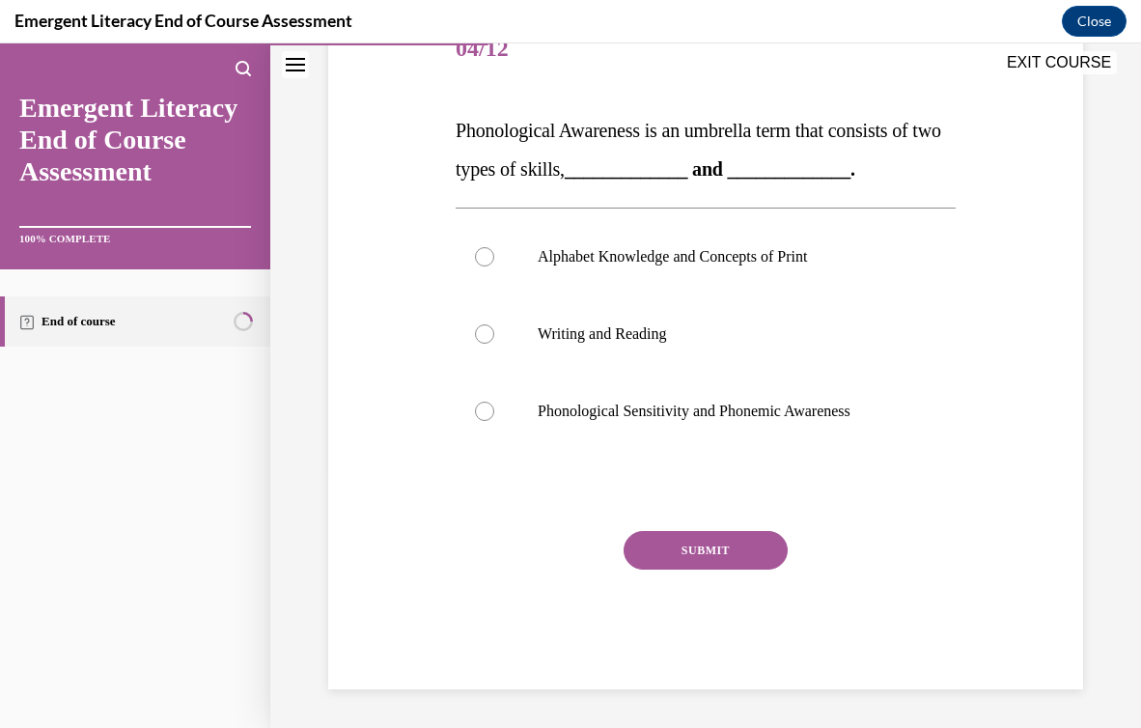
scroll to position [214, 0]
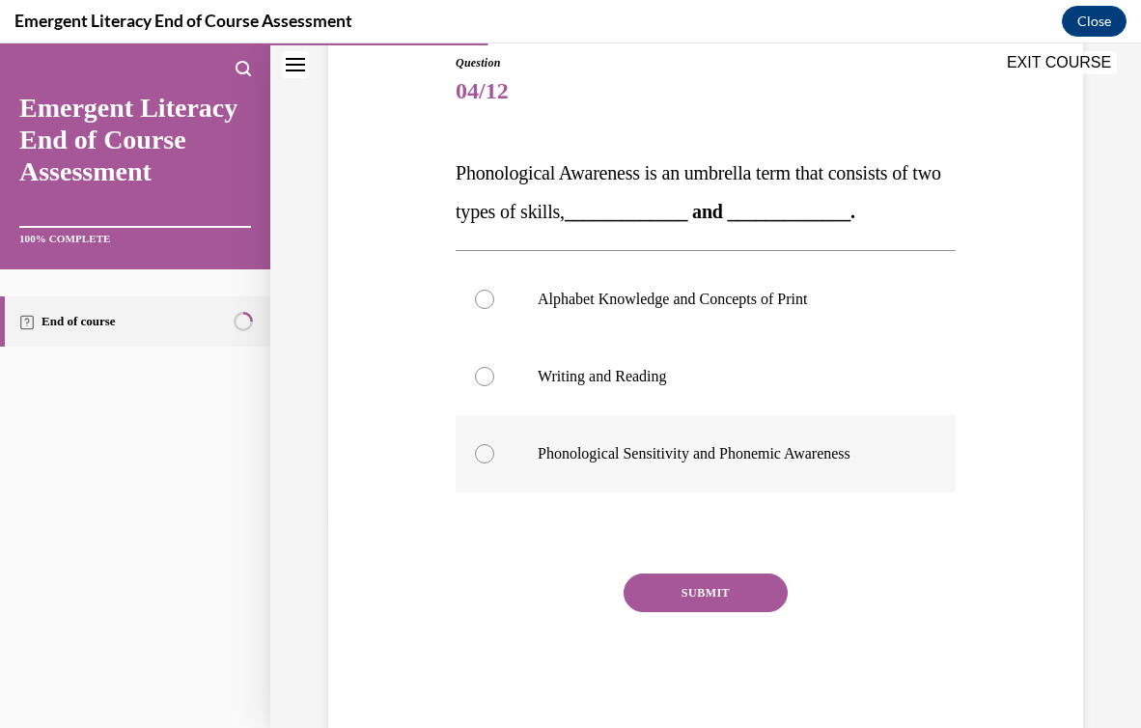
click at [684, 465] on label "Phonological Sensitivity and Phonemic Awareness" at bounding box center [706, 453] width 500 height 77
click at [494, 464] on input "Phonological Sensitivity and Phonemic Awareness" at bounding box center [484, 453] width 19 height 19
radio input "true"
click at [715, 600] on button "SUBMIT" at bounding box center [706, 593] width 164 height 39
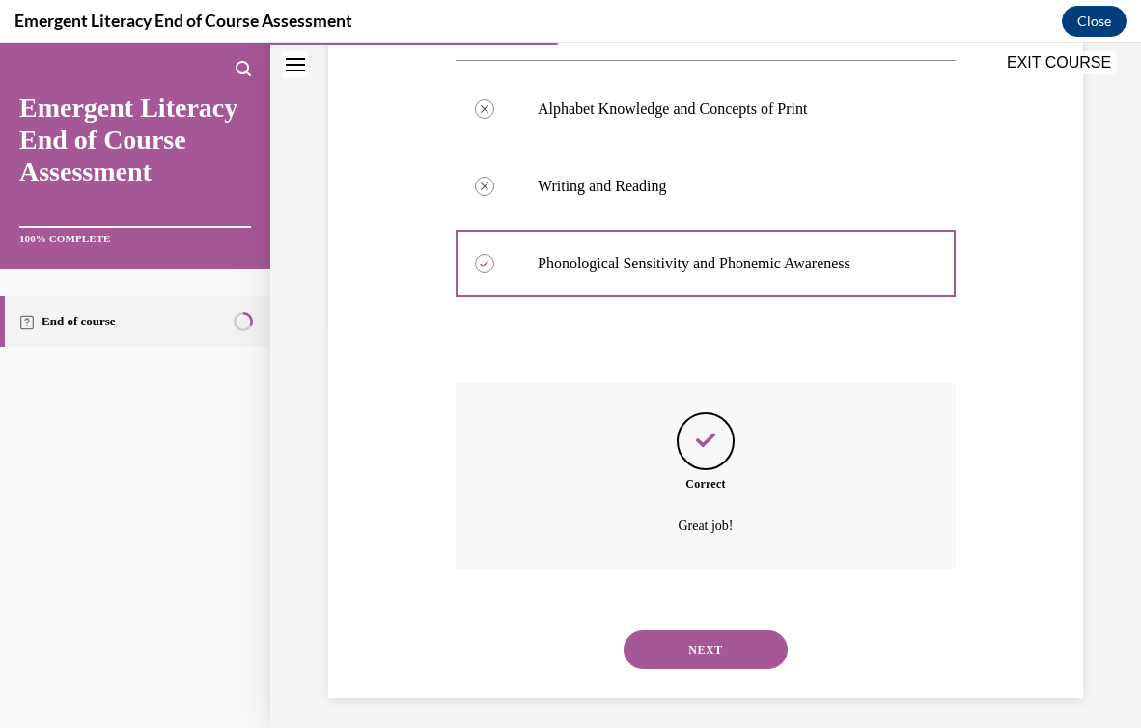
scroll to position [413, 0]
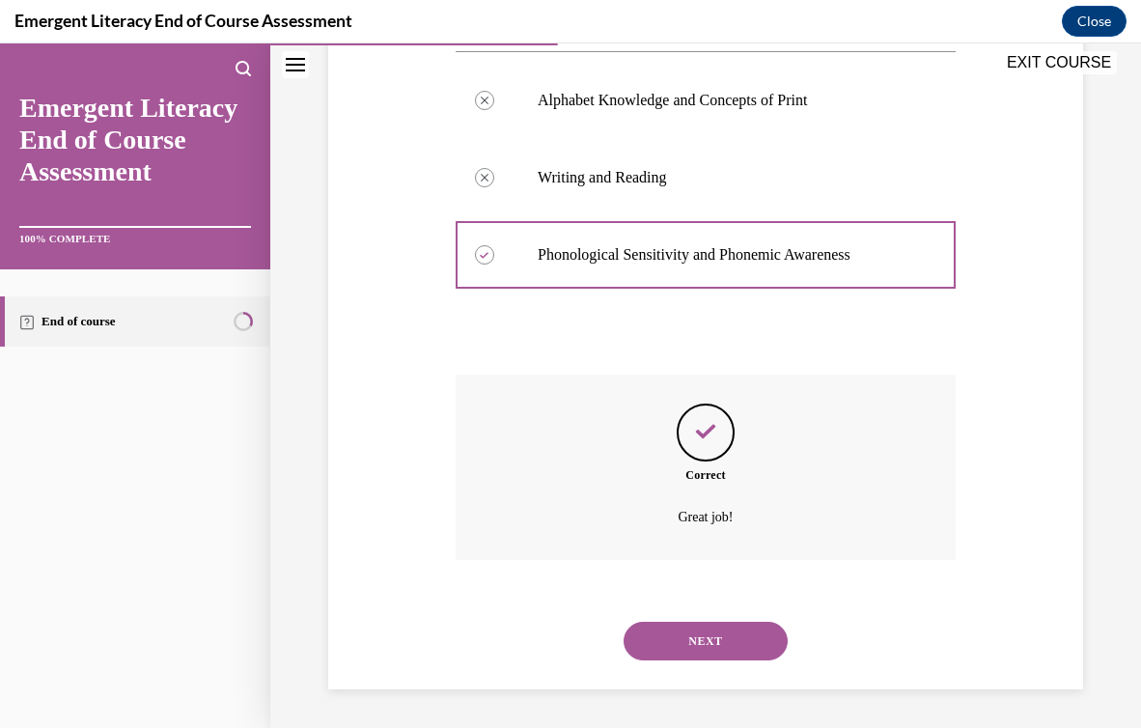
click at [721, 624] on button "NEXT" at bounding box center [706, 641] width 164 height 39
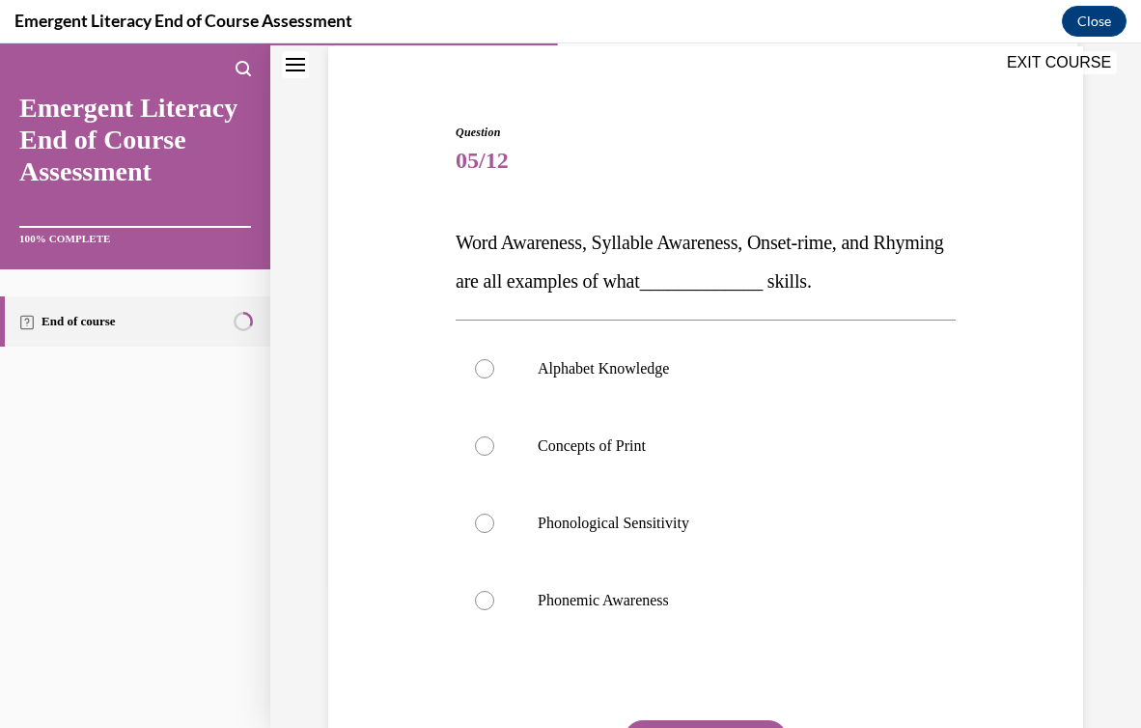
scroll to position [148, 0]
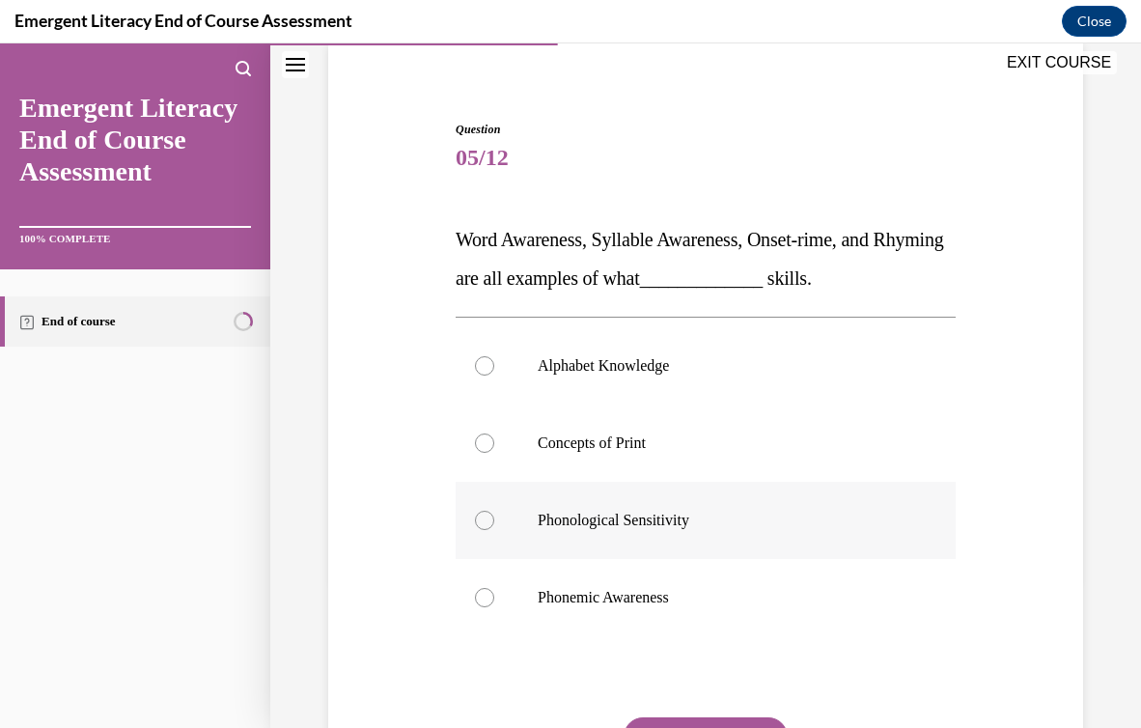
click at [712, 553] on label "Phonological Sensitivity" at bounding box center [706, 520] width 500 height 77
click at [494, 530] on input "Phonological Sensitivity" at bounding box center [484, 520] width 19 height 19
radio input "true"
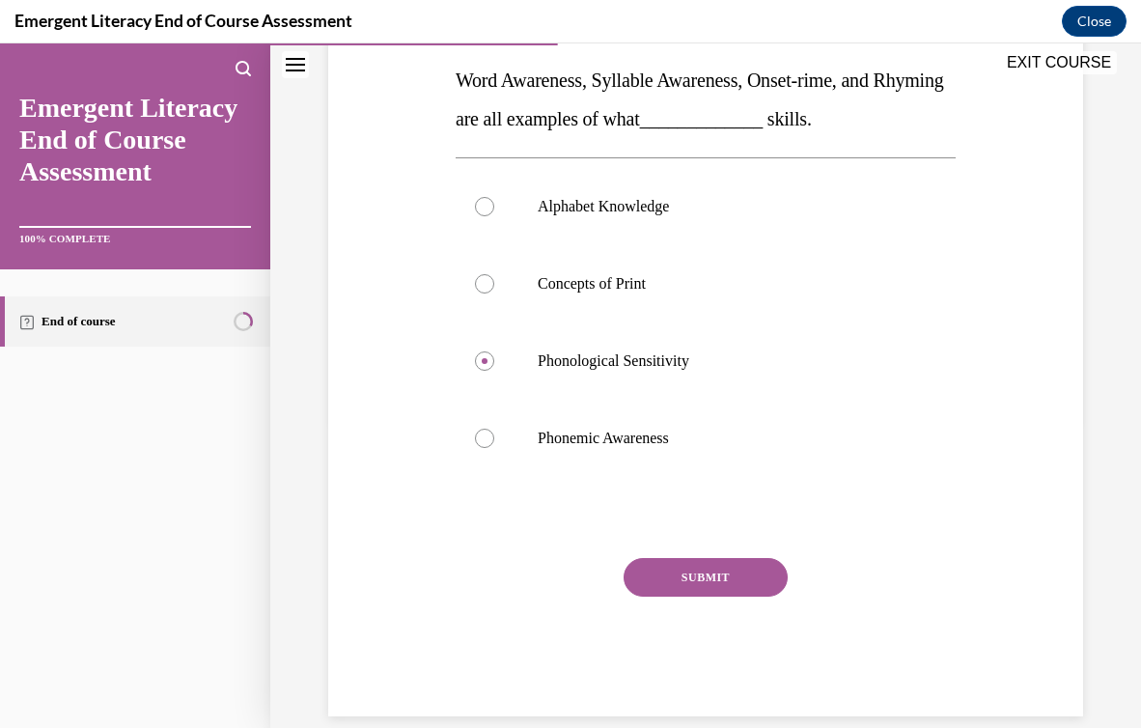
click at [717, 577] on button "SUBMIT" at bounding box center [706, 577] width 164 height 39
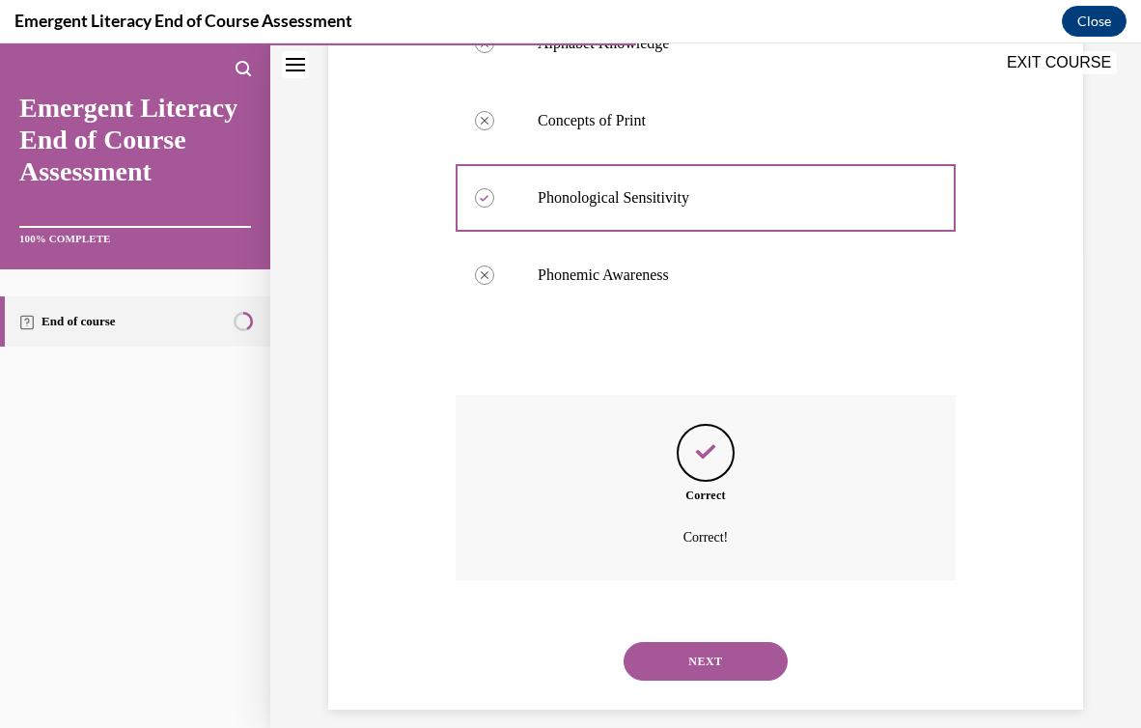
scroll to position [491, 0]
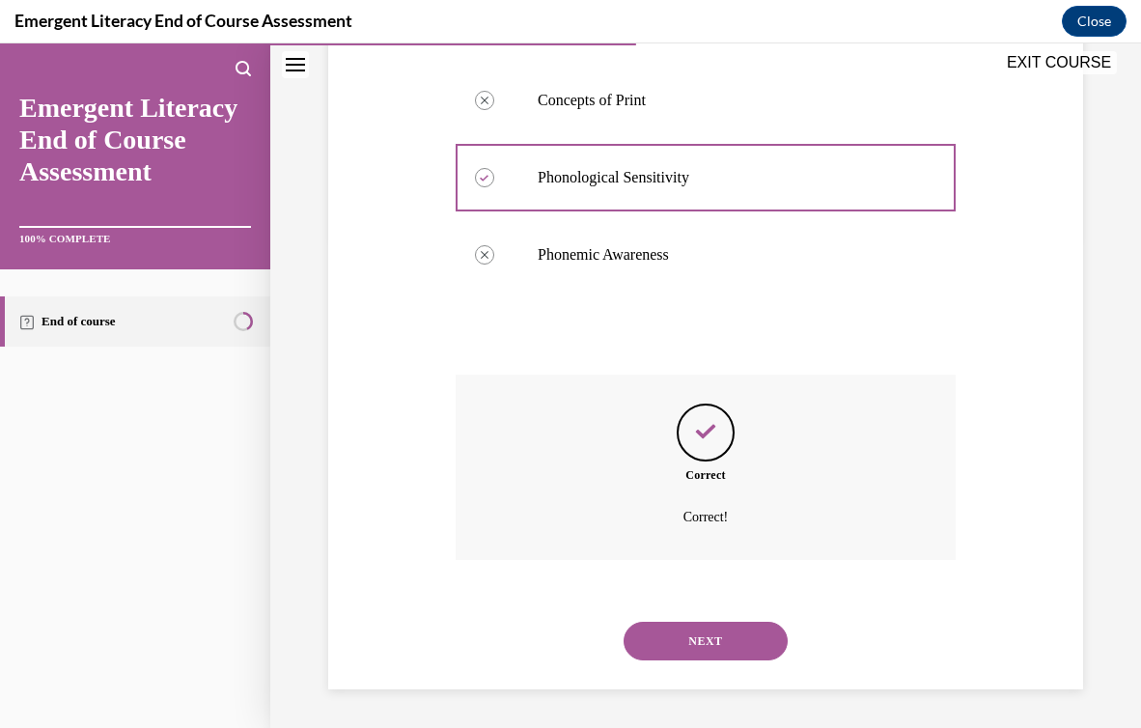
click at [725, 623] on button "NEXT" at bounding box center [706, 641] width 164 height 39
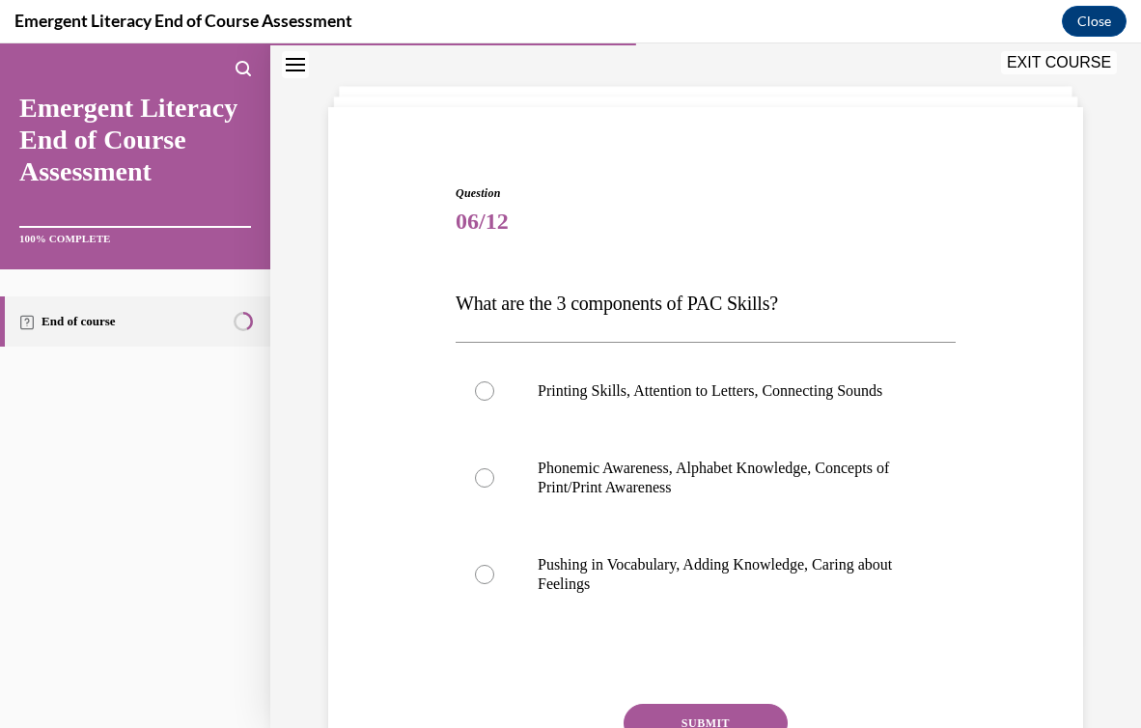
scroll to position [90, 0]
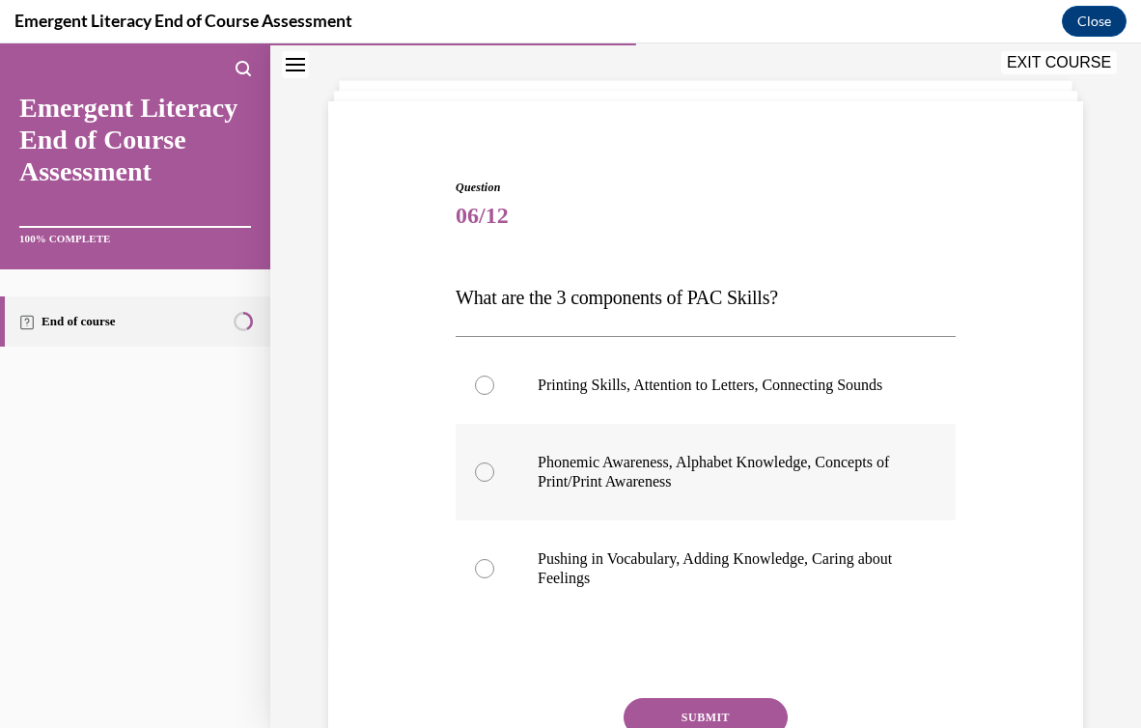
click at [713, 492] on p "Phonemic Awareness, Alphabet Knowledge, Concepts of Print/Print Awareness" at bounding box center [723, 472] width 370 height 39
click at [494, 482] on input "Phonemic Awareness, Alphabet Knowledge, Concepts of Print/Print Awareness" at bounding box center [484, 472] width 19 height 19
radio input "true"
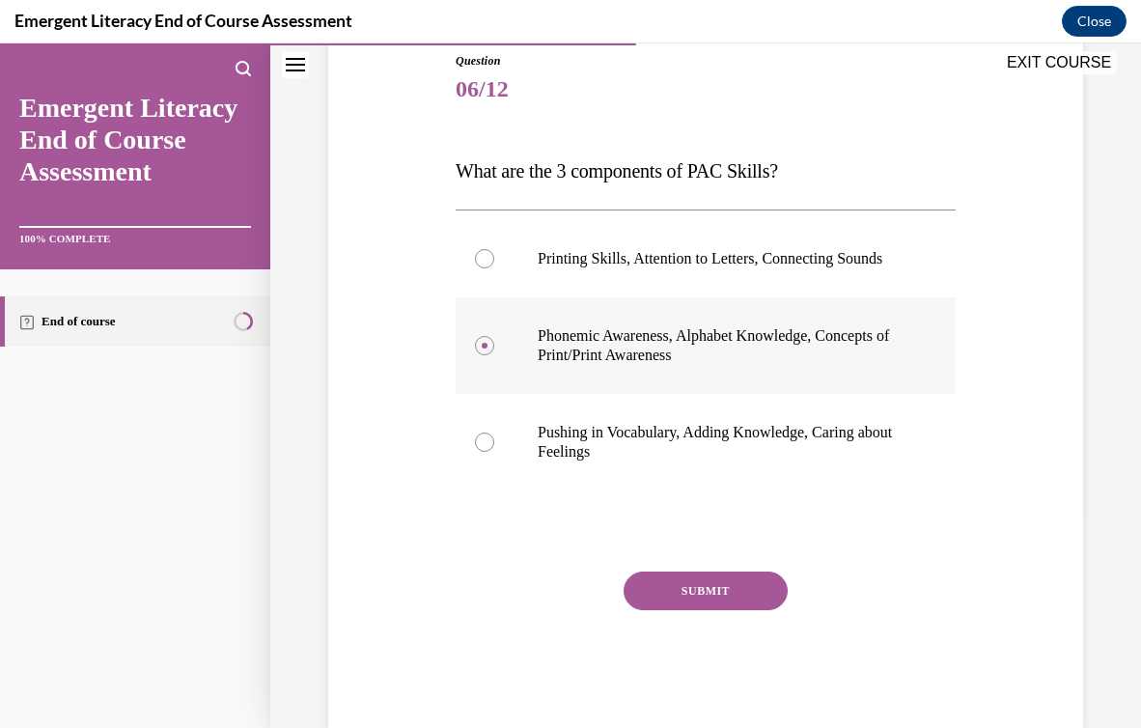
scroll to position [219, 0]
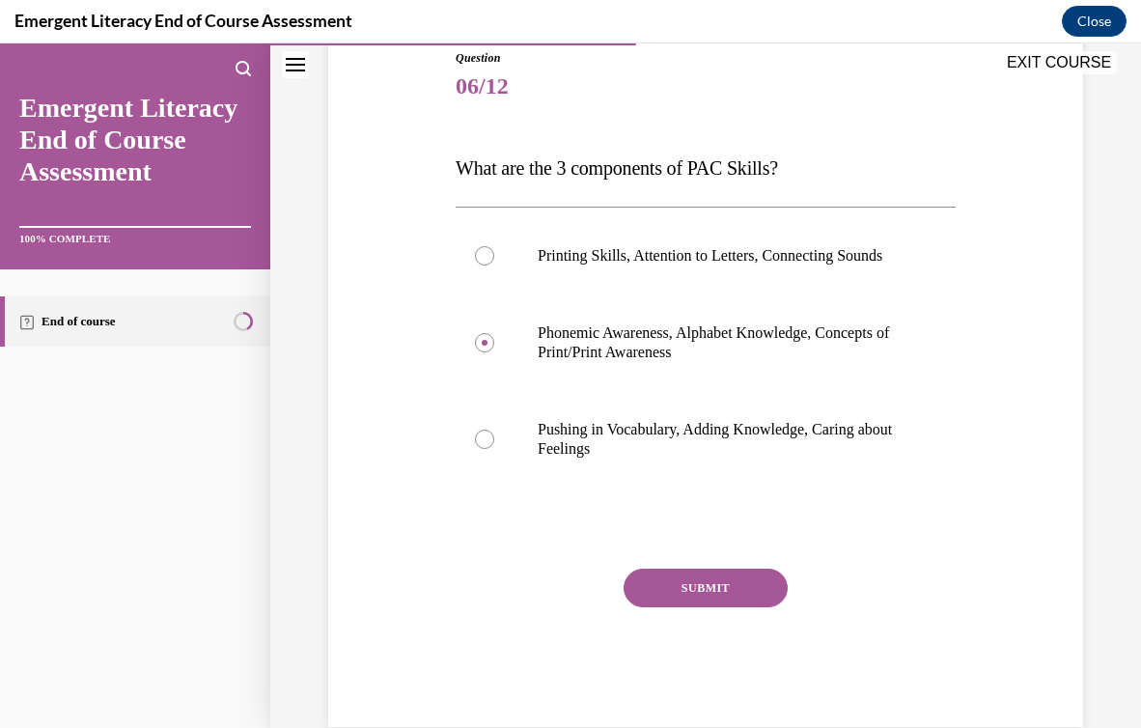
click at [727, 599] on button "SUBMIT" at bounding box center [706, 588] width 164 height 39
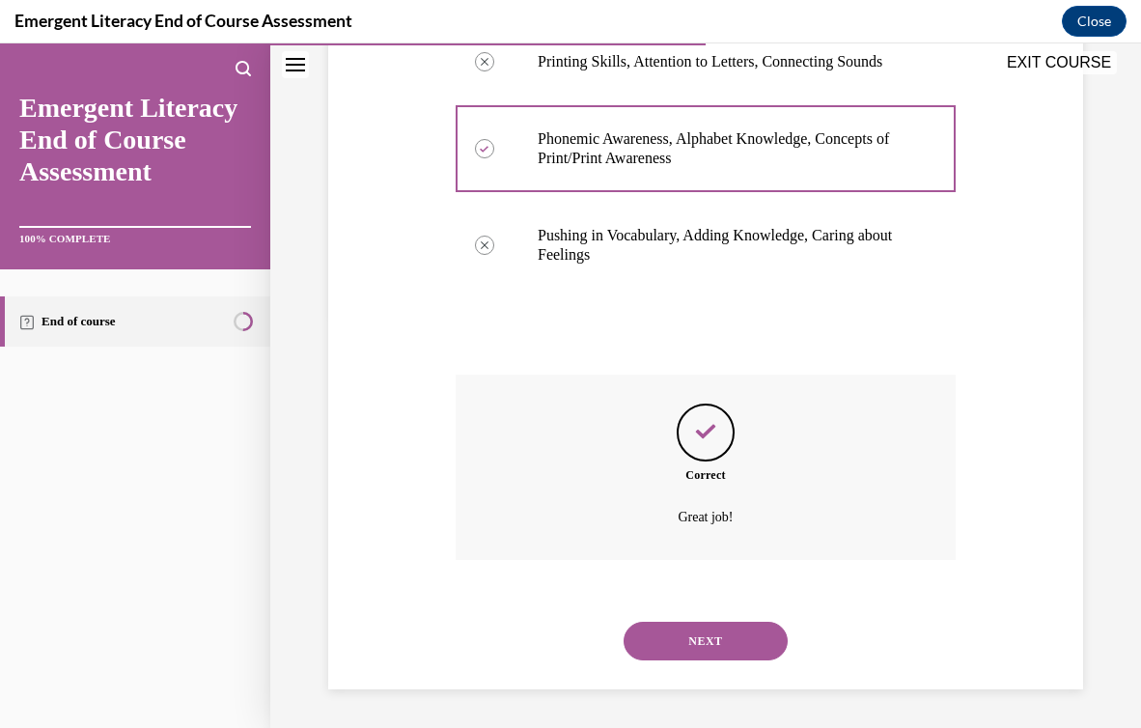
click at [737, 641] on button "NEXT" at bounding box center [706, 641] width 164 height 39
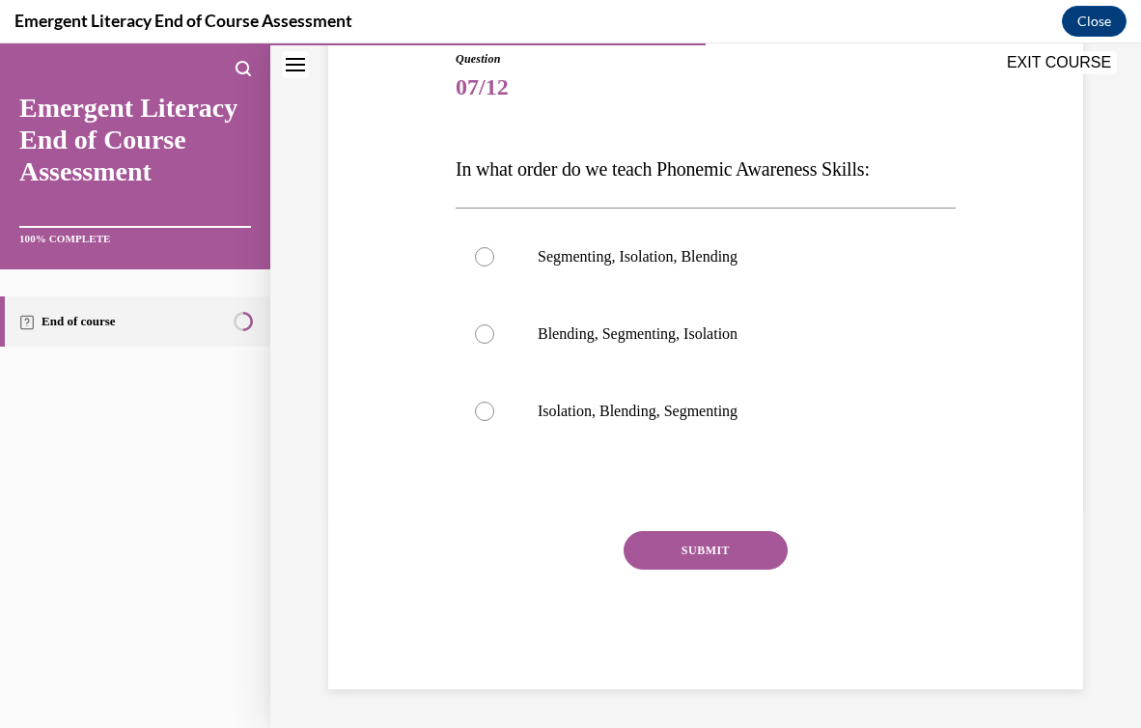
scroll to position [214, 0]
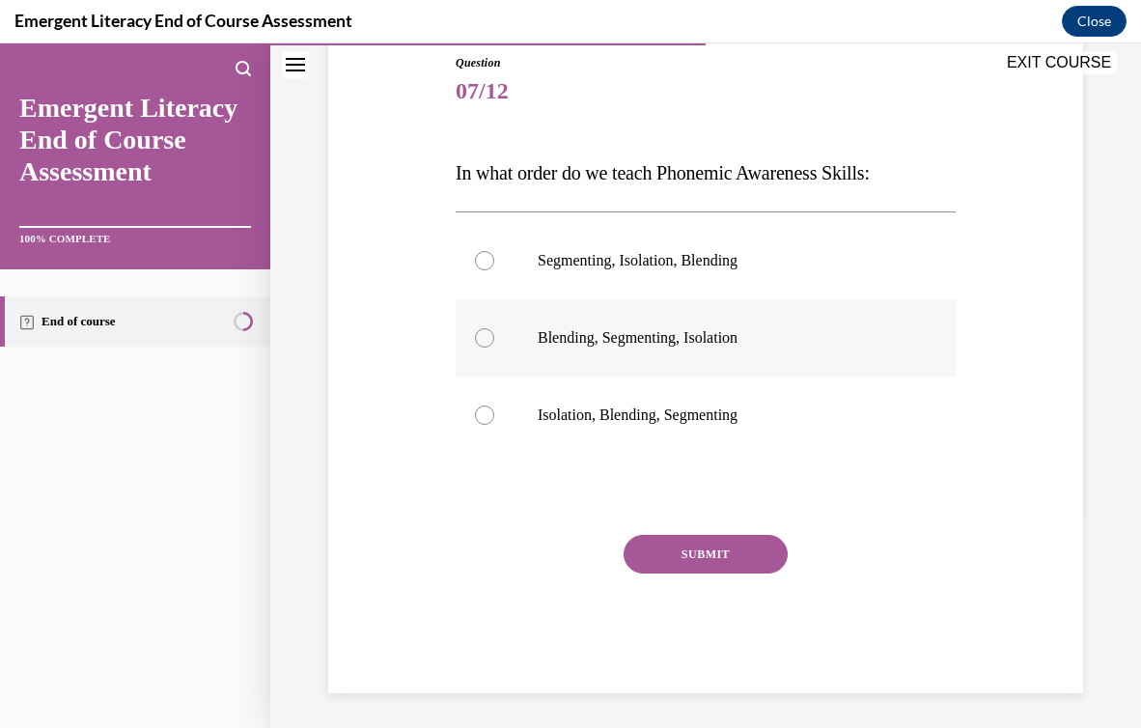
click at [644, 335] on p "Blending, Segmenting, Isolation" at bounding box center [723, 337] width 370 height 19
click at [494, 335] on input "Blending, Segmenting, Isolation" at bounding box center [484, 337] width 19 height 19
radio input "true"
click at [695, 548] on button "SUBMIT" at bounding box center [706, 554] width 164 height 39
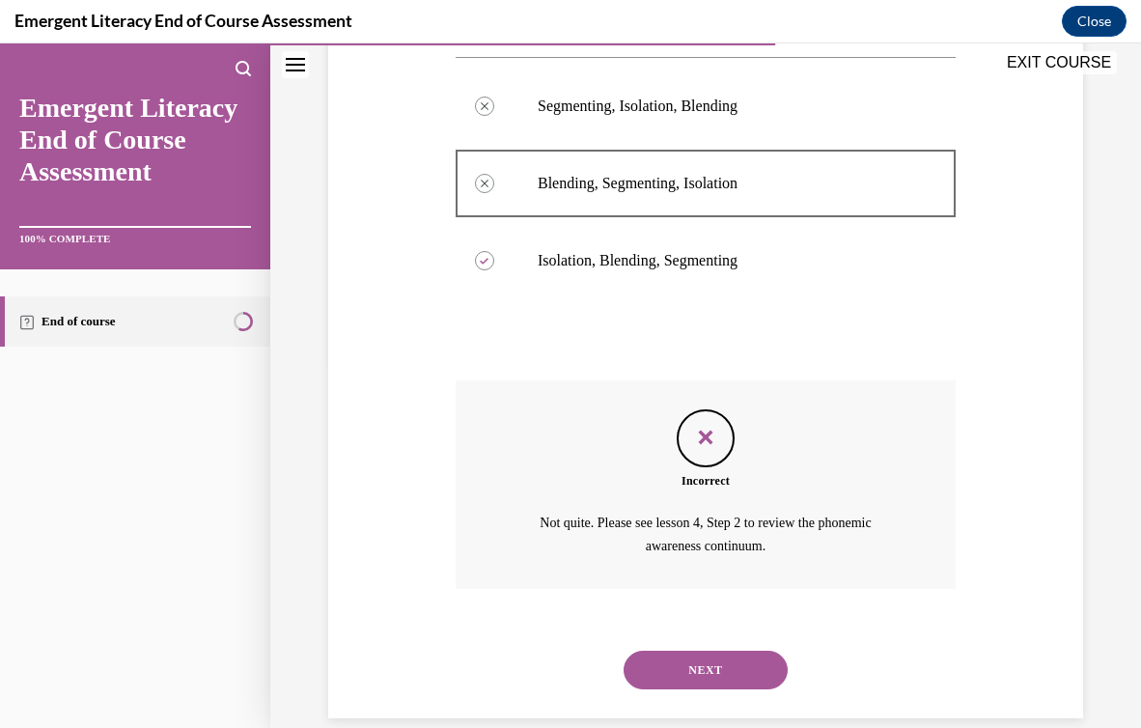
scroll to position [397, 0]
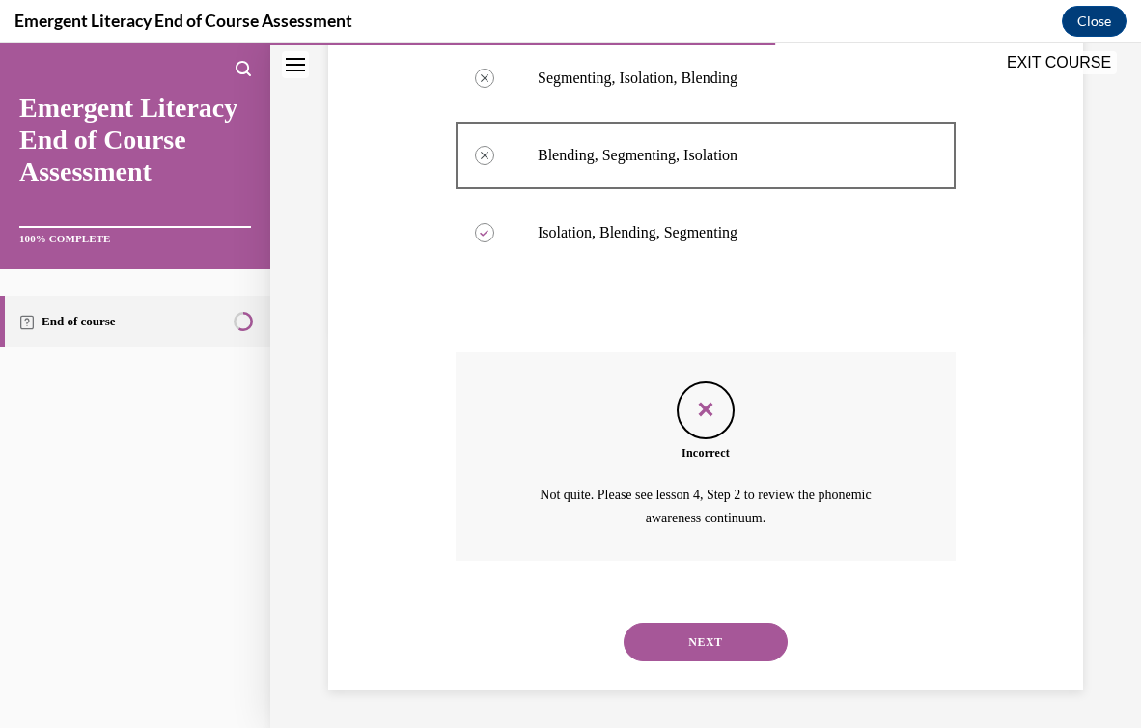
click at [714, 634] on button "NEXT" at bounding box center [706, 642] width 164 height 39
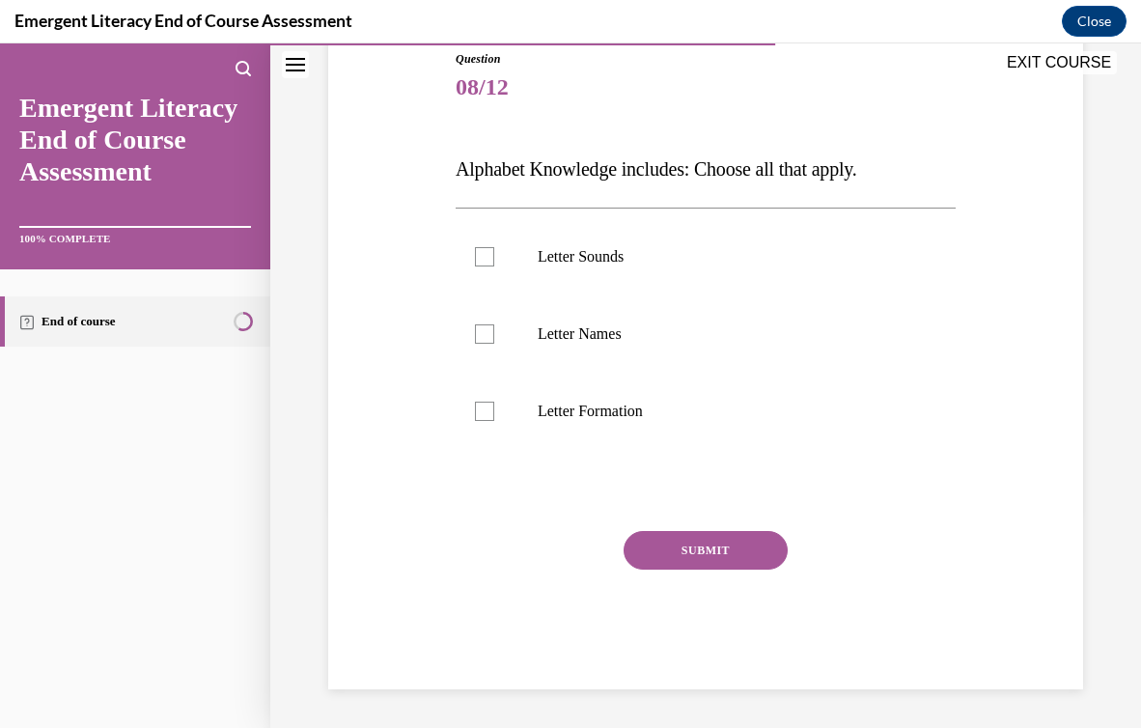
scroll to position [214, 0]
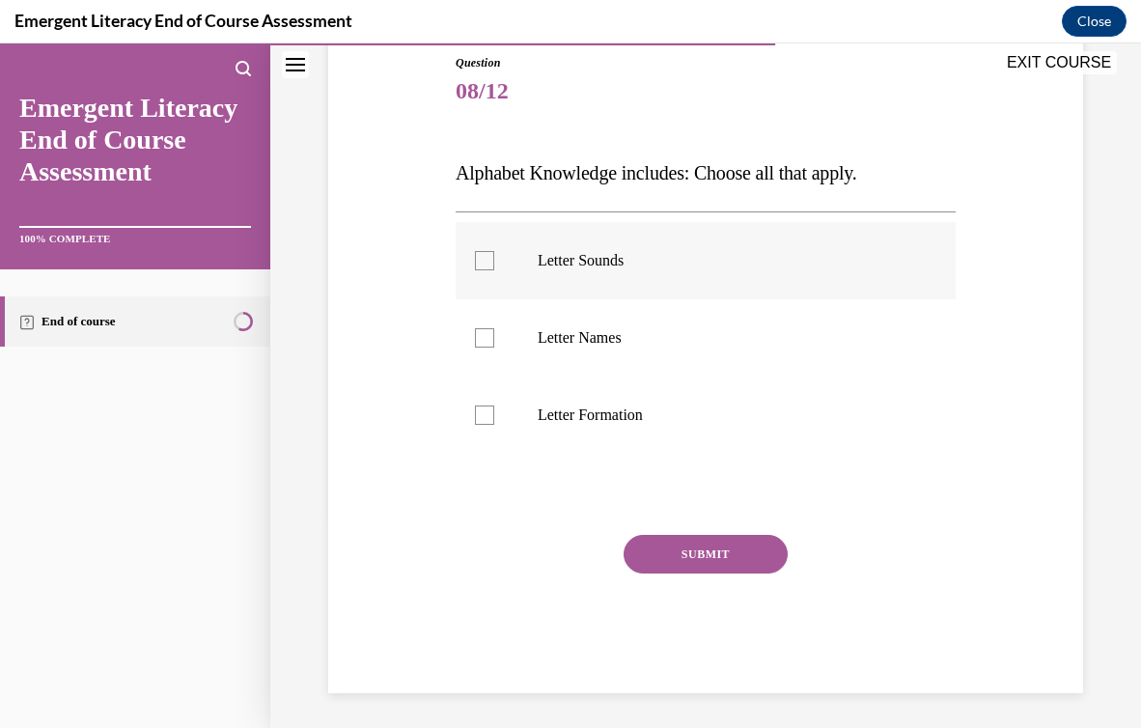
click at [641, 251] on p "Letter Sounds" at bounding box center [723, 260] width 370 height 19
click at [494, 251] on input "Letter Sounds" at bounding box center [484, 260] width 19 height 19
checkbox input "true"
click at [652, 330] on p "Letter Names" at bounding box center [723, 337] width 370 height 19
click at [494, 330] on input "Letter Names" at bounding box center [484, 337] width 19 height 19
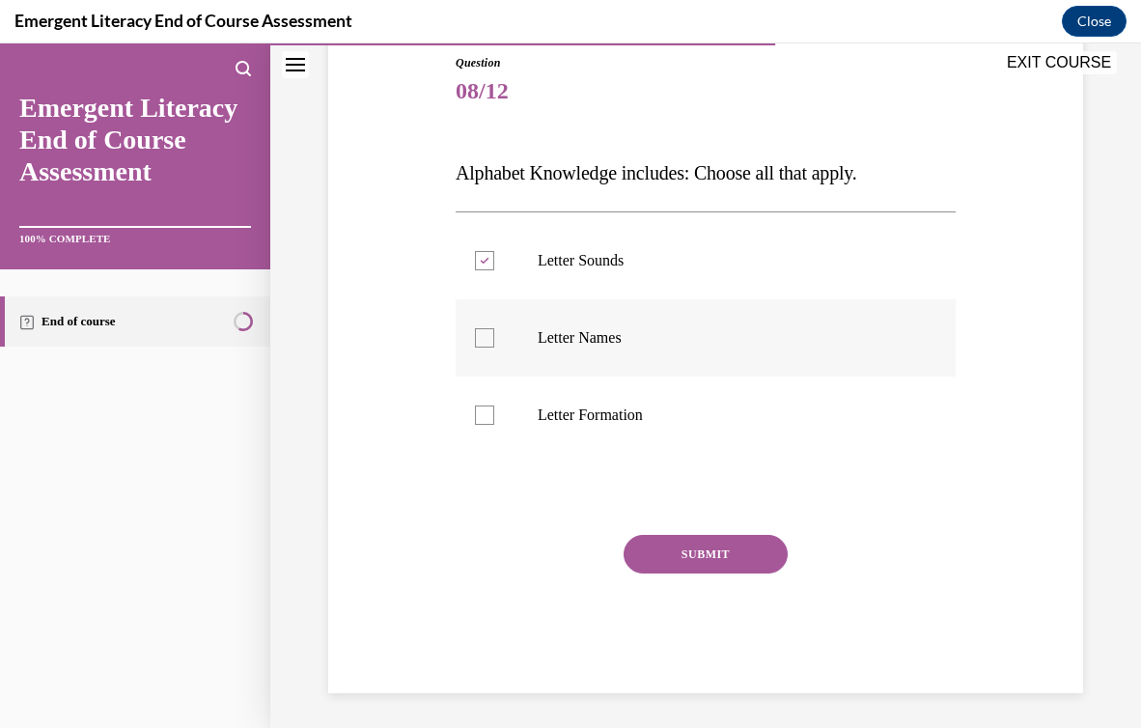
checkbox input "true"
click at [660, 414] on p "Letter Formation" at bounding box center [723, 415] width 370 height 19
click at [494, 414] on input "Letter Formation" at bounding box center [484, 415] width 19 height 19
checkbox input "true"
click at [697, 549] on button "SUBMIT" at bounding box center [706, 554] width 164 height 39
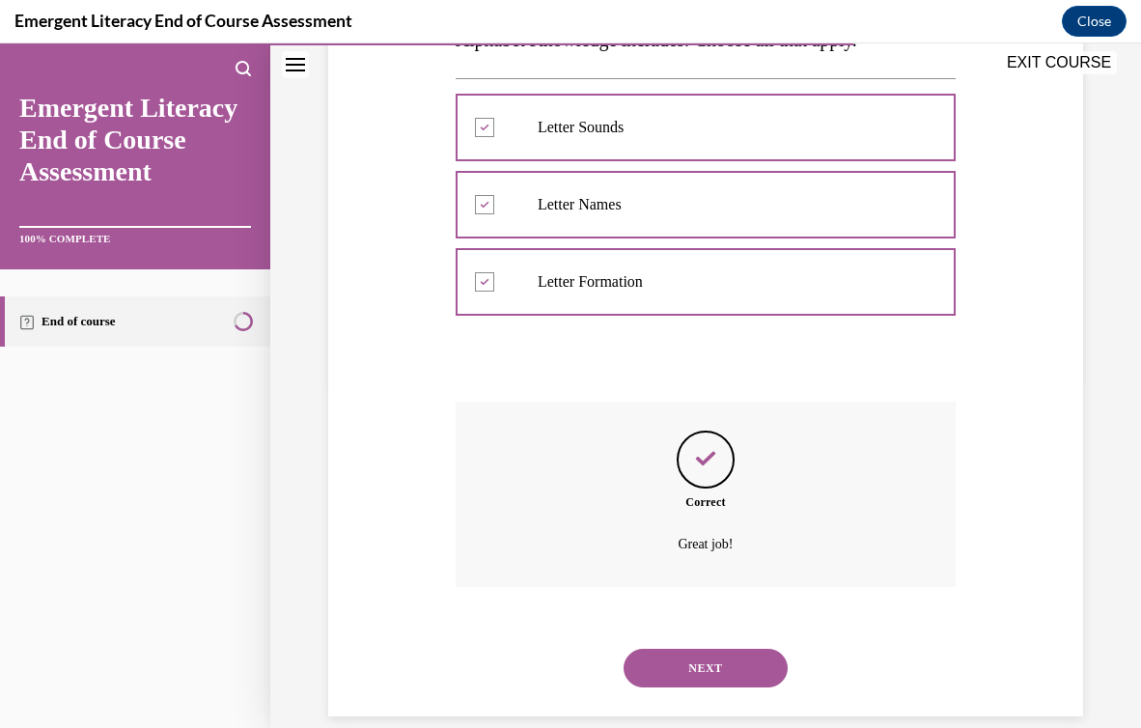
scroll to position [375, 0]
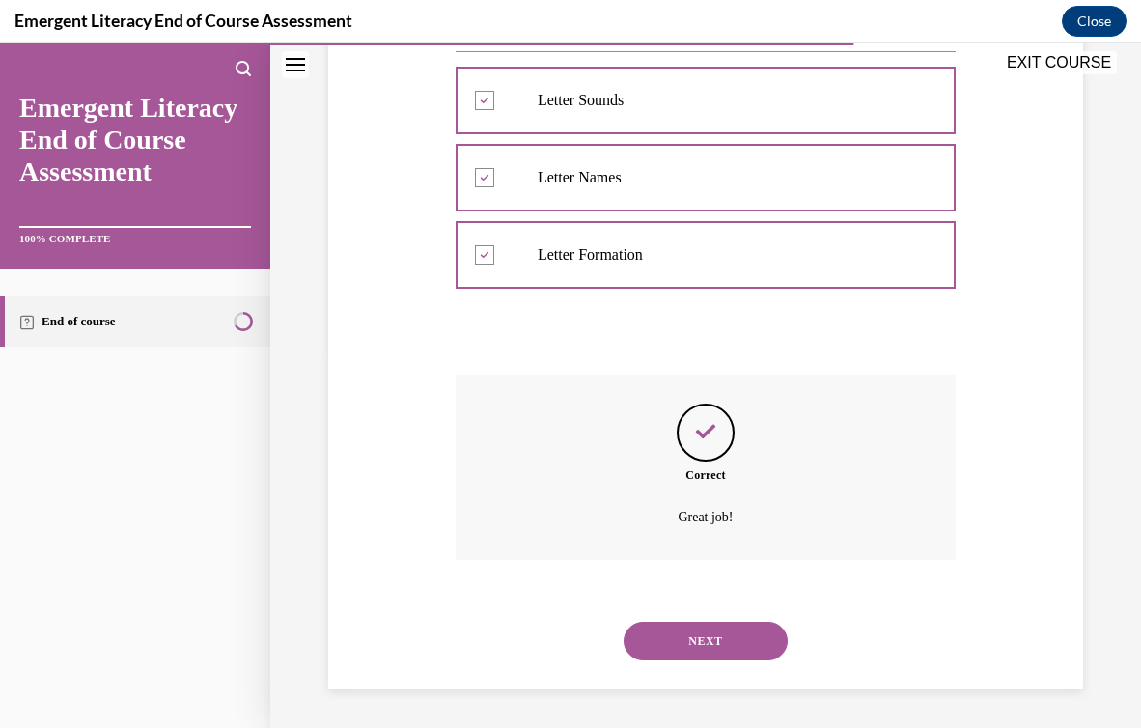
click at [715, 635] on button "NEXT" at bounding box center [706, 641] width 164 height 39
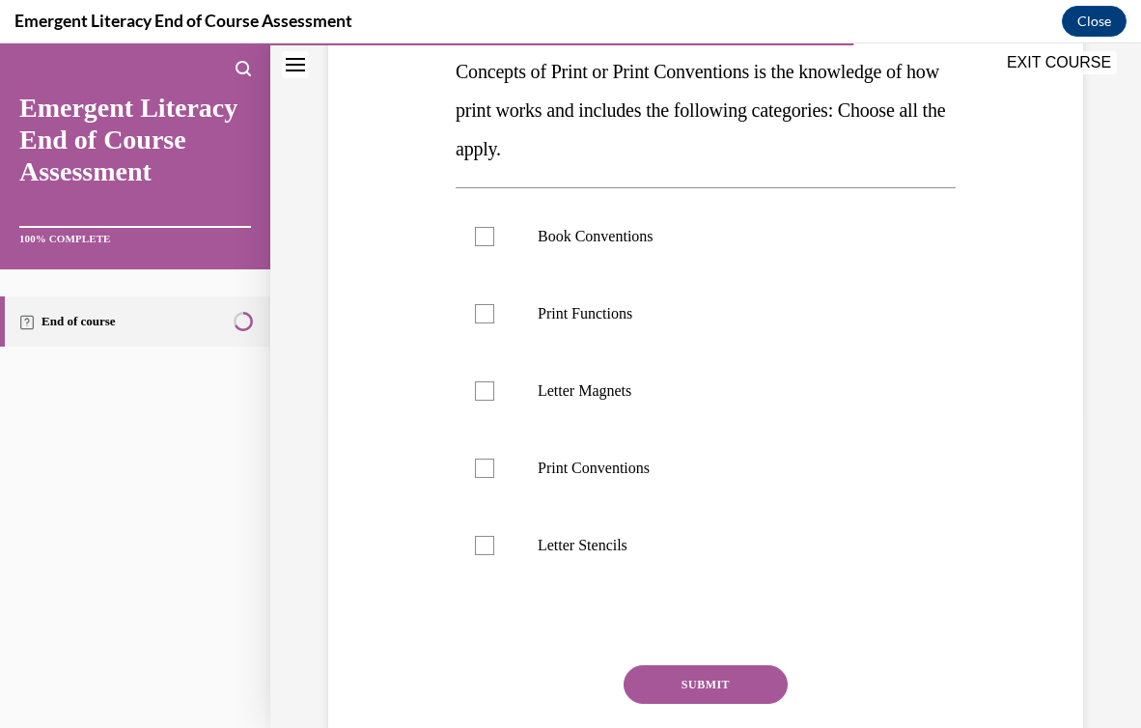
scroll to position [337, 0]
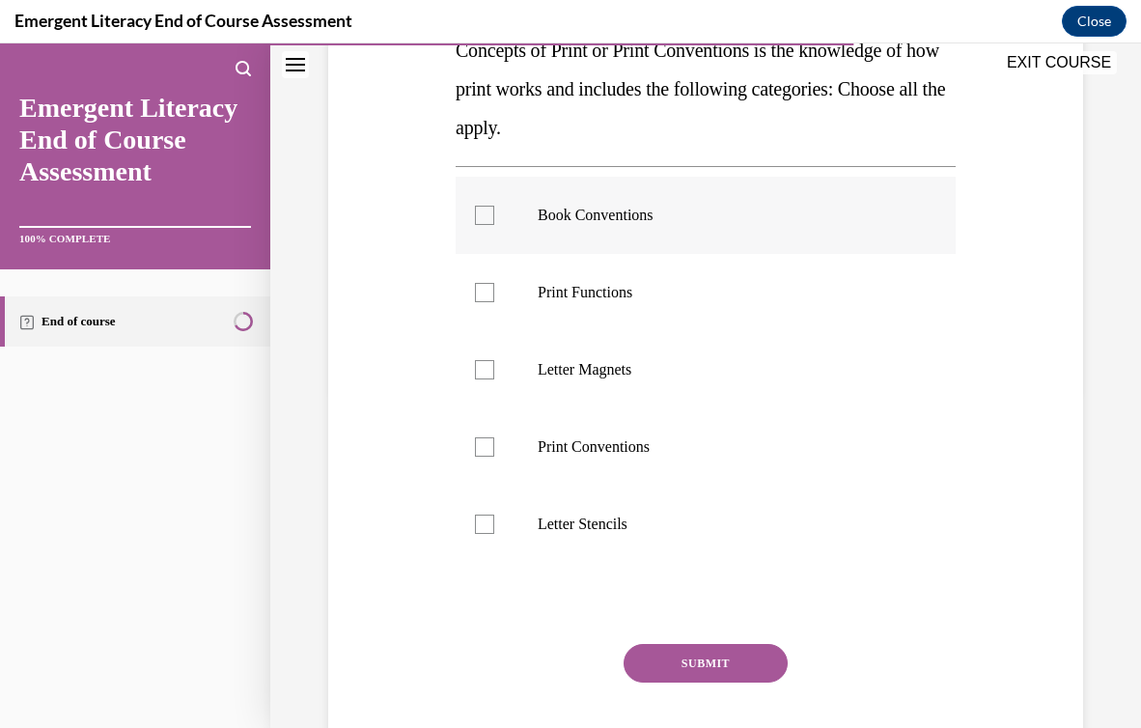
click at [644, 222] on p "Book Conventions" at bounding box center [723, 215] width 370 height 19
click at [494, 222] on input "Book Conventions" at bounding box center [484, 215] width 19 height 19
checkbox input "true"
click at [623, 296] on p "Print Functions" at bounding box center [723, 292] width 370 height 19
click at [494, 296] on input "Print Functions" at bounding box center [484, 292] width 19 height 19
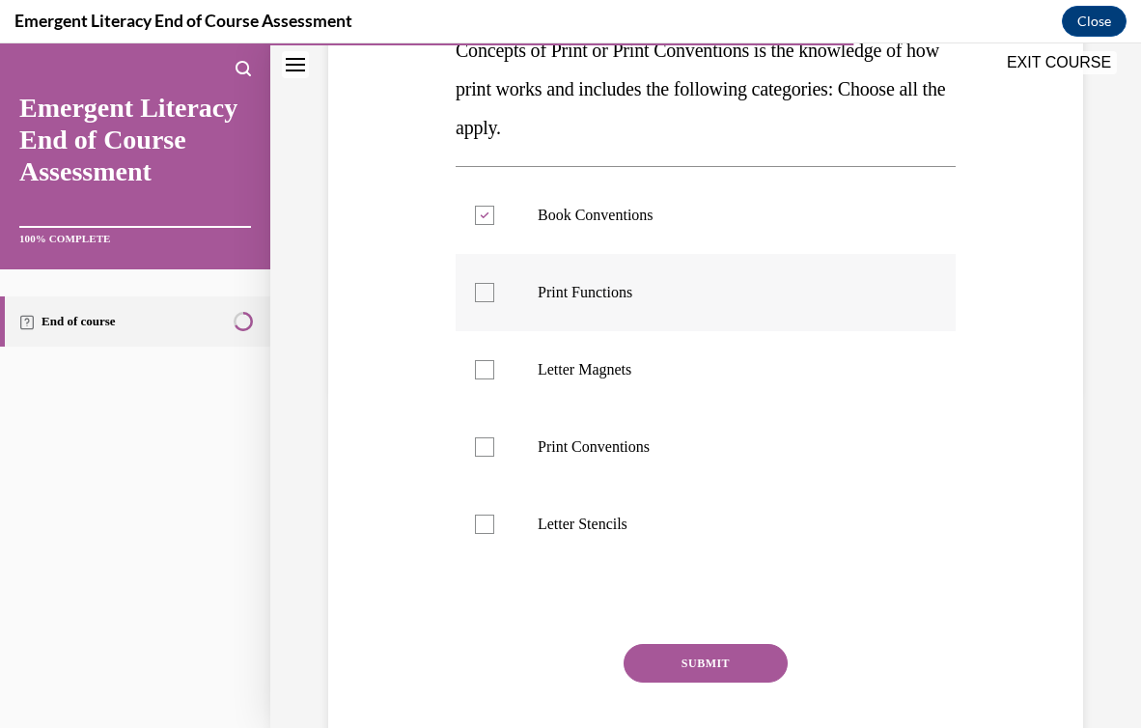
checkbox input "true"
click at [632, 444] on p "Print Conventions" at bounding box center [723, 446] width 370 height 19
click at [494, 444] on input "Print Conventions" at bounding box center [484, 446] width 19 height 19
checkbox input "true"
click at [688, 639] on div "Question 09/12 Concepts of Print or Print Conventions is the knowledge of how p…" at bounding box center [706, 366] width 500 height 871
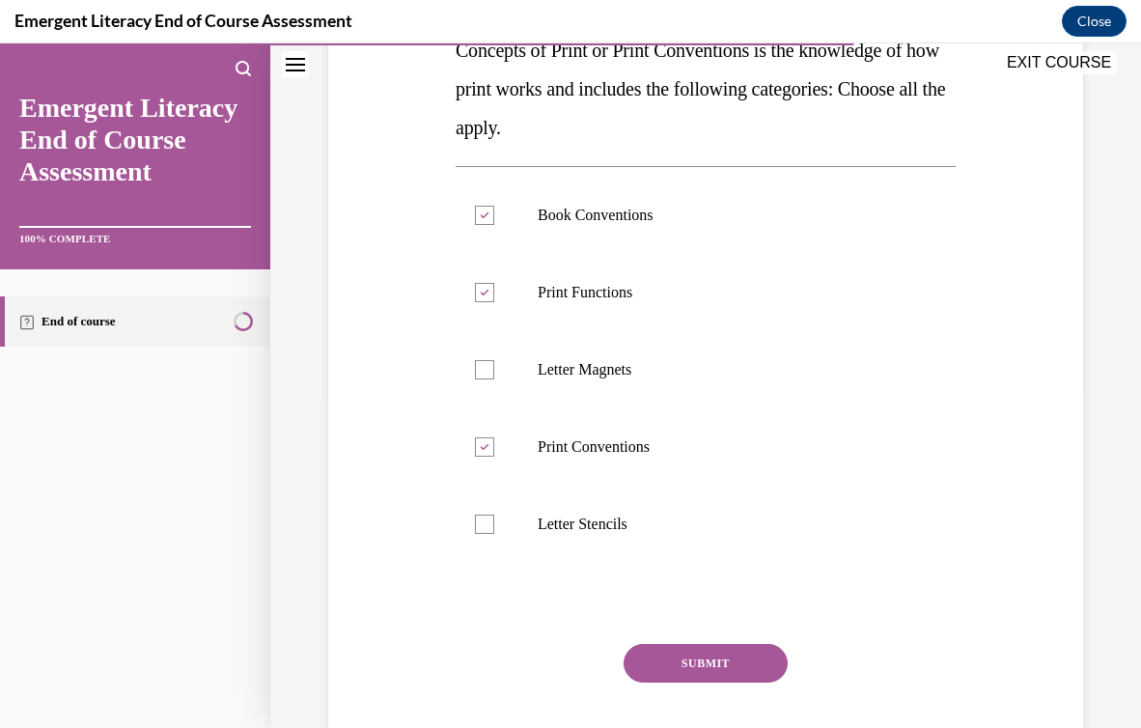
click at [690, 663] on button "SUBMIT" at bounding box center [706, 663] width 164 height 39
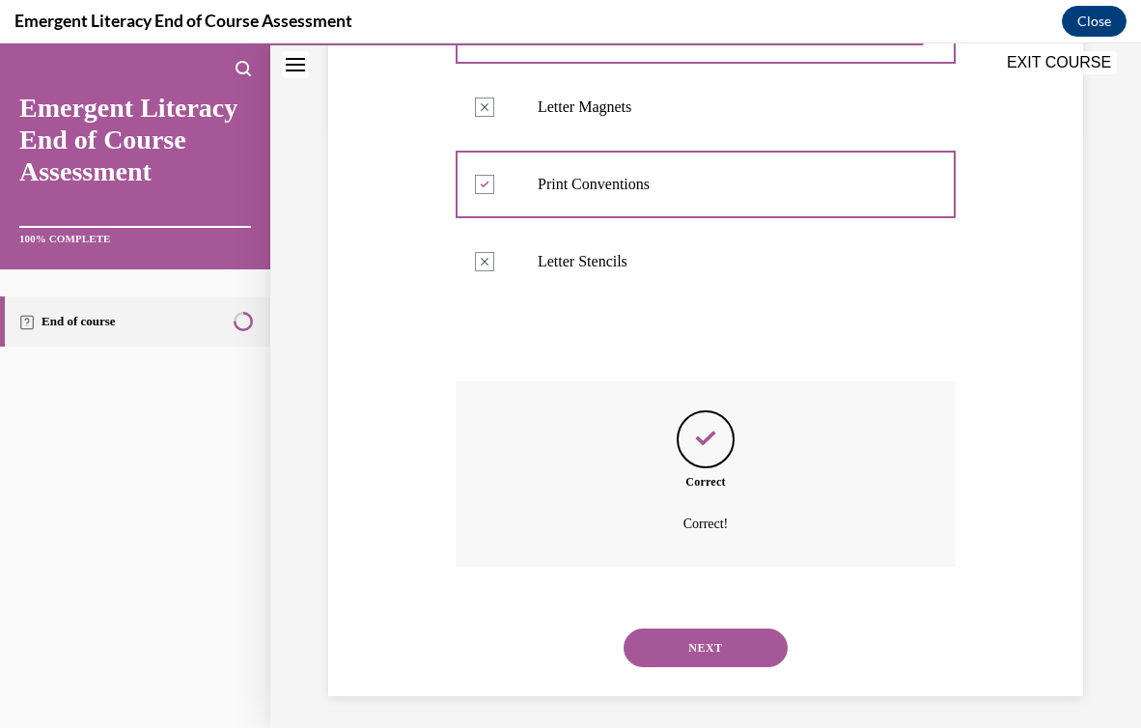
scroll to position [606, 0]
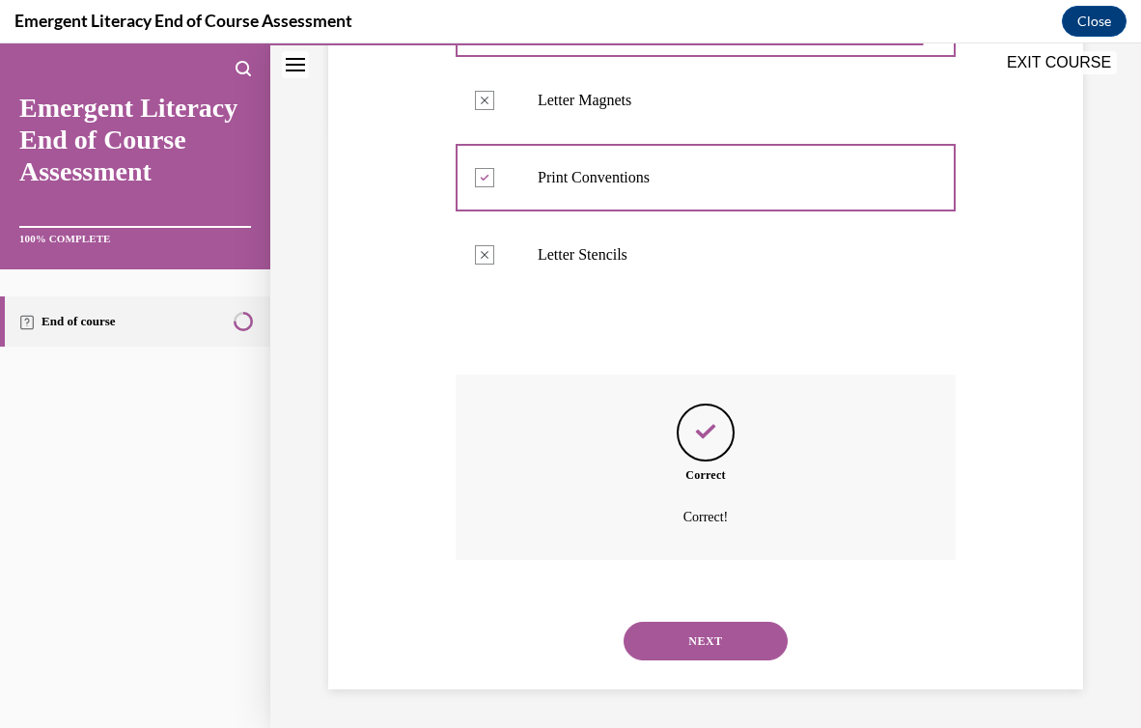
click at [691, 664] on div "NEXT" at bounding box center [706, 641] width 500 height 77
click at [691, 632] on button "NEXT" at bounding box center [706, 641] width 164 height 39
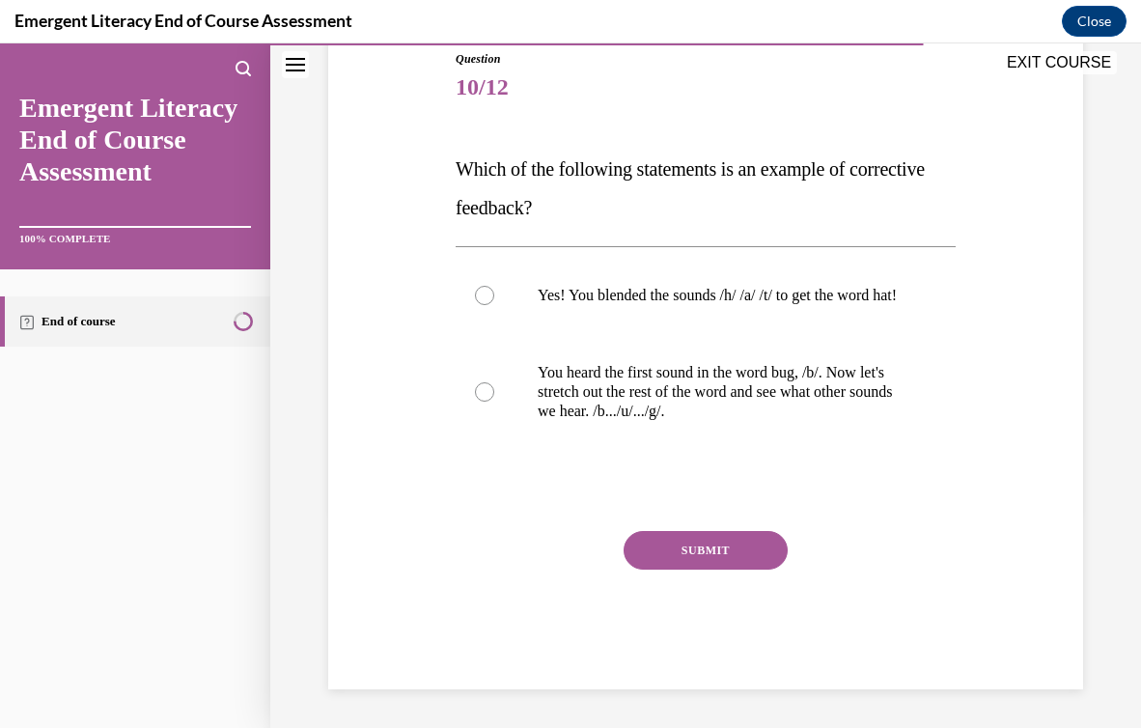
scroll to position [214, 0]
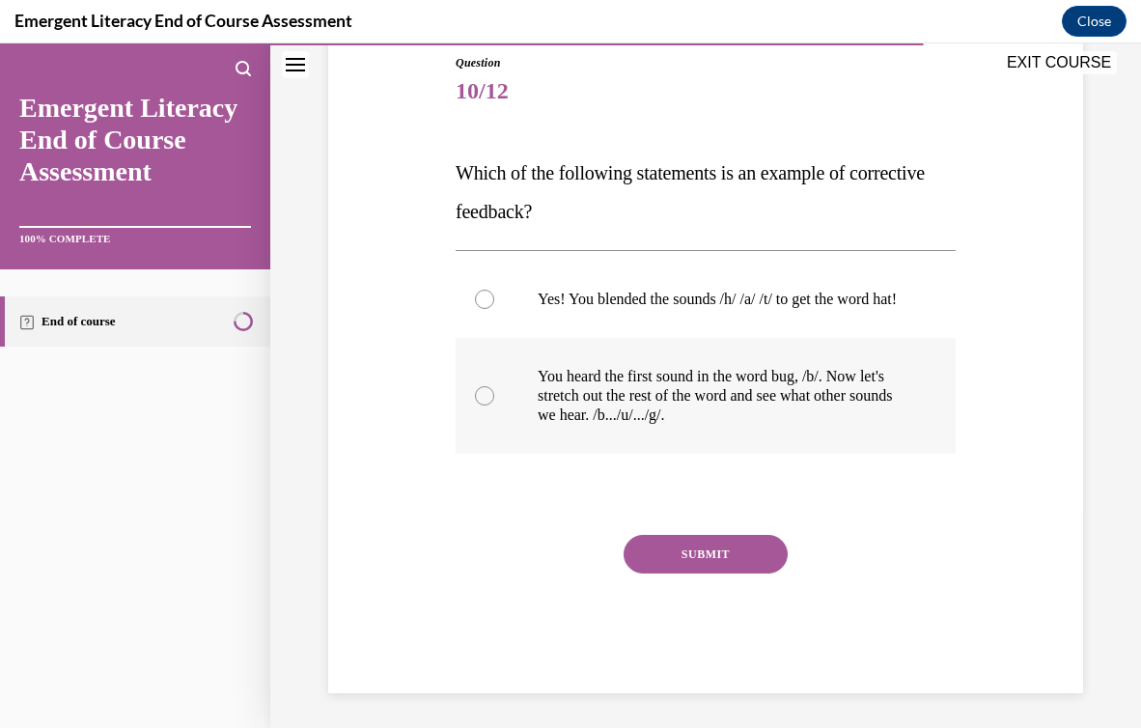
click at [610, 407] on p "You heard the first sound in the word bug, /b/. Now let's stretch out the rest …" at bounding box center [723, 396] width 370 height 58
click at [494, 406] on input "You heard the first sound in the word bug, /b/. Now let's stretch out the rest …" at bounding box center [484, 395] width 19 height 19
radio input "true"
click at [659, 571] on button "SUBMIT" at bounding box center [706, 554] width 164 height 39
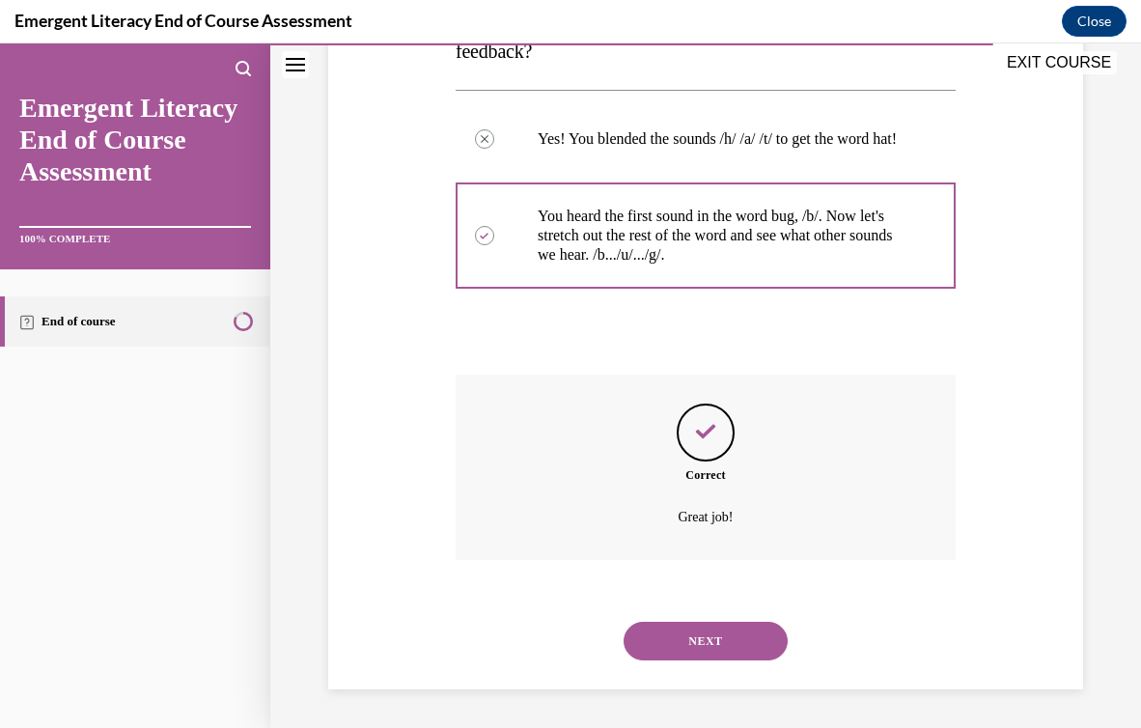
click at [678, 622] on button "NEXT" at bounding box center [706, 641] width 164 height 39
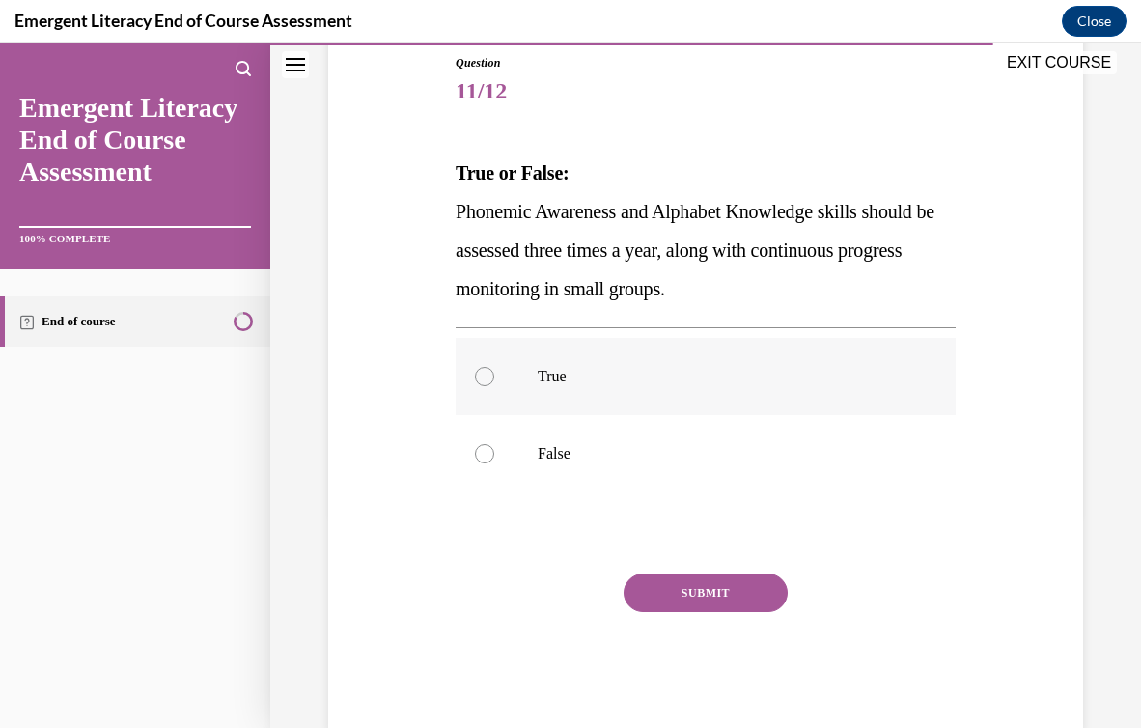
click at [571, 383] on p "True" at bounding box center [723, 376] width 370 height 19
click at [494, 383] on input "True" at bounding box center [484, 376] width 19 height 19
radio input "true"
click at [647, 583] on button "SUBMIT" at bounding box center [706, 593] width 164 height 39
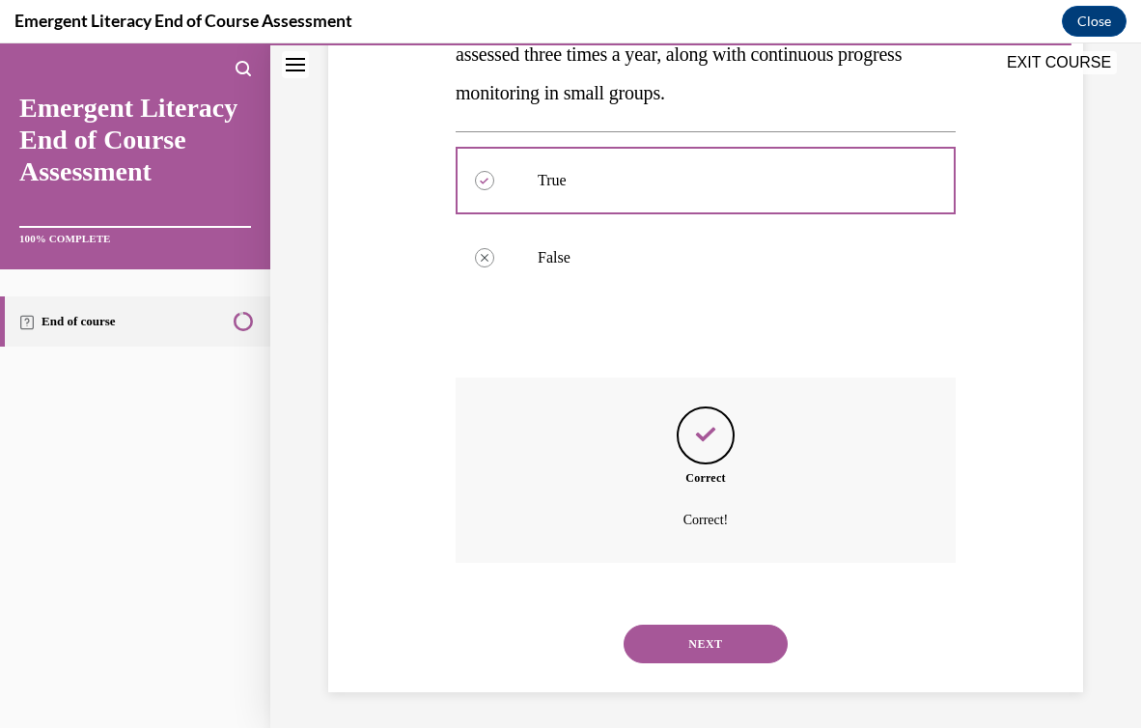
scroll to position [413, 0]
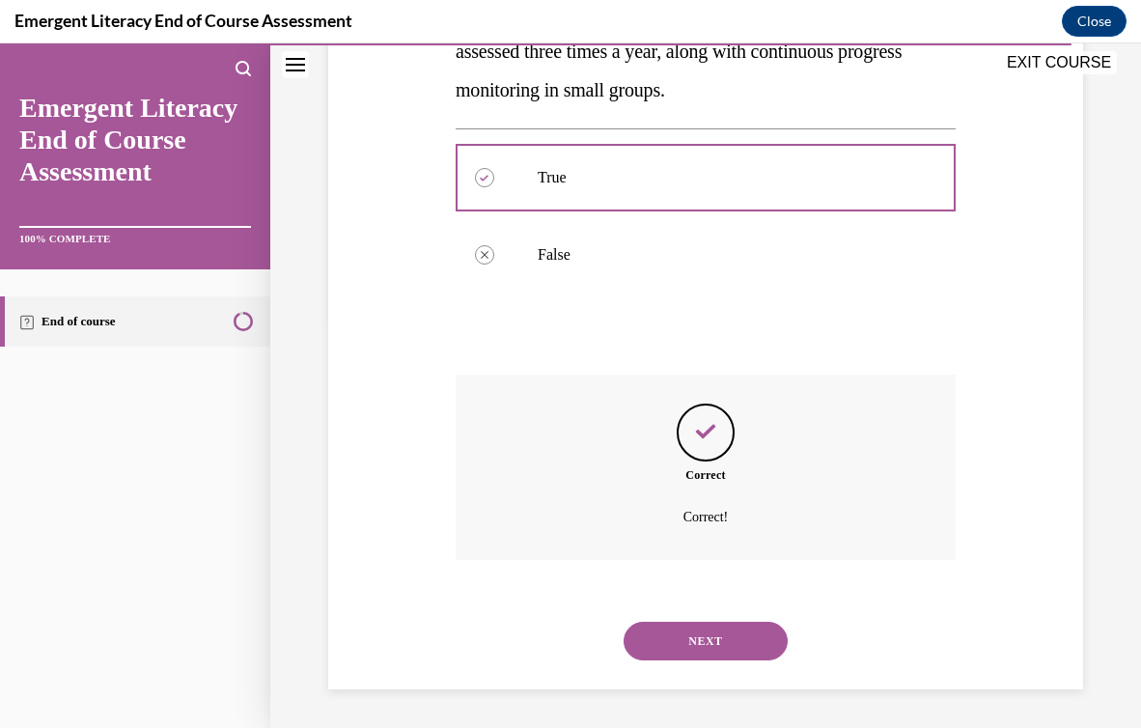
click at [680, 624] on button "NEXT" at bounding box center [706, 641] width 164 height 39
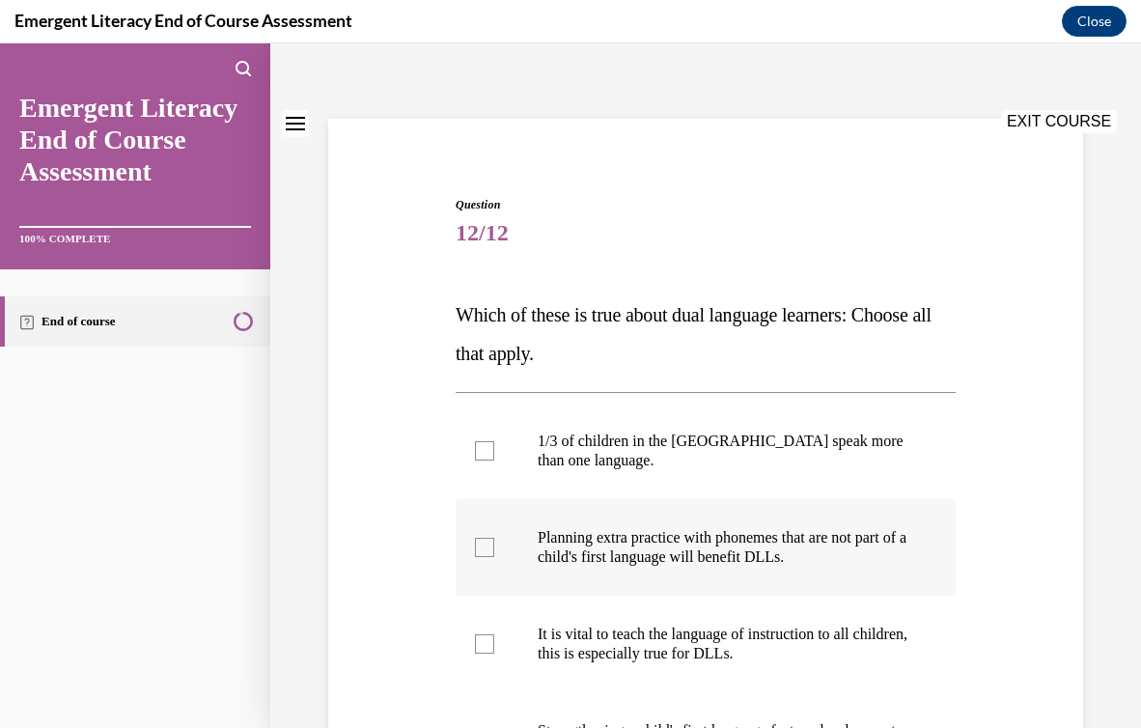
scroll to position [114, 0]
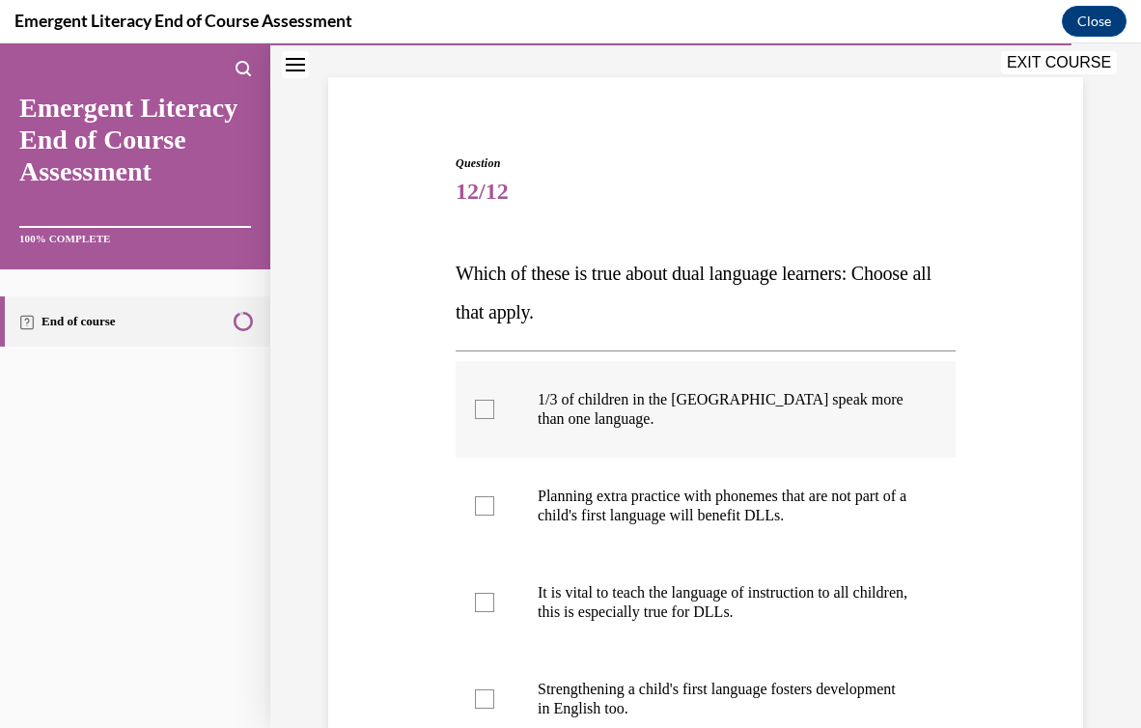
click at [602, 413] on p "1/3 of children in the US speak more than one language." at bounding box center [723, 409] width 370 height 39
click at [494, 413] on input "1/3 of children in the US speak more than one language." at bounding box center [484, 409] width 19 height 19
checkbox input "true"
click at [604, 530] on label "Planning extra practice with phonemes that are not part of a child's first lang…" at bounding box center [706, 506] width 500 height 97
click at [494, 516] on input "Planning extra practice with phonemes that are not part of a child's first lang…" at bounding box center [484, 505] width 19 height 19
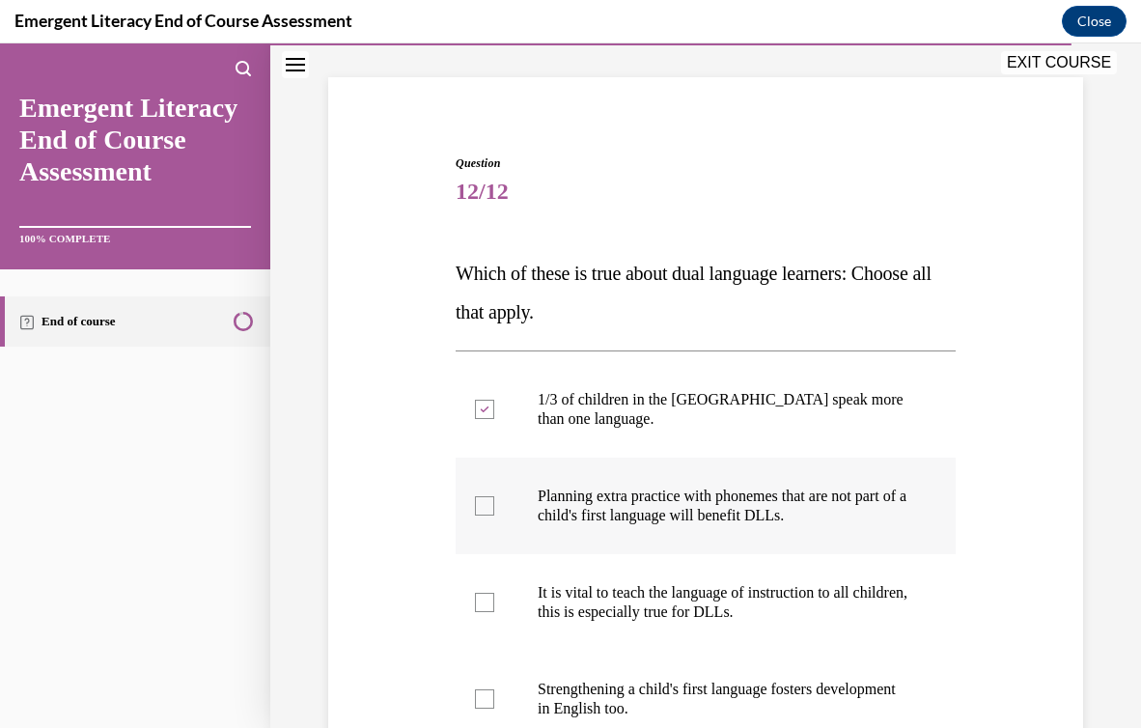
checkbox input "true"
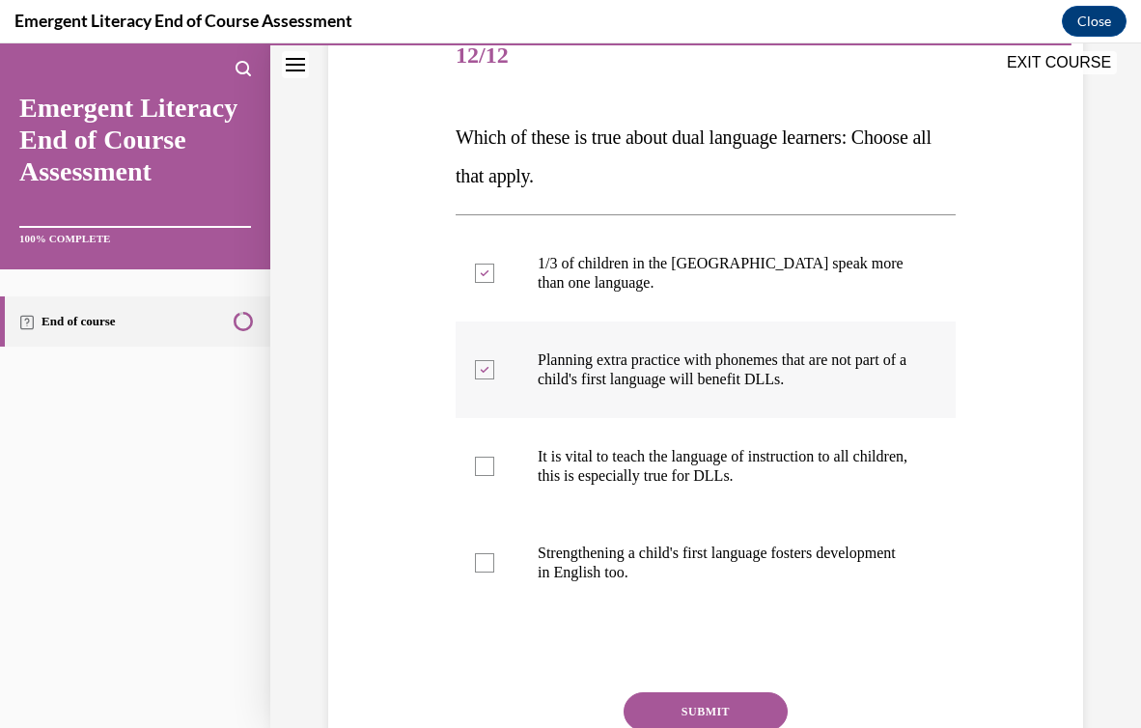
scroll to position [304, 0]
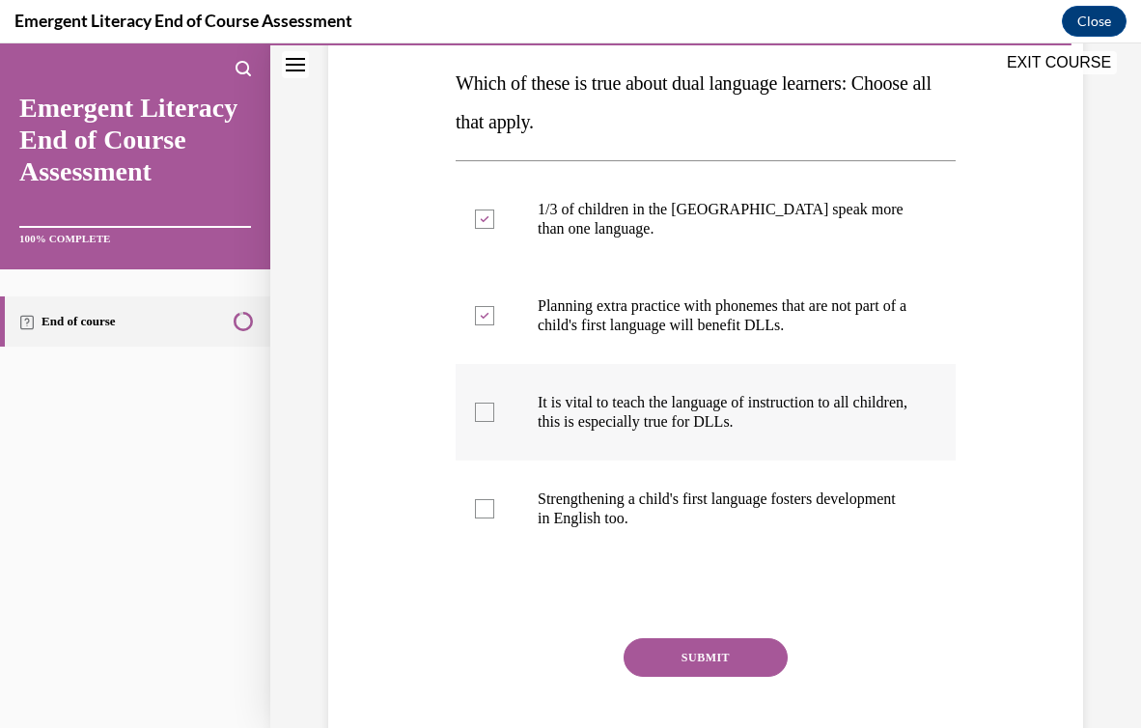
click at [576, 385] on label "It is vital to teach the language of instruction to all children, this is espec…" at bounding box center [706, 412] width 500 height 97
click at [494, 403] on input "It is vital to teach the language of instruction to all children, this is espec…" at bounding box center [484, 412] width 19 height 19
checkbox input "true"
click at [583, 499] on p "Strengthening a child's first language fosters development in English too." at bounding box center [723, 509] width 370 height 39
click at [494, 499] on input "Strengthening a child's first language fosters development in English too." at bounding box center [484, 508] width 19 height 19
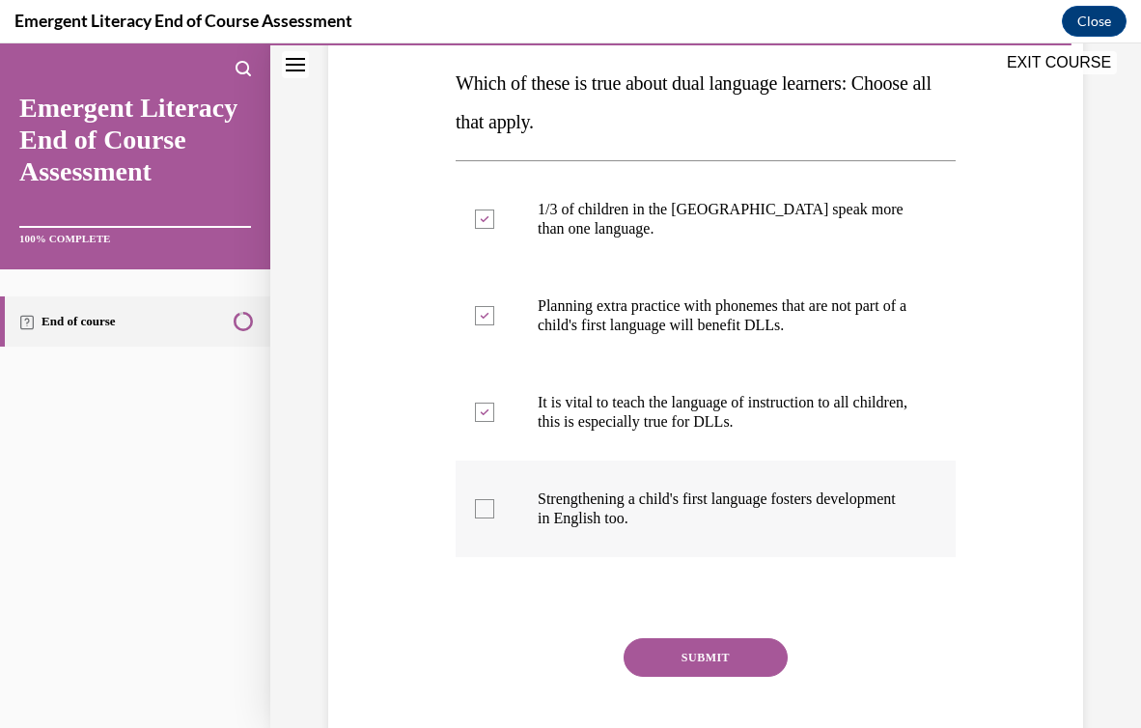
checkbox input "true"
click at [664, 656] on button "SUBMIT" at bounding box center [706, 657] width 164 height 39
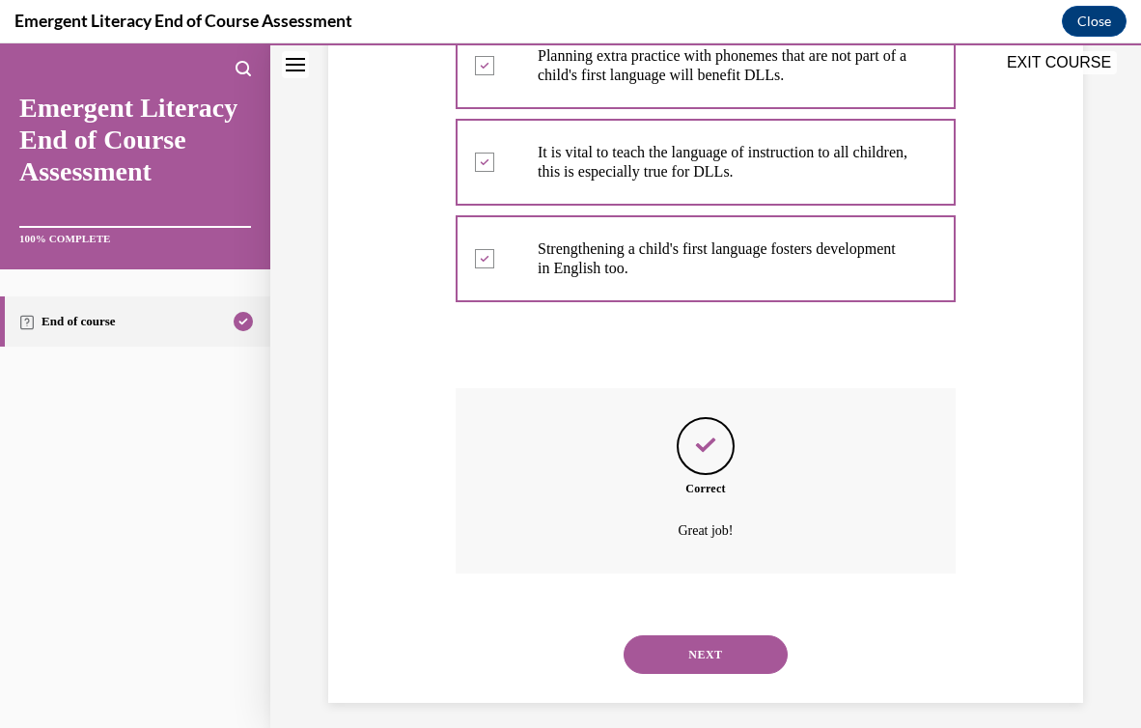
scroll to position [568, 0]
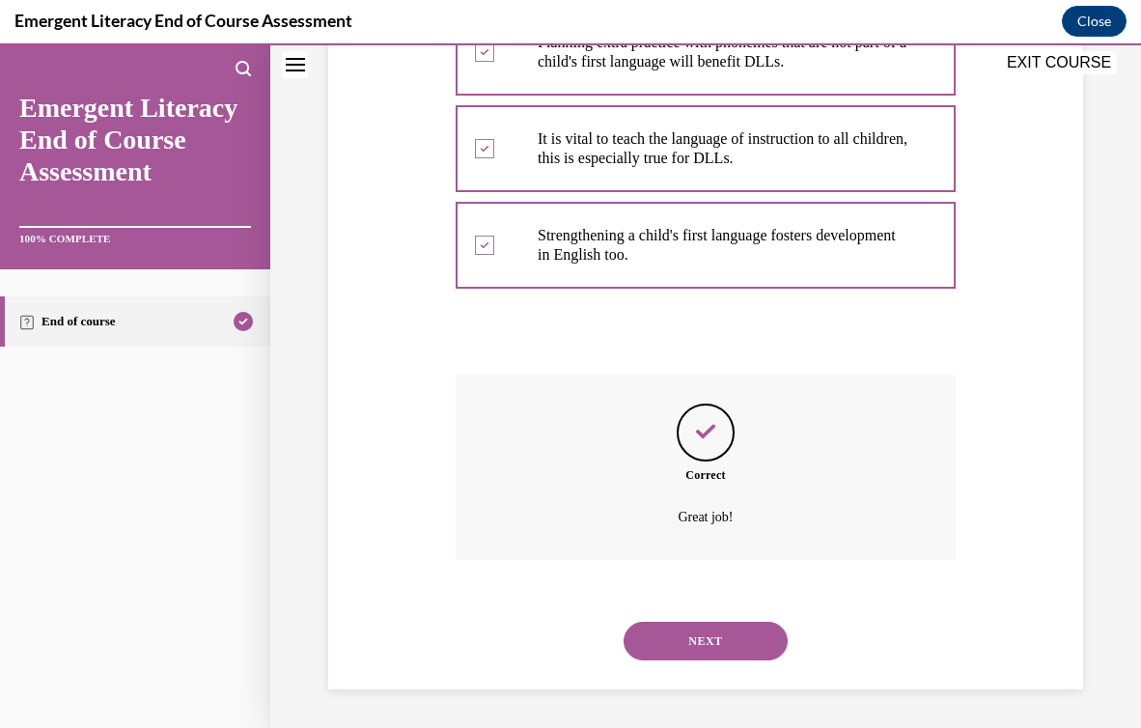
click at [685, 653] on button "NEXT" at bounding box center [706, 641] width 164 height 39
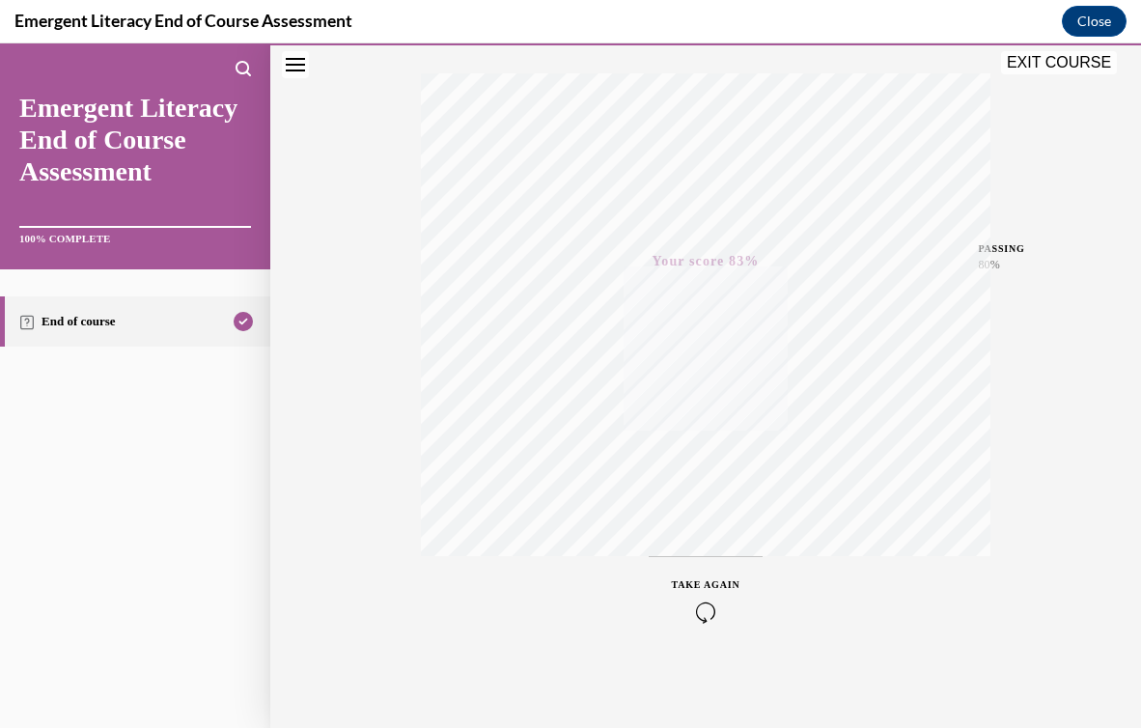
scroll to position [305, 0]
click at [1046, 59] on button "EXIT COURSE" at bounding box center [1059, 62] width 116 height 23
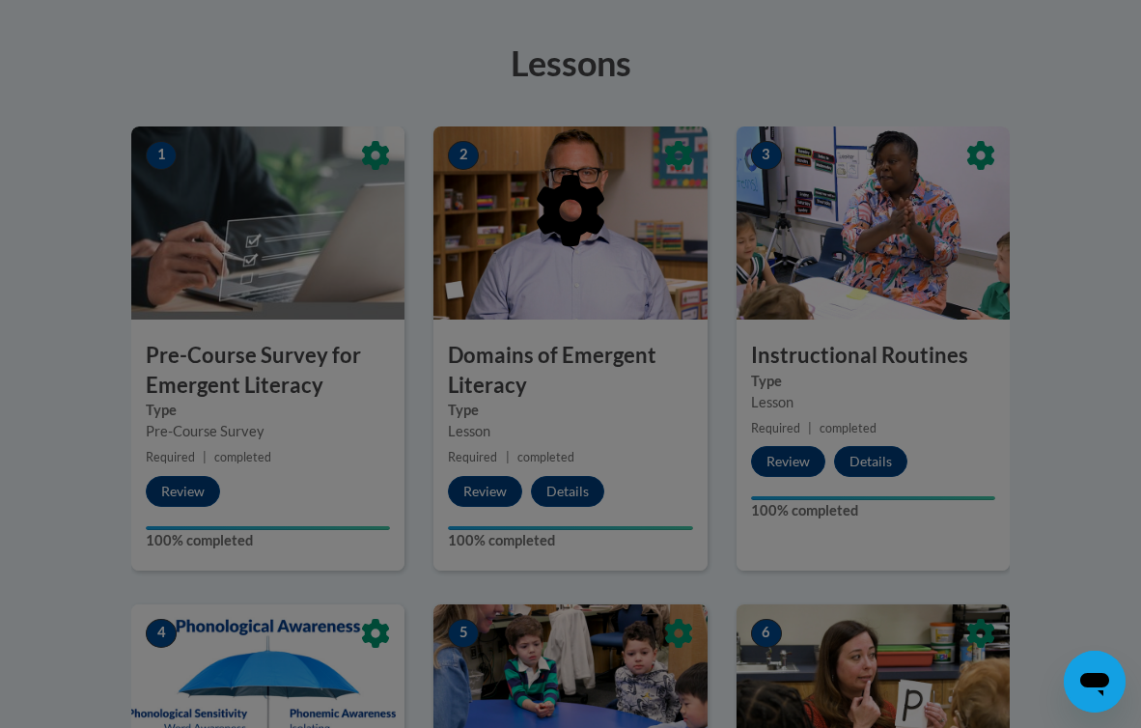
scroll to position [523, 0]
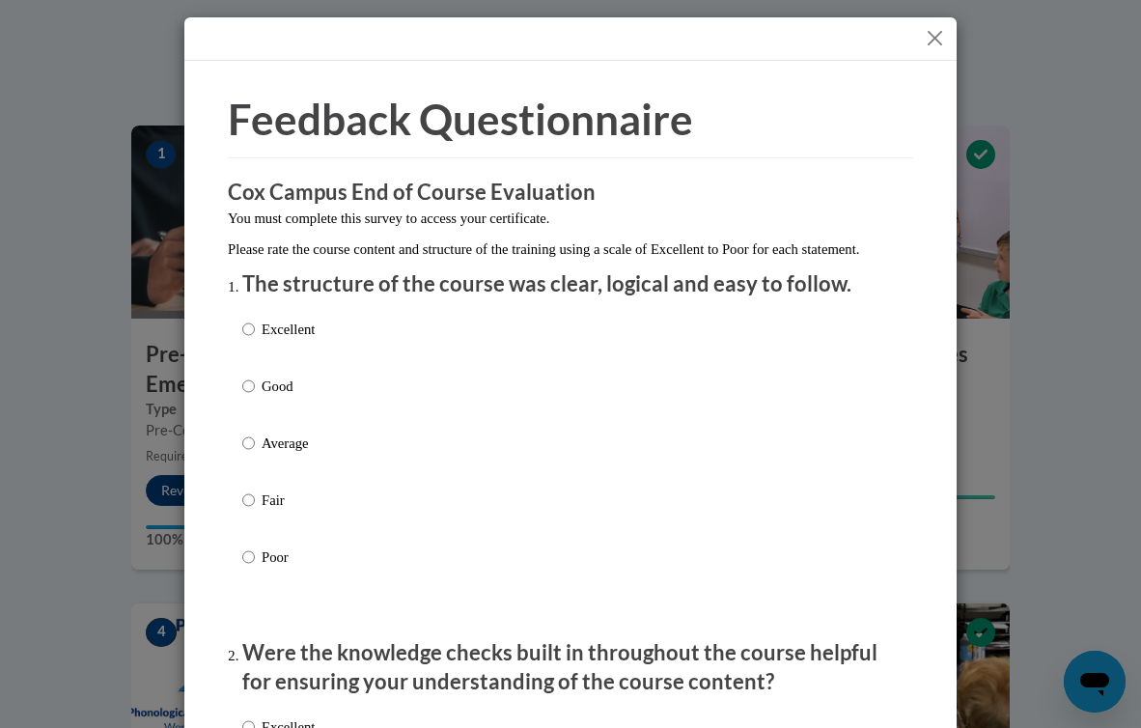
click at [284, 367] on label "Excellent" at bounding box center [278, 345] width 72 height 52
click at [255, 340] on input "Excellent" at bounding box center [248, 329] width 13 height 21
radio input "true"
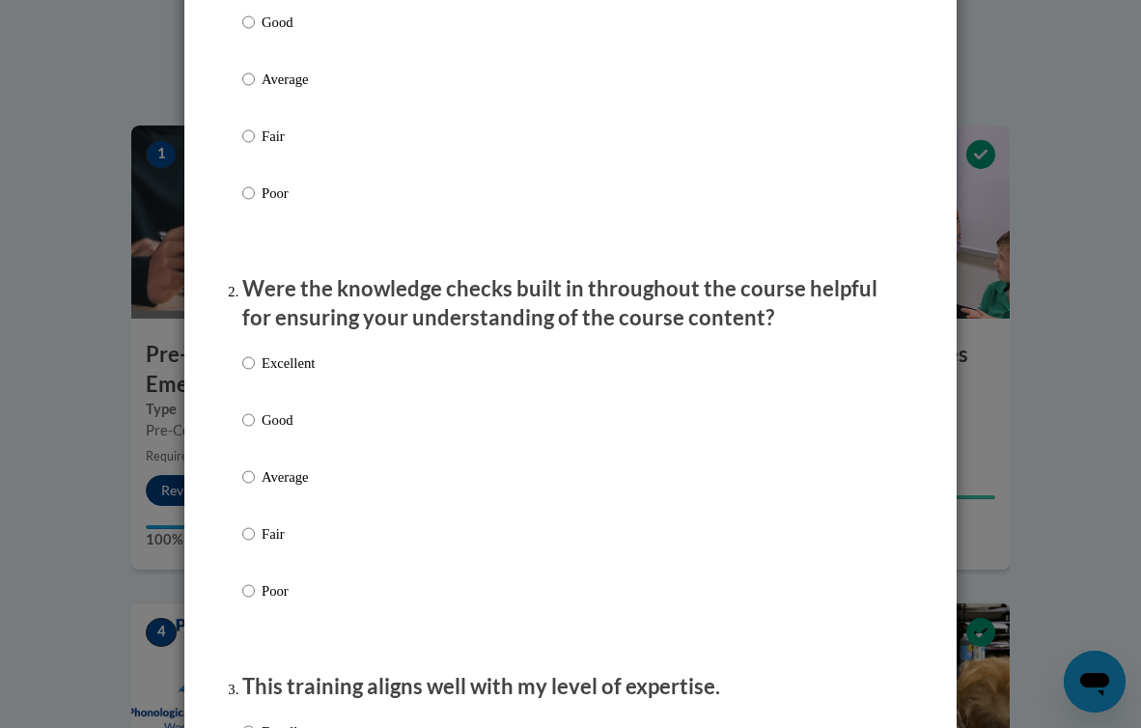
scroll to position [429, 0]
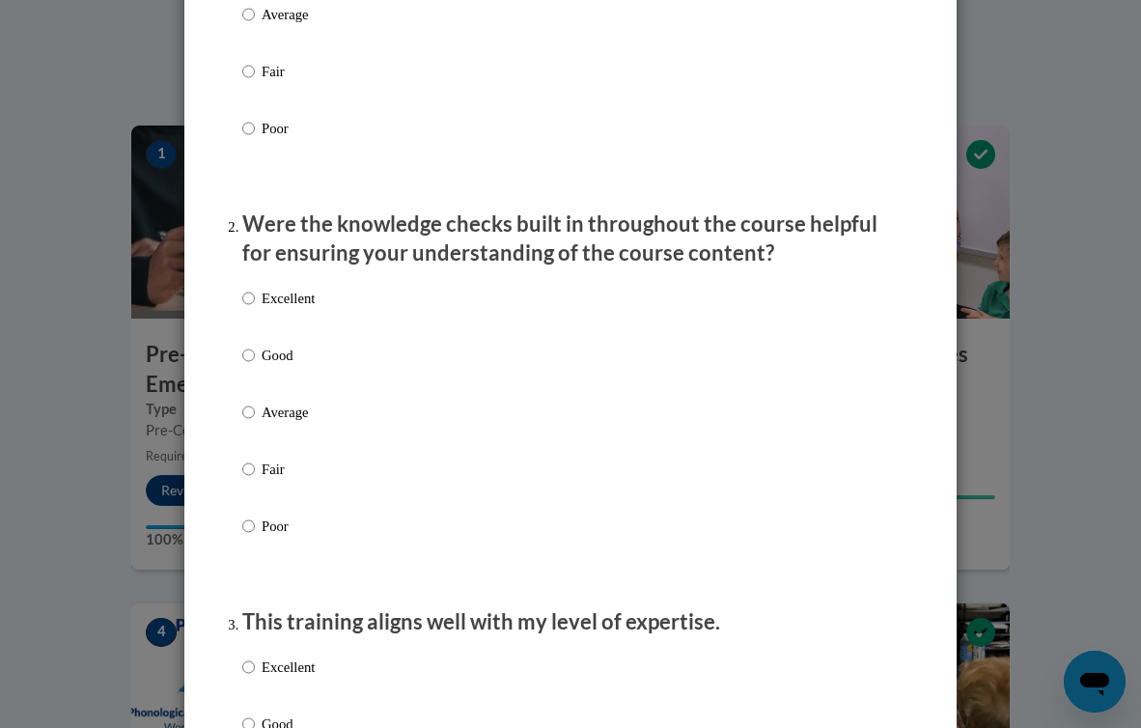
click at [289, 337] on label "Excellent" at bounding box center [278, 314] width 72 height 52
click at [255, 309] on input "Excellent" at bounding box center [248, 298] width 13 height 21
radio input "true"
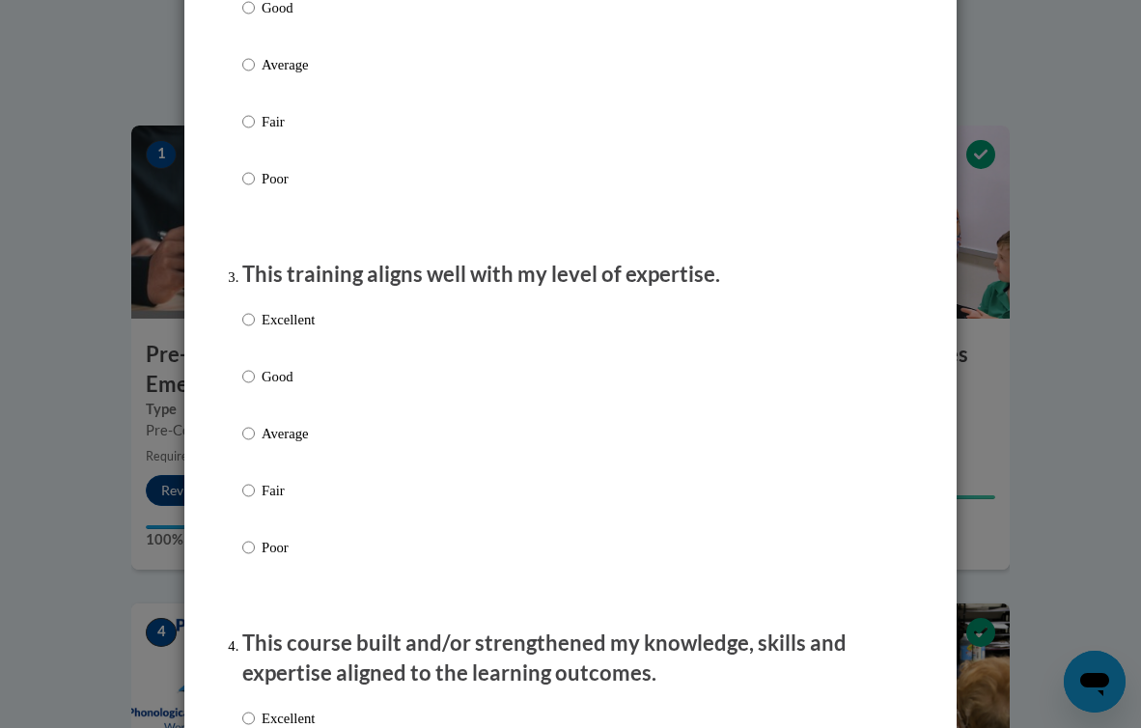
click at [290, 330] on p "Excellent" at bounding box center [288, 319] width 53 height 21
click at [255, 330] on input "Excellent" at bounding box center [248, 319] width 13 height 21
radio input "true"
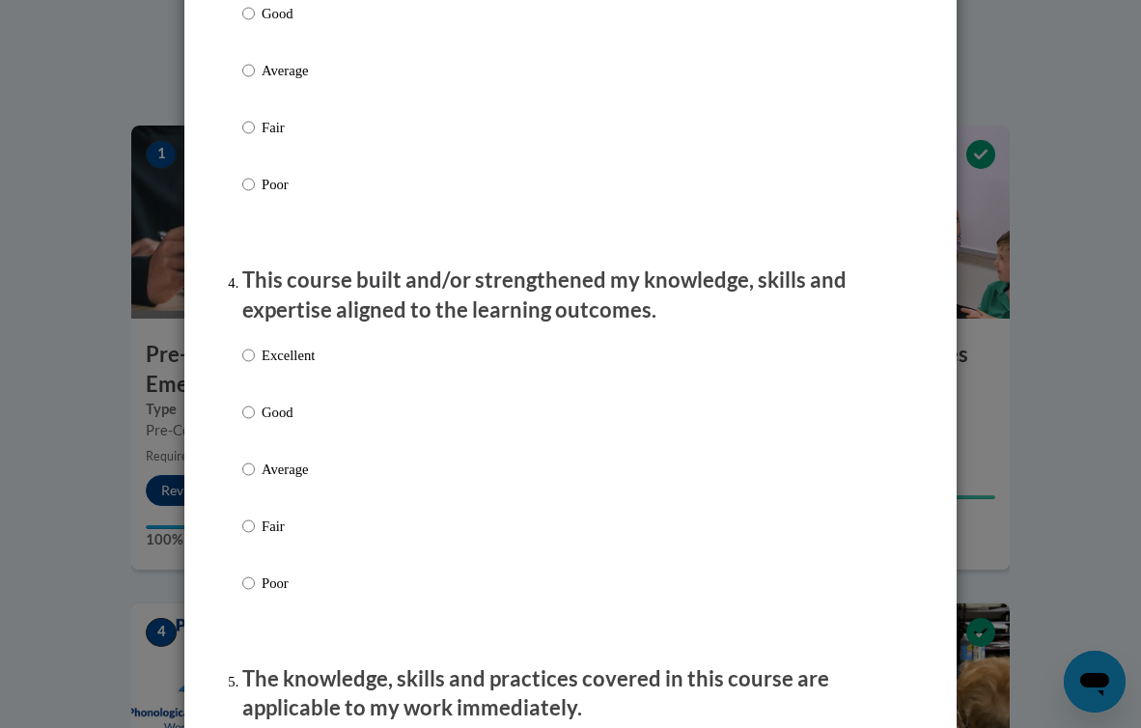
click at [296, 366] on p "Excellent" at bounding box center [288, 355] width 53 height 21
click at [255, 366] on input "Excellent" at bounding box center [248, 355] width 13 height 21
radio input "true"
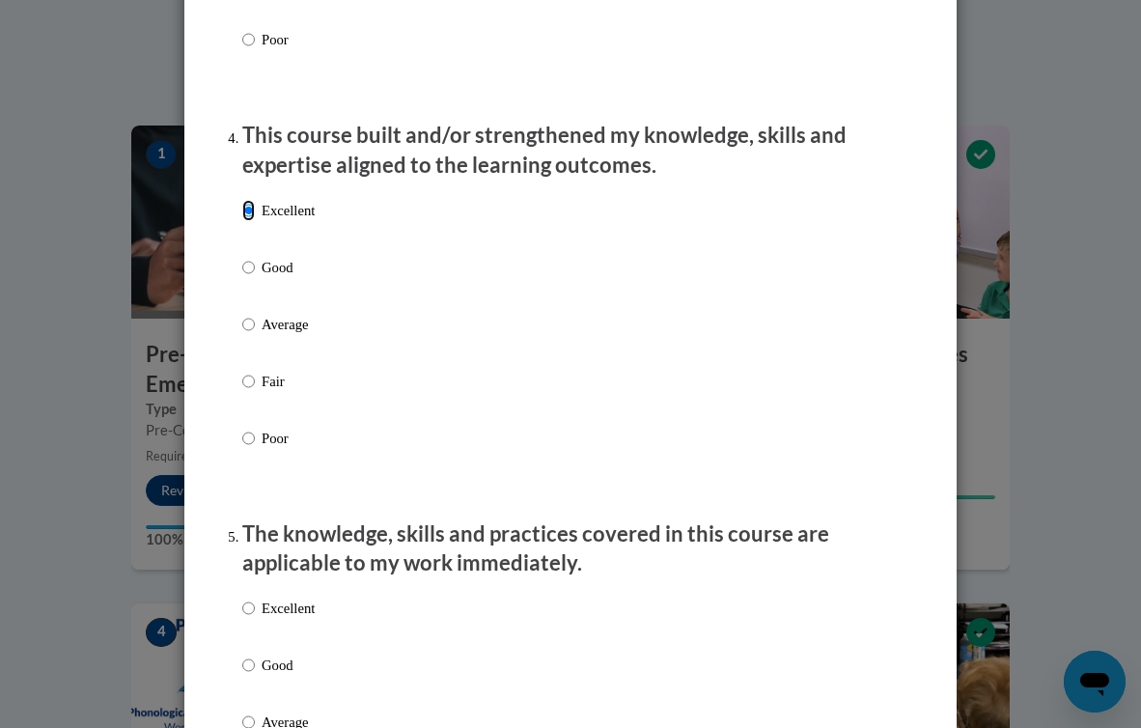
scroll to position [1371, 0]
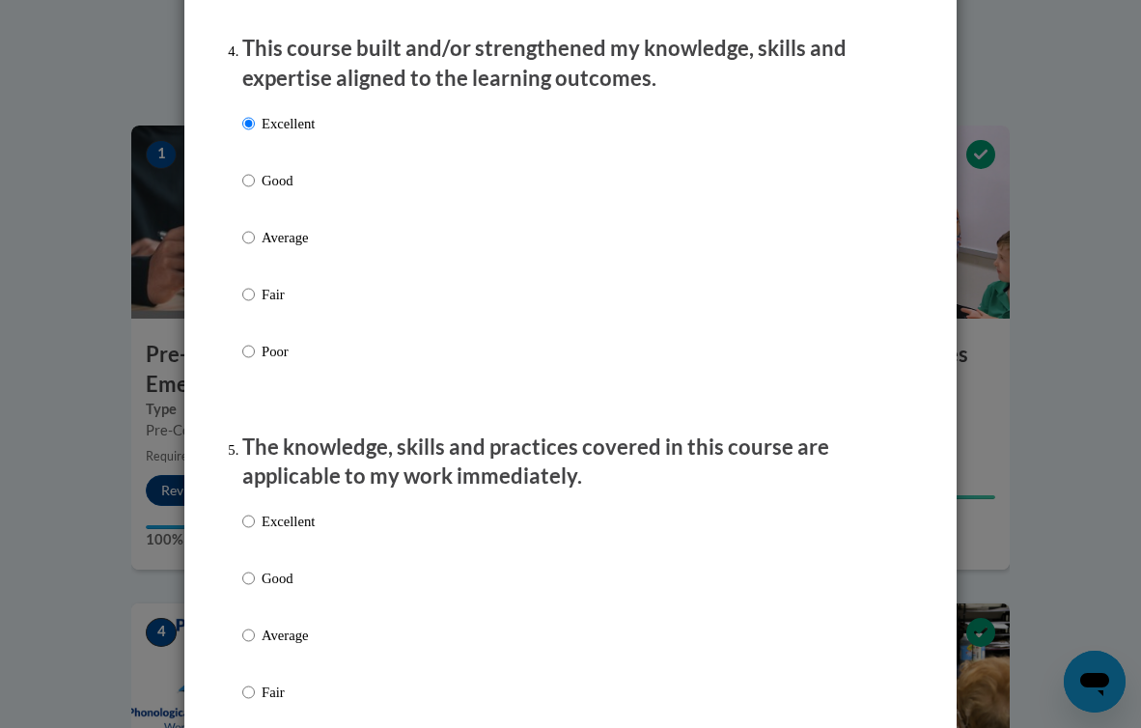
click at [315, 532] on p "Excellent" at bounding box center [288, 521] width 53 height 21
click at [255, 532] on input "Excellent" at bounding box center [248, 521] width 13 height 21
radio input "true"
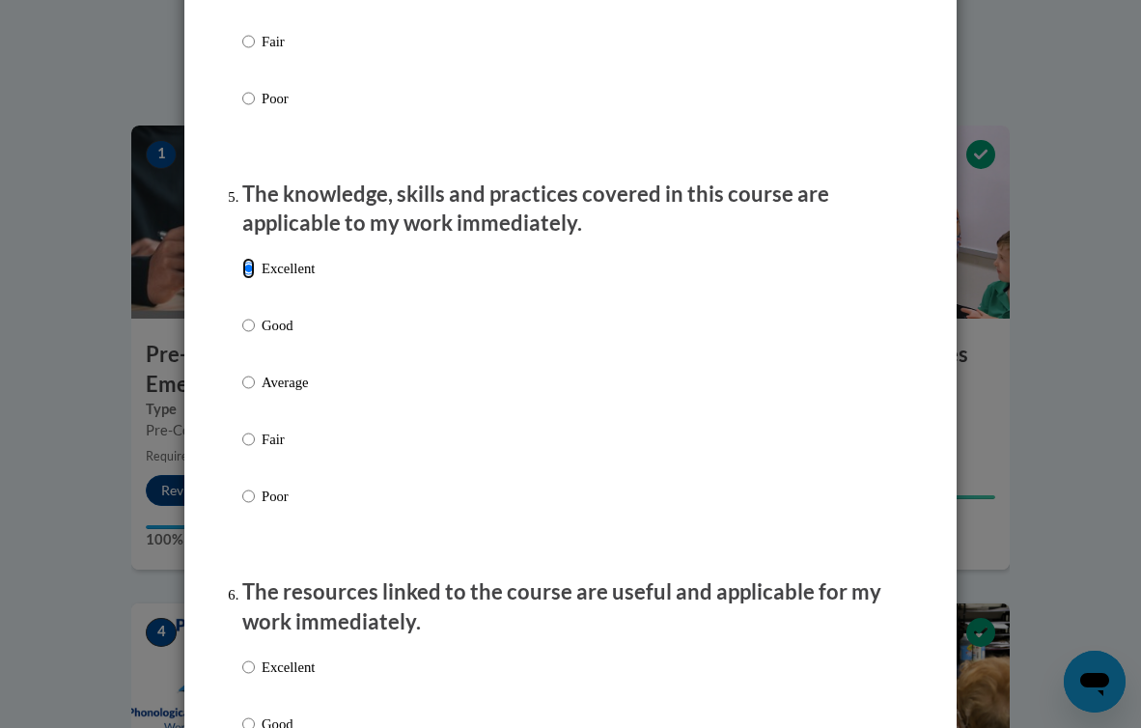
scroll to position [1708, 0]
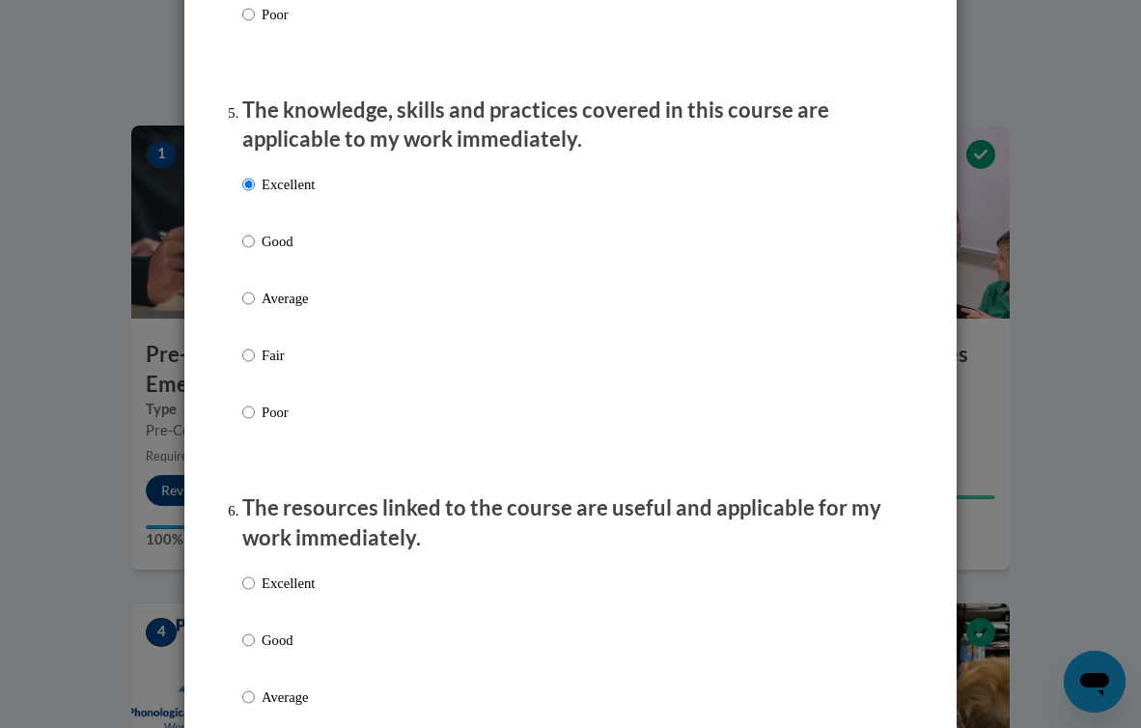
click at [328, 596] on div "Excellent Good Average Fair Poor" at bounding box center [570, 720] width 657 height 315
click at [301, 594] on p "Excellent" at bounding box center [288, 583] width 53 height 21
click at [255, 594] on input "Excellent" at bounding box center [248, 583] width 13 height 21
radio input "true"
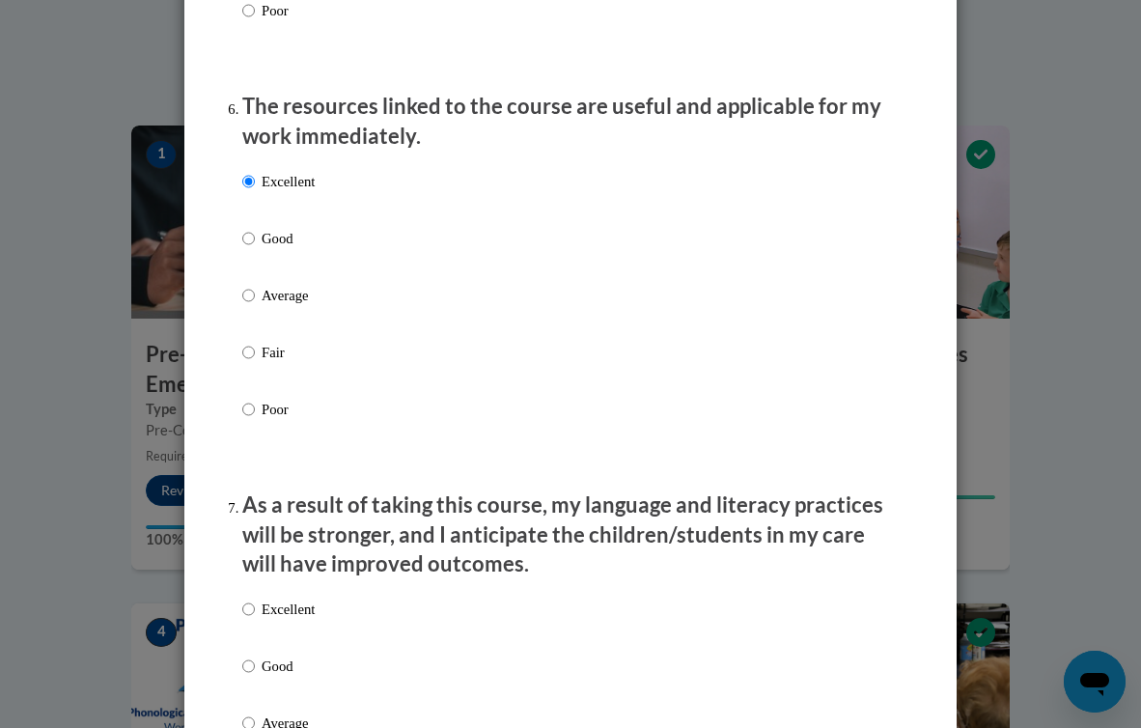
click at [302, 620] on p "Excellent" at bounding box center [288, 609] width 53 height 21
click at [255, 620] on input "Excellent" at bounding box center [248, 609] width 13 height 21
radio input "true"
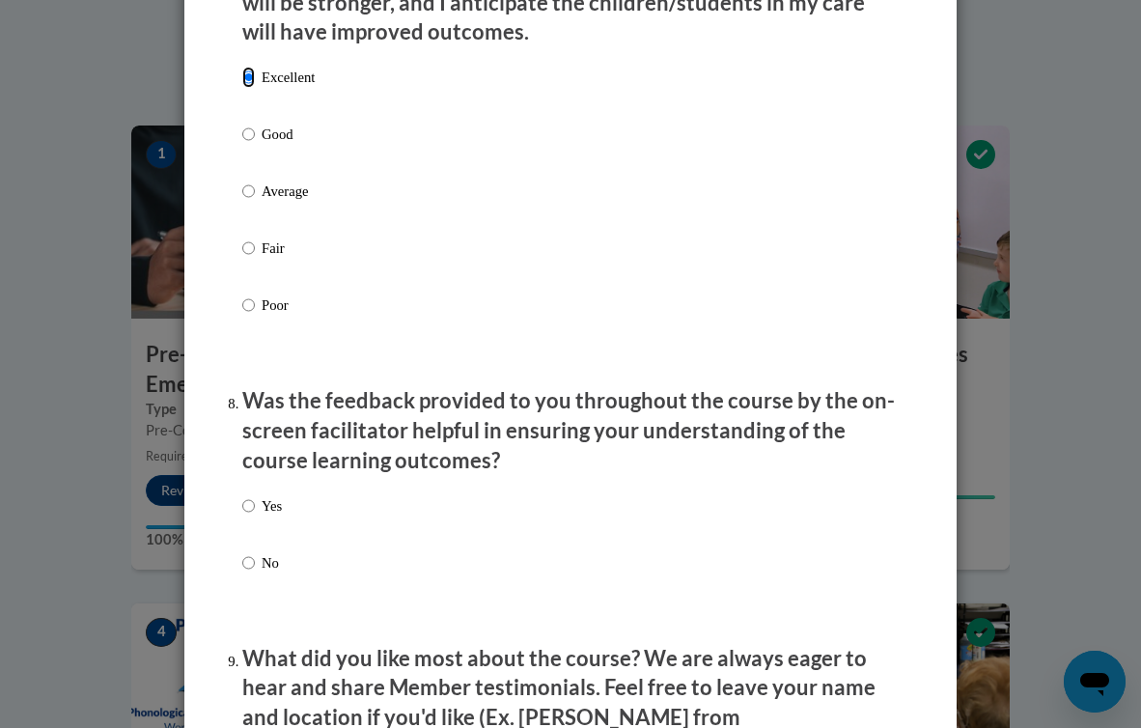
scroll to position [2654, 0]
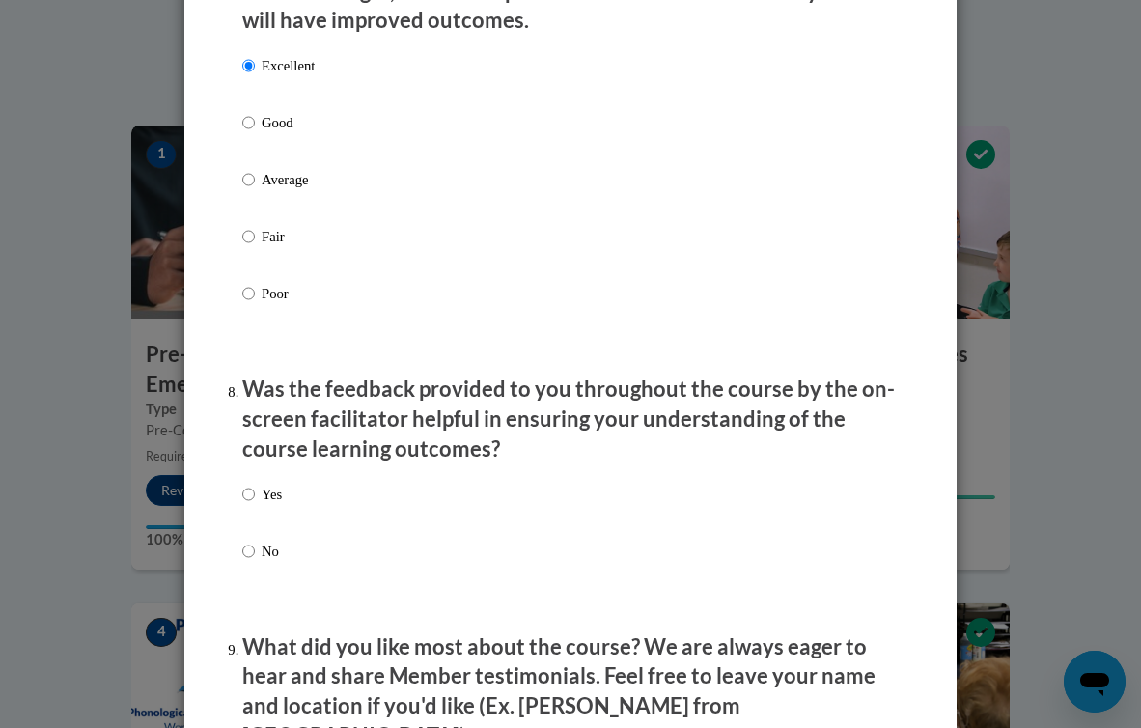
click at [282, 505] on p "Yes" at bounding box center [272, 494] width 20 height 21
click at [255, 505] on input "Yes" at bounding box center [248, 494] width 13 height 21
radio input "true"
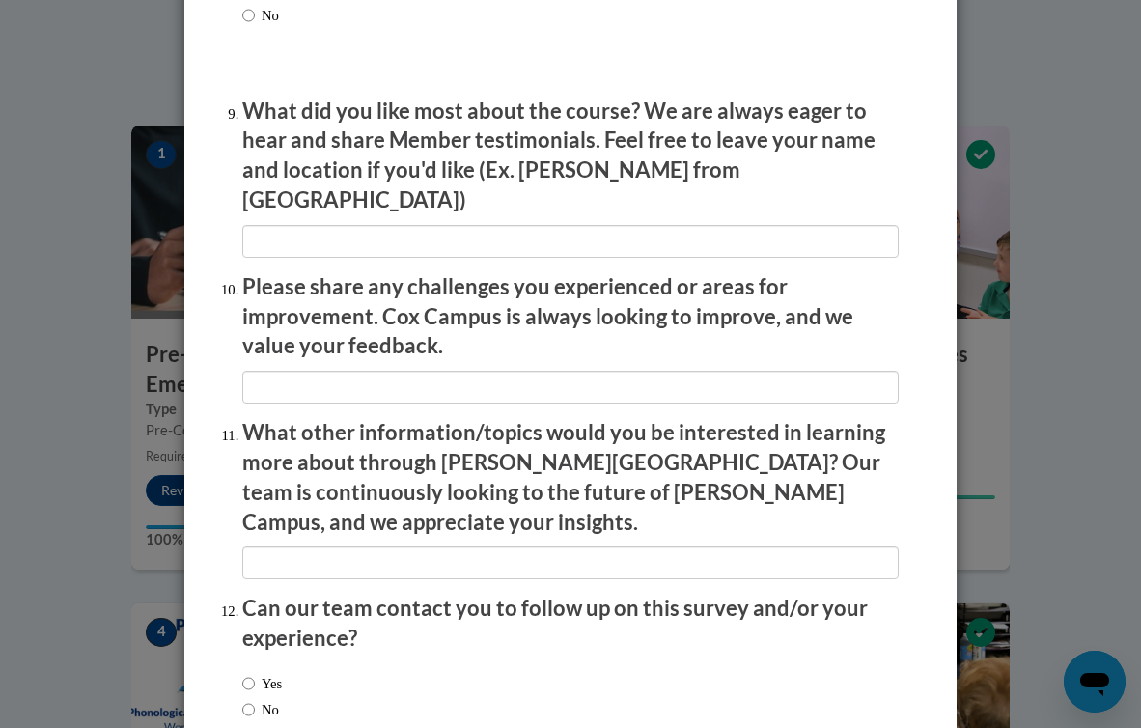
scroll to position [3289, 0]
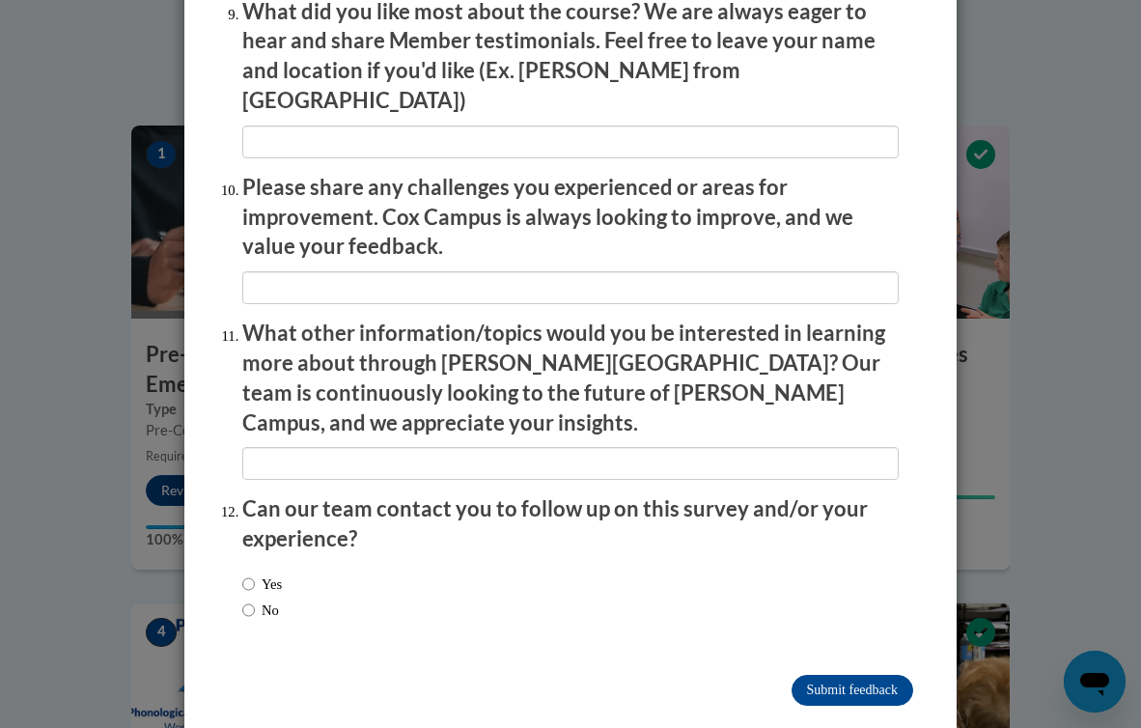
click at [282, 564] on div "Yes No" at bounding box center [262, 597] width 40 height 67
click at [282, 574] on label "Yes" at bounding box center [262, 584] width 40 height 21
click at [255, 574] on input "Yes" at bounding box center [248, 584] width 13 height 21
radio input "true"
click at [836, 675] on input "Submit feedback" at bounding box center [853, 690] width 122 height 31
